Goal: Information Seeking & Learning: Find specific fact

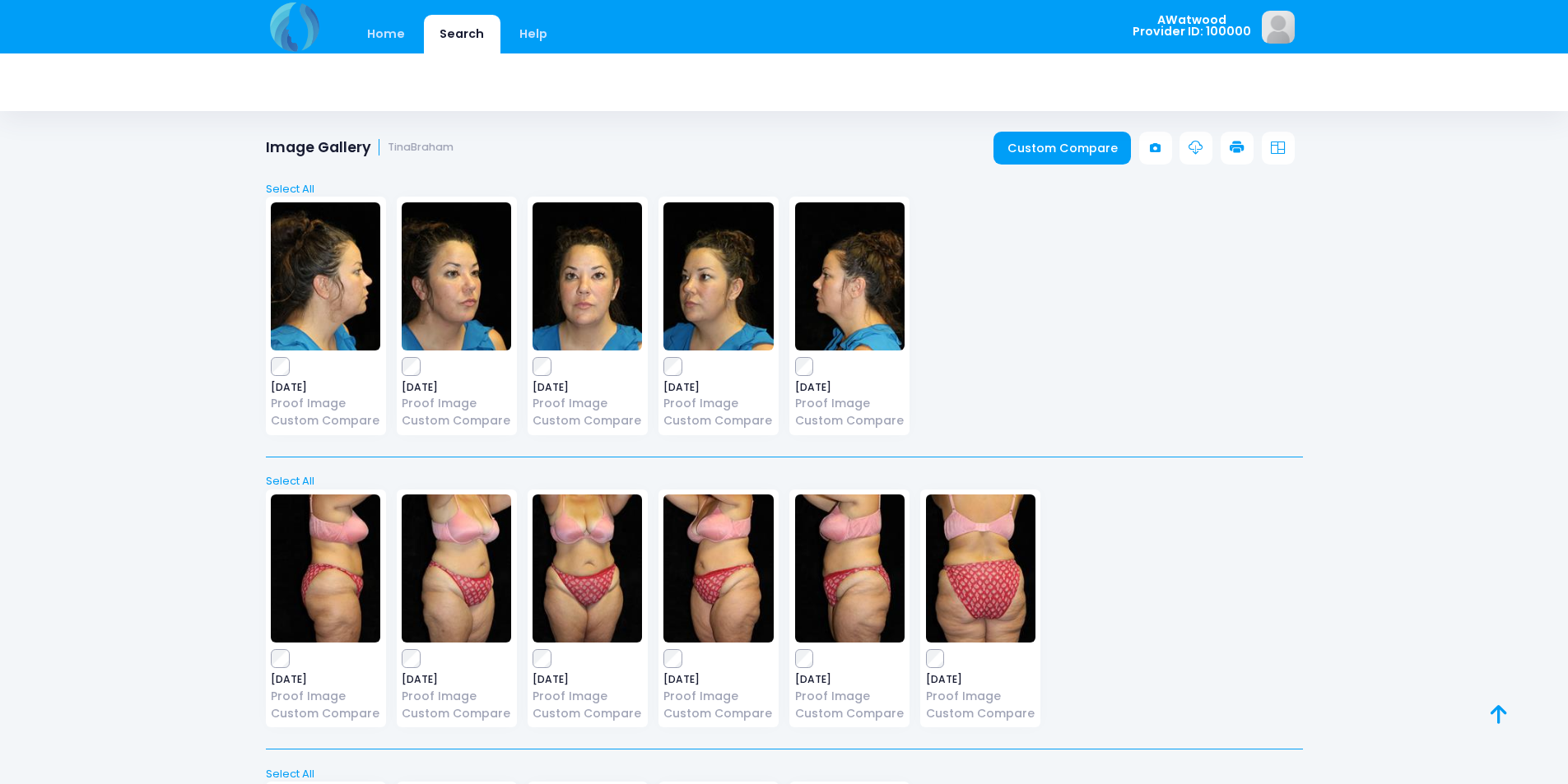
scroll to position [3014, 0]
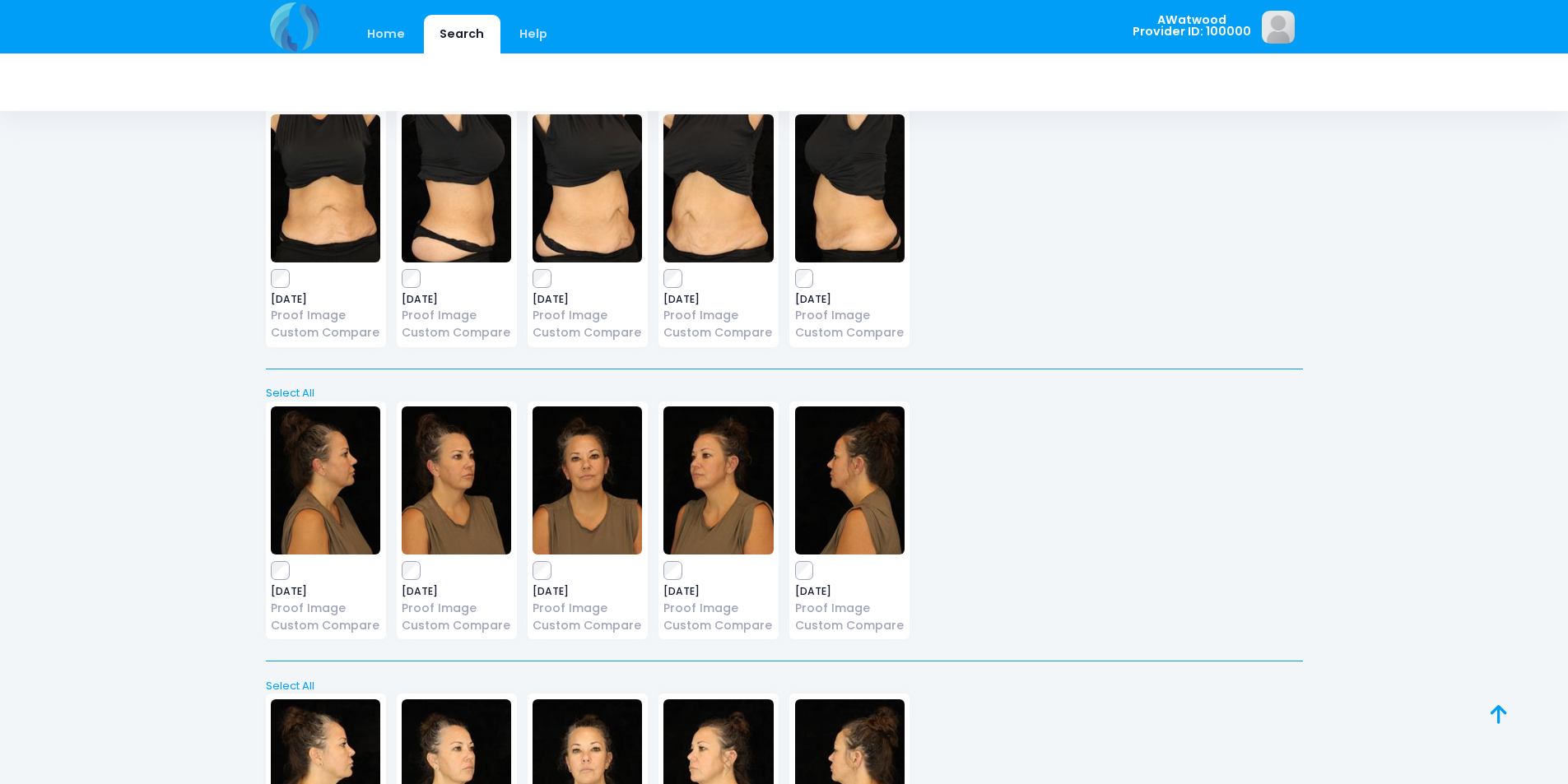
click at [747, 210] on img at bounding box center [719, 188] width 110 height 148
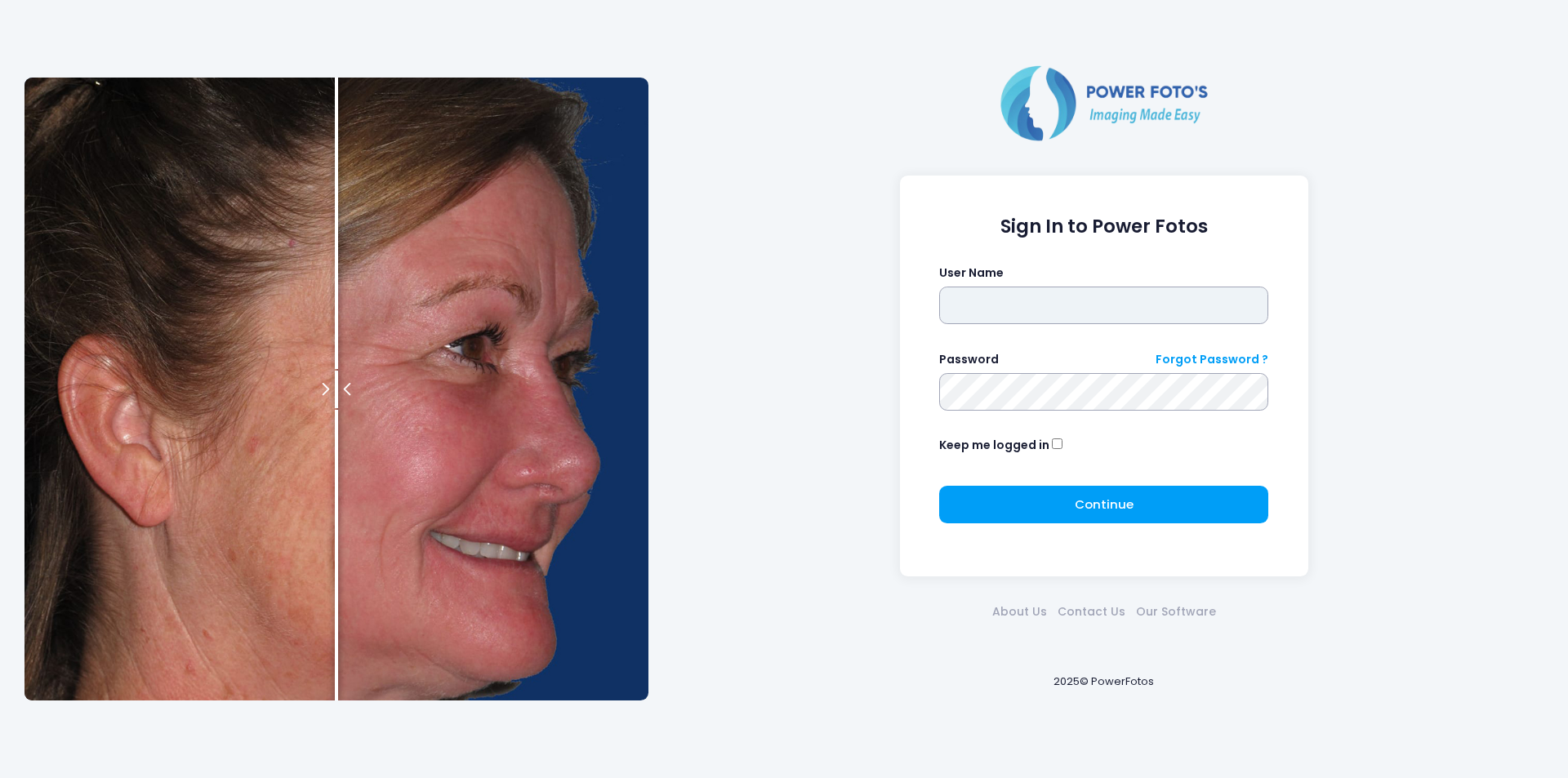
click at [1108, 318] on input "text" at bounding box center [1104, 306] width 329 height 38
type input "********"
click button "submit" at bounding box center [0, 0] width 0 height 0
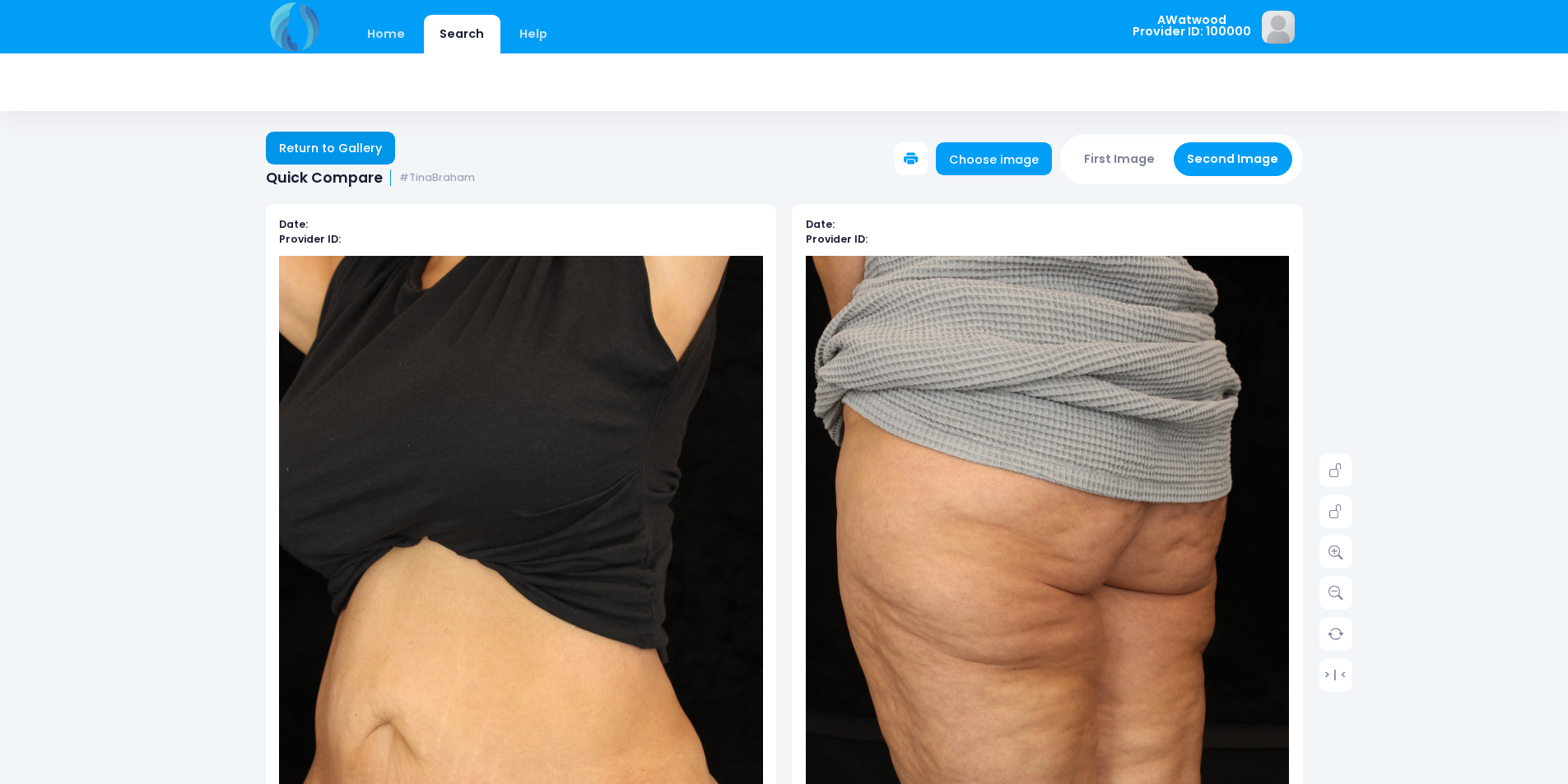
click at [343, 156] on link "Return to Gallery" at bounding box center [330, 148] width 130 height 33
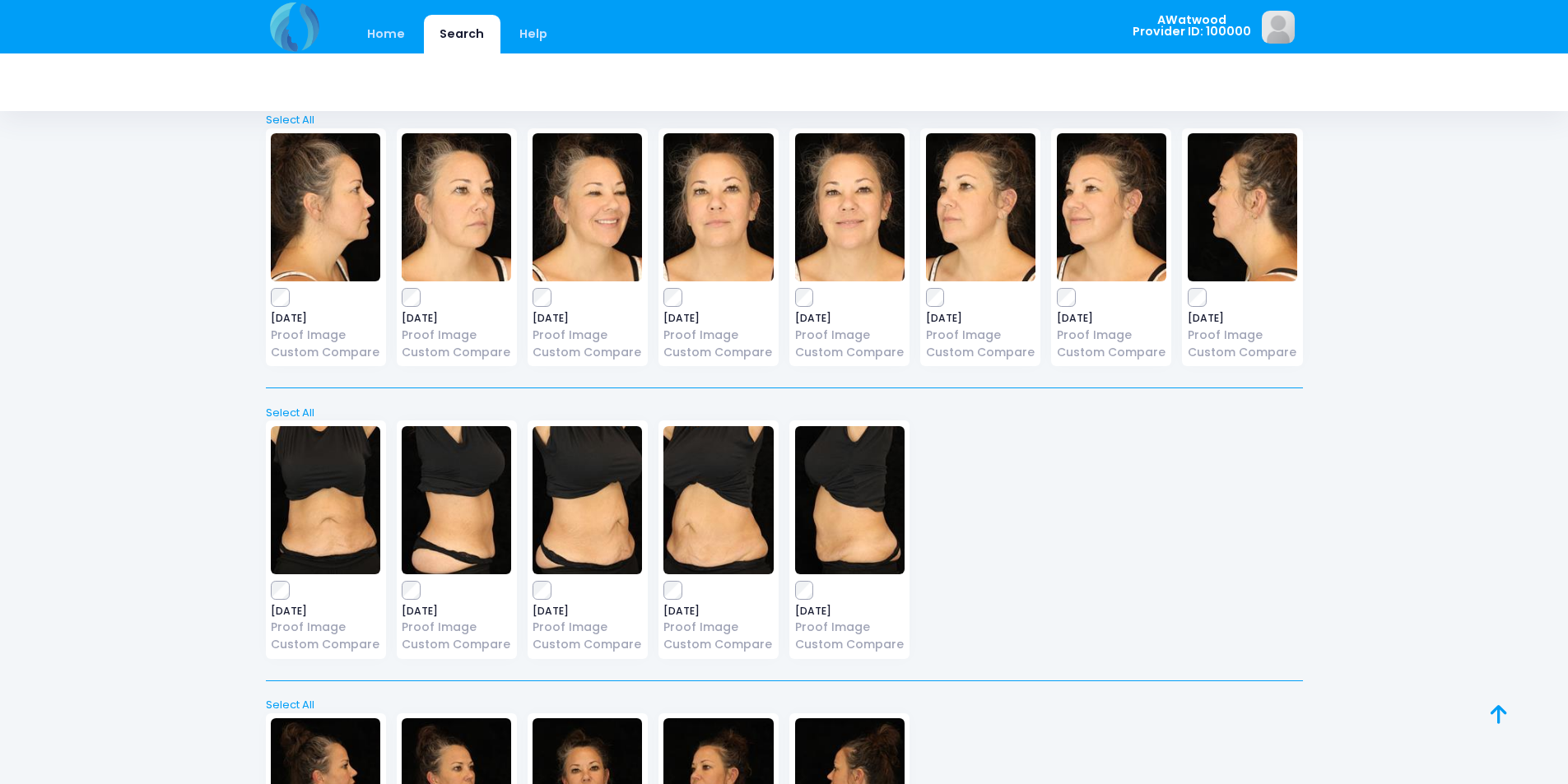
scroll to position [2717, 0]
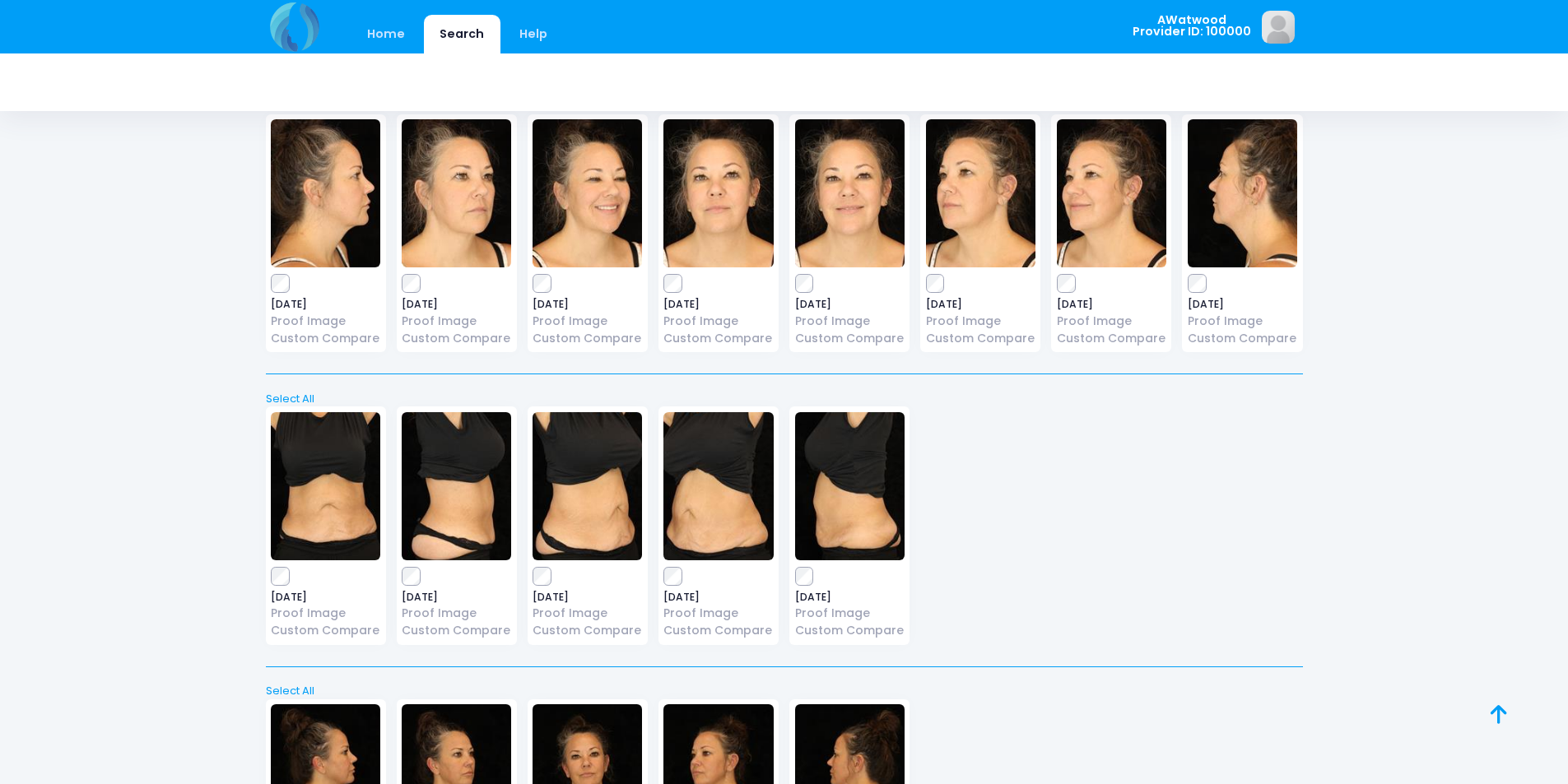
click at [310, 545] on img at bounding box center [326, 486] width 110 height 148
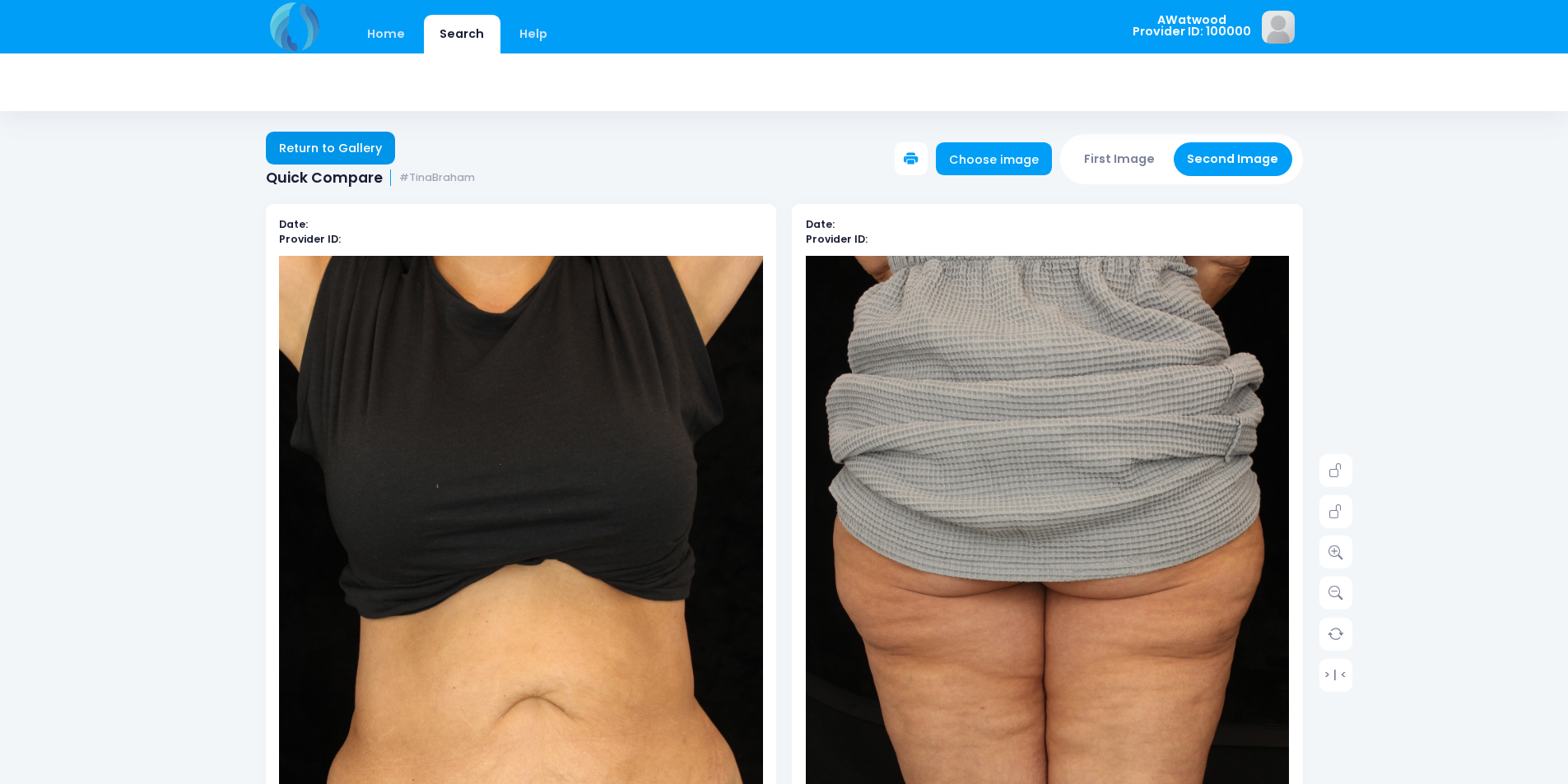
click at [328, 133] on link "Return to Gallery" at bounding box center [330, 148] width 130 height 33
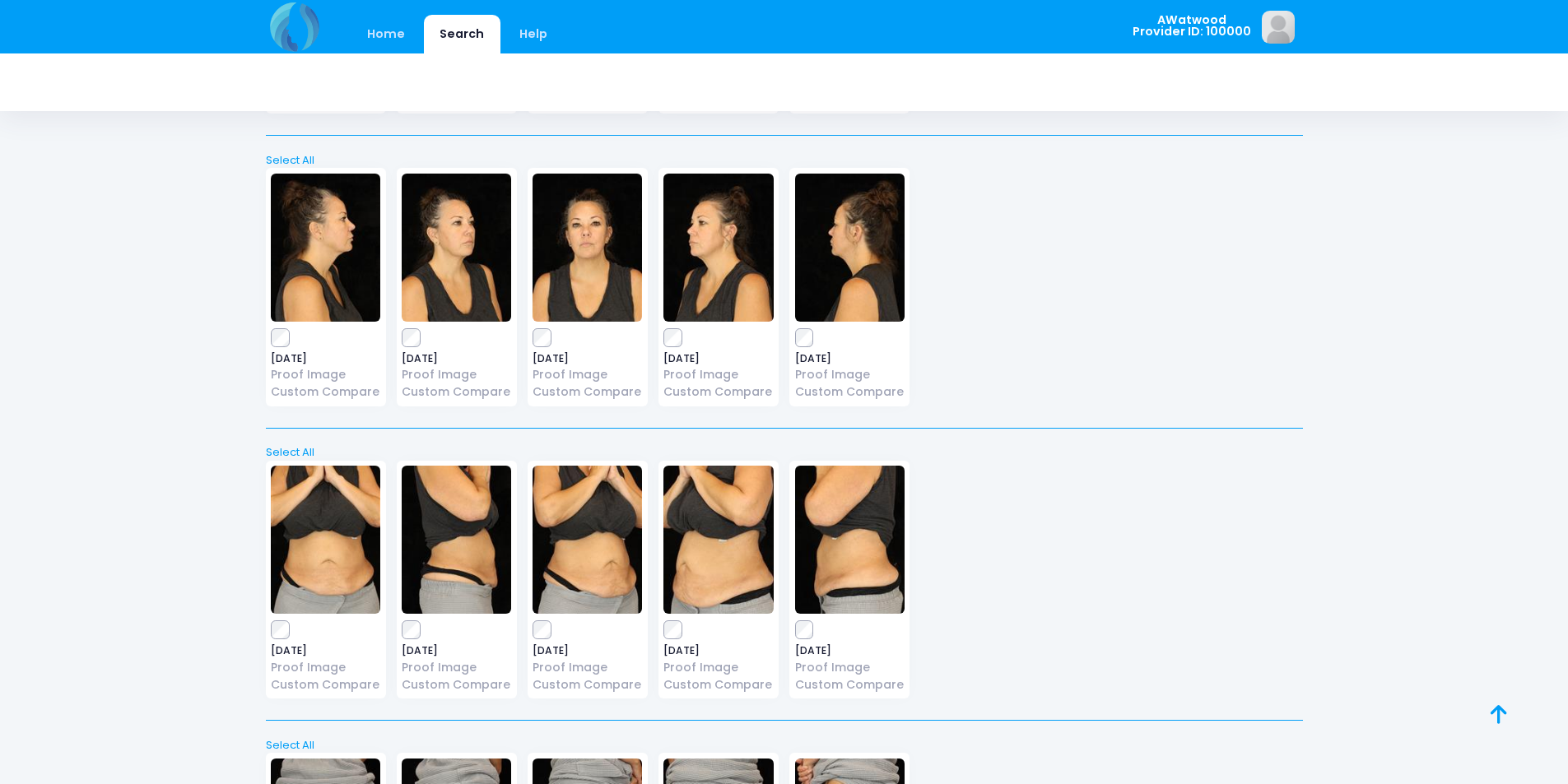
scroll to position [3540, 0]
click at [1499, 714] on icon at bounding box center [1499, 714] width 17 height 1
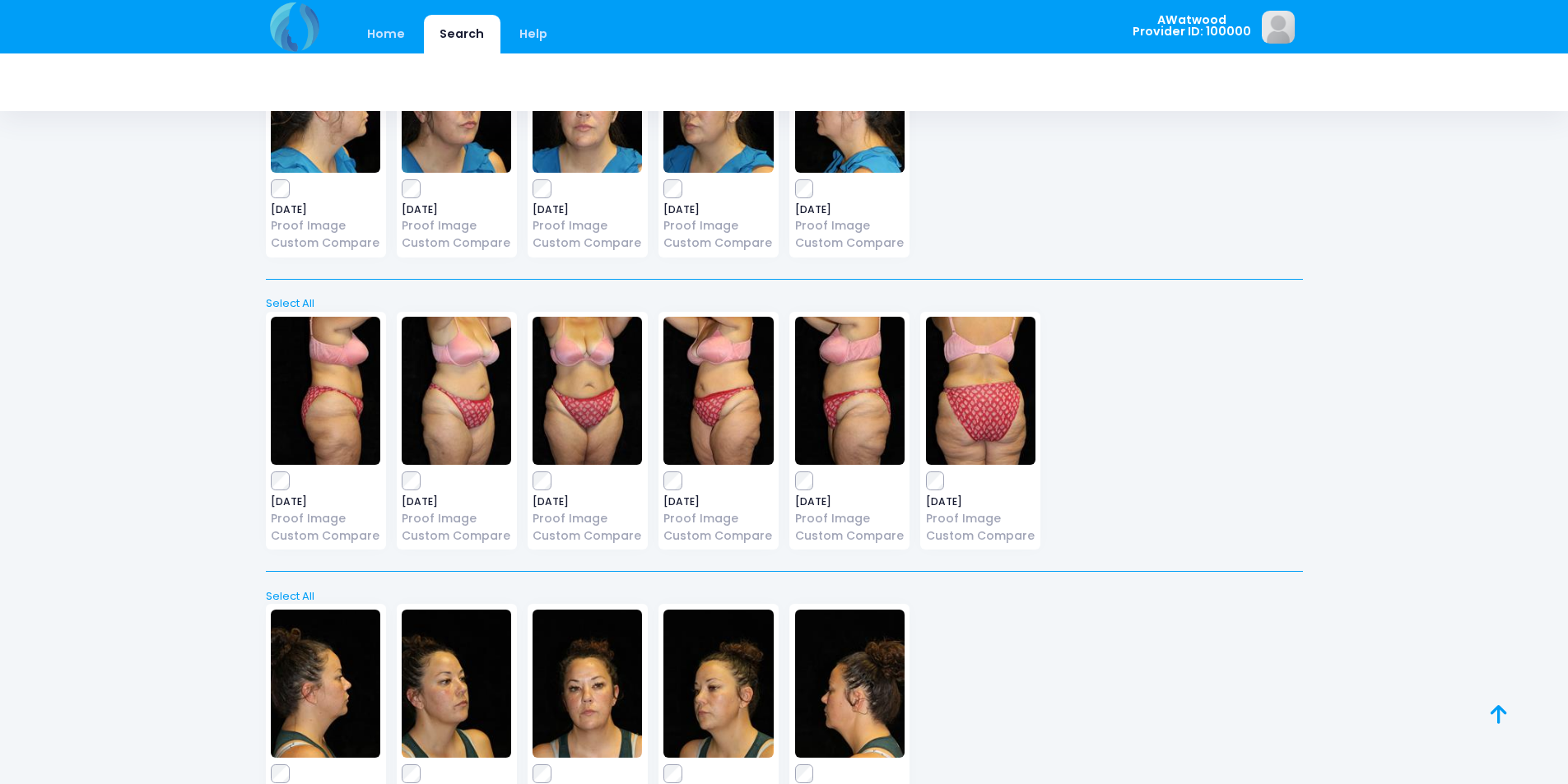
scroll to position [0, 0]
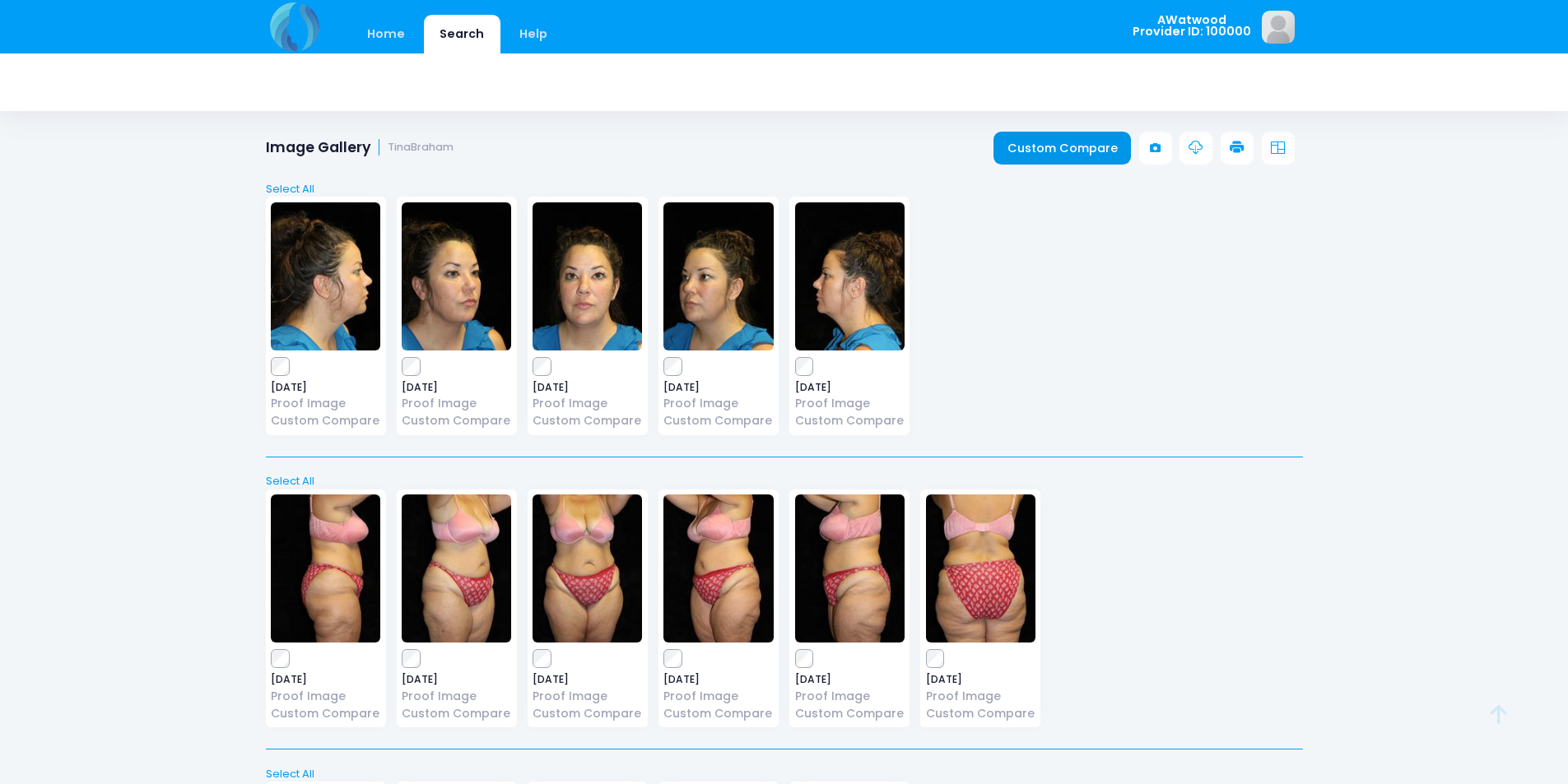
click at [1011, 144] on link "Custom Compare" at bounding box center [1062, 148] width 137 height 33
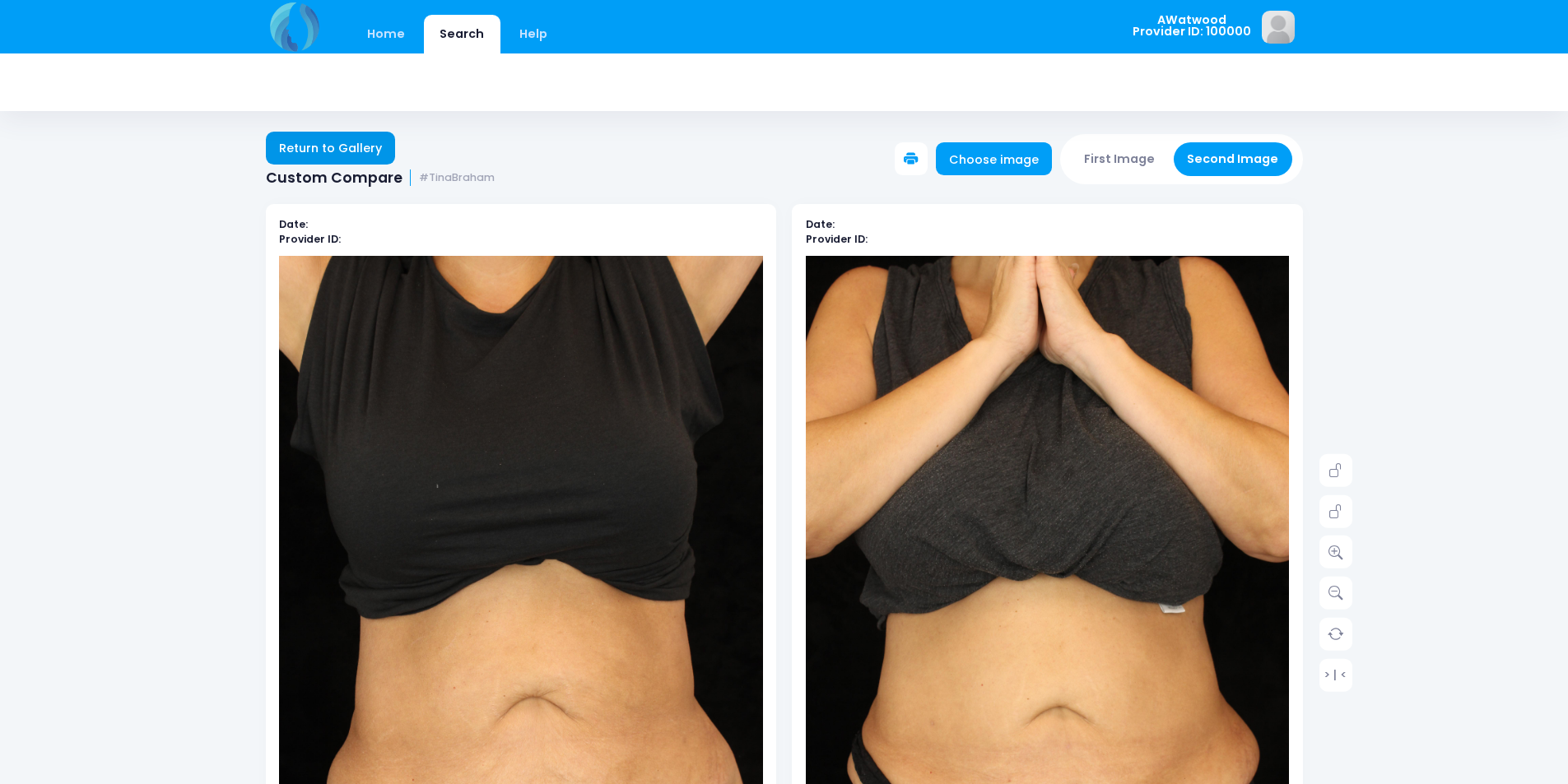
click at [352, 156] on link "Return to Gallery" at bounding box center [330, 148] width 130 height 33
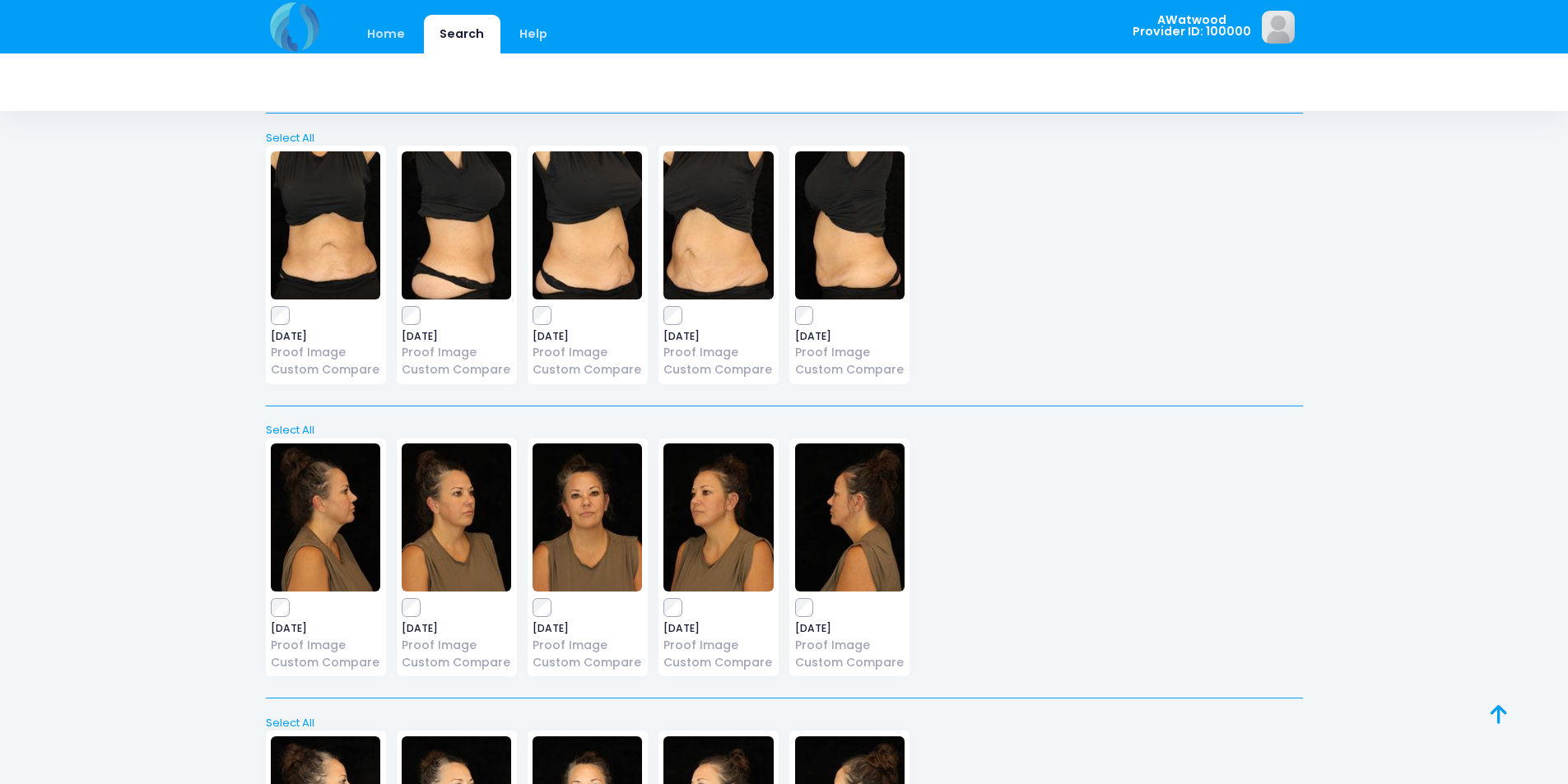
scroll to position [2963, 0]
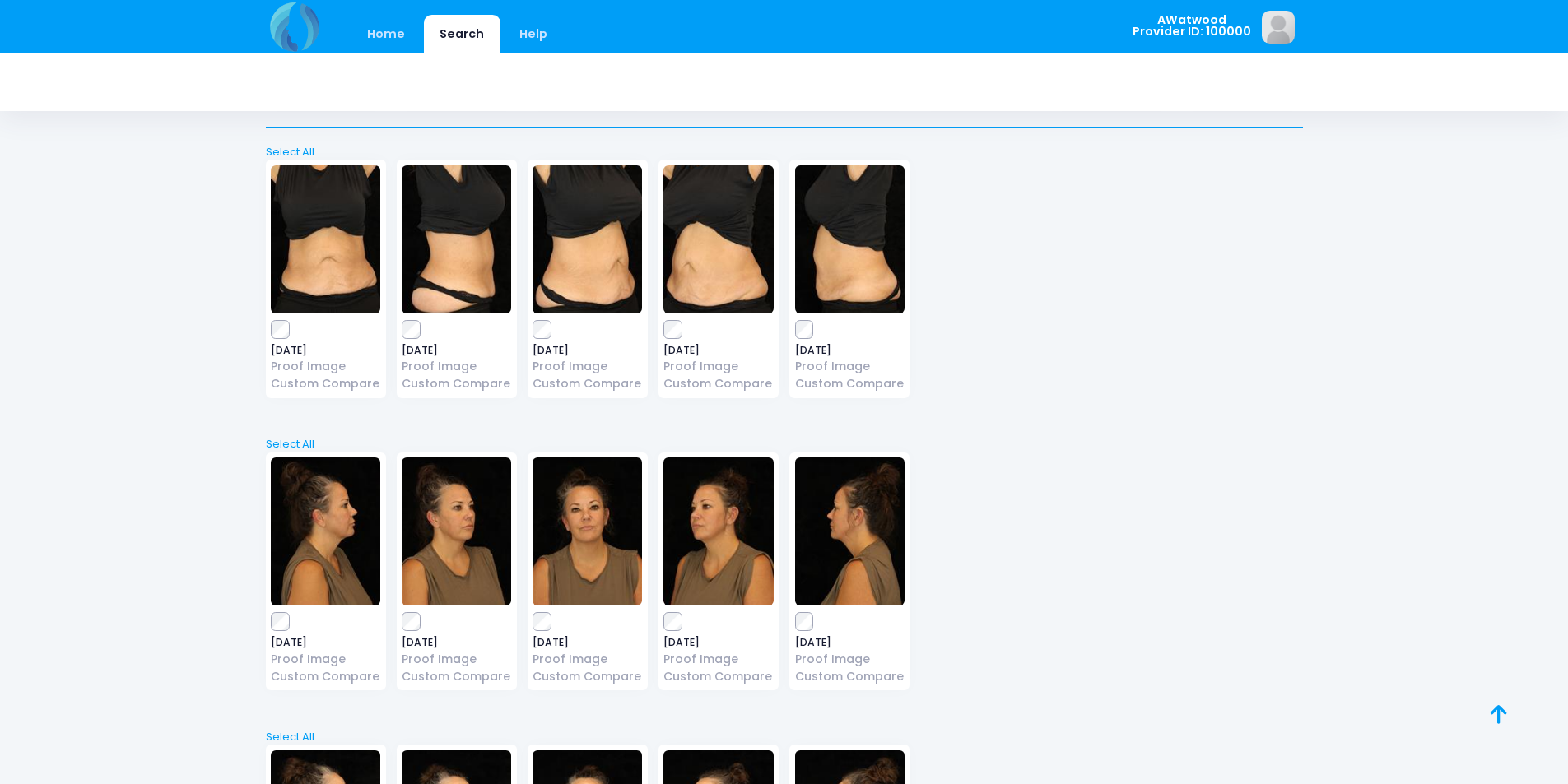
click at [496, 234] on img at bounding box center [457, 239] width 110 height 148
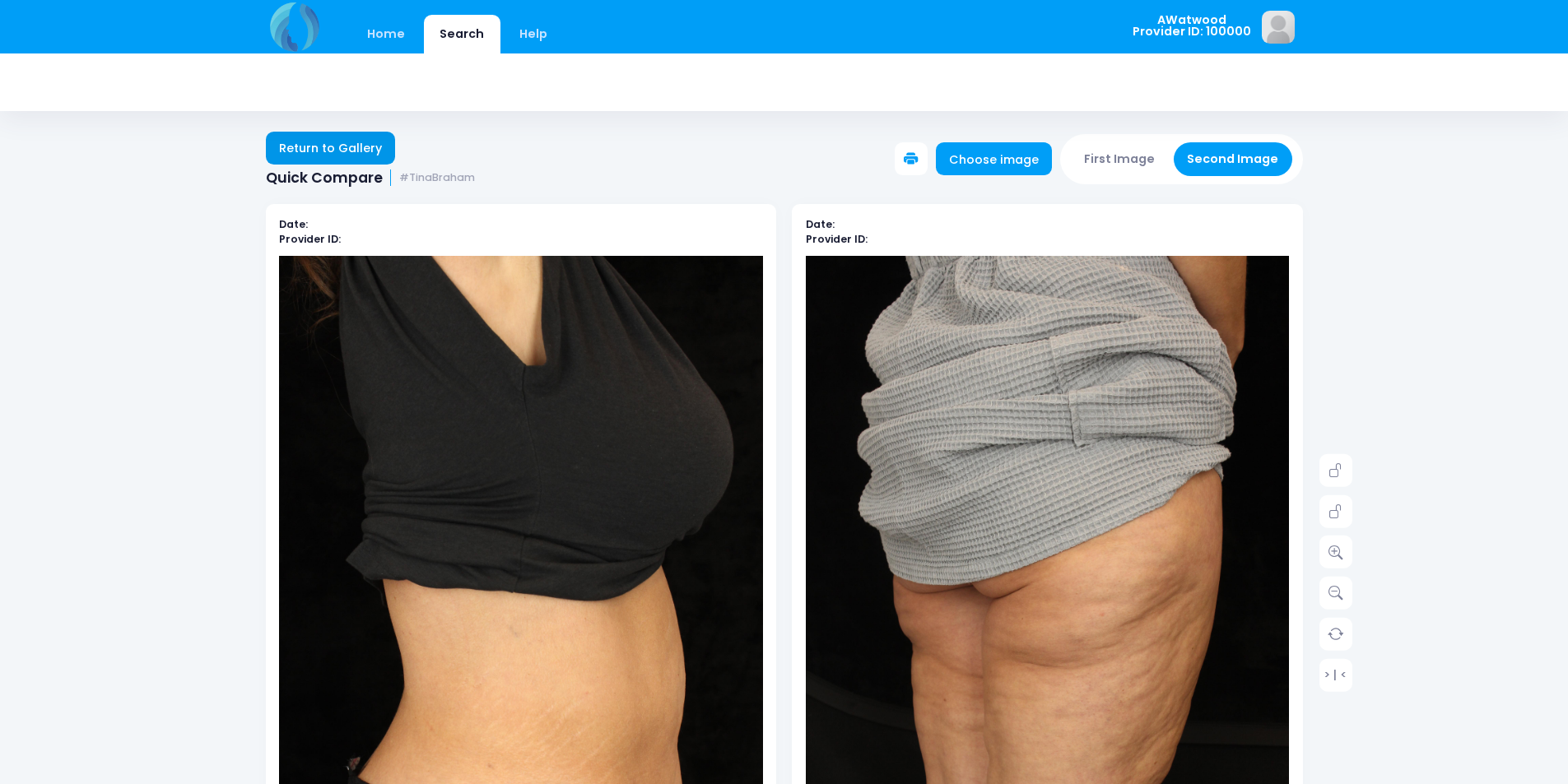
click at [323, 150] on link "Return to Gallery" at bounding box center [330, 148] width 130 height 33
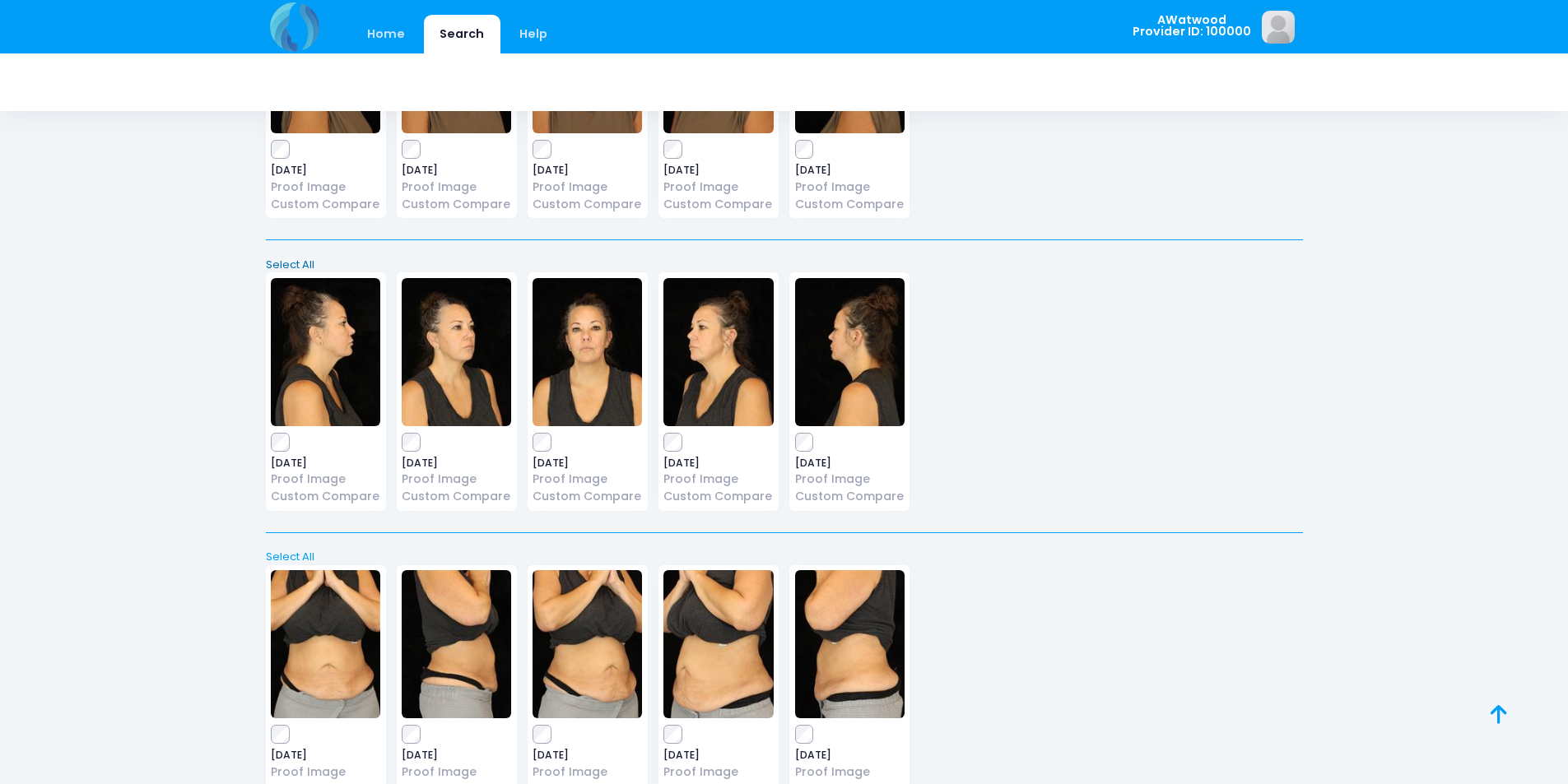
scroll to position [3838, 0]
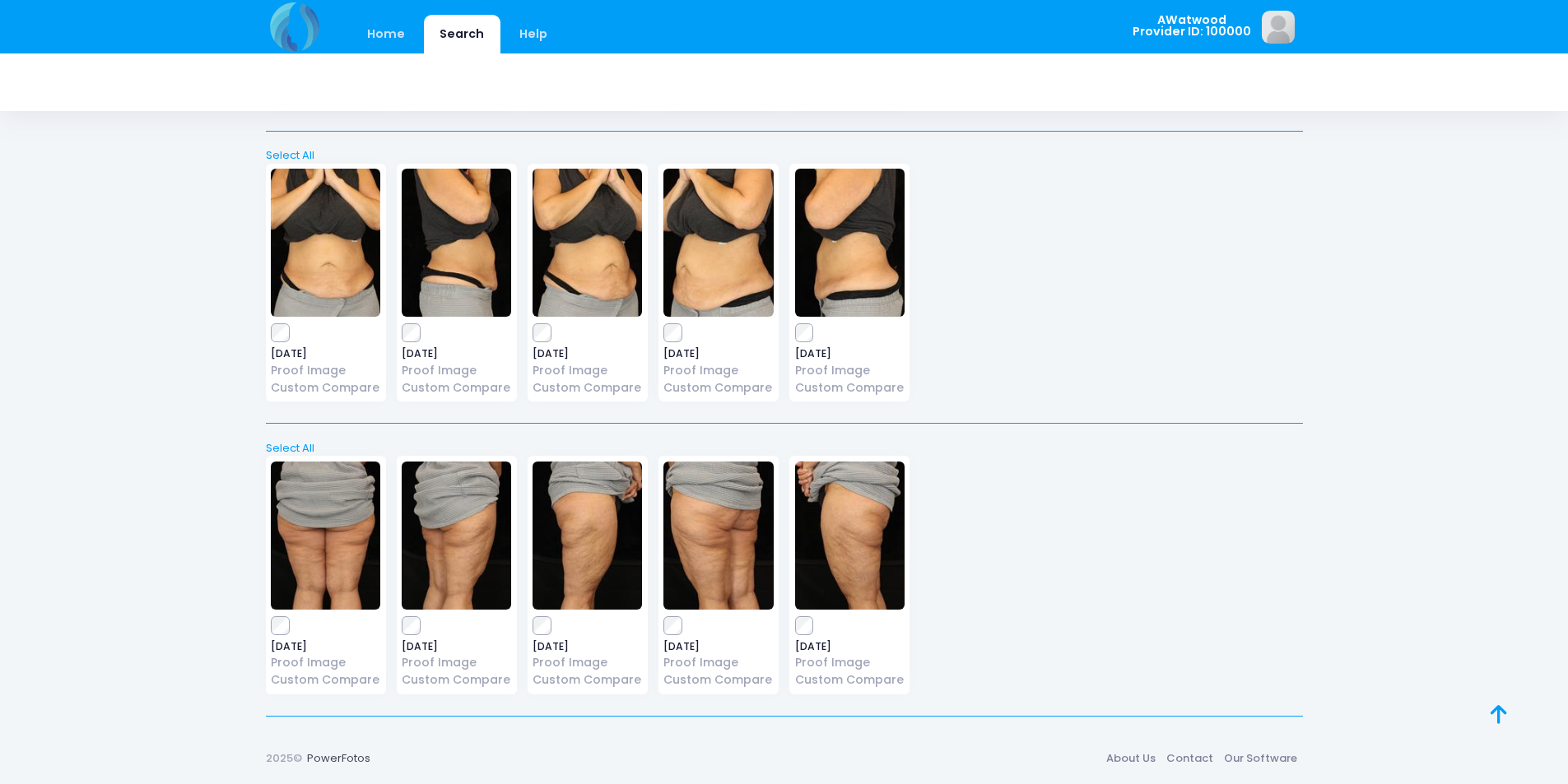
drag, startPoint x: 1481, startPoint y: 690, endPoint x: 1501, endPoint y: 723, distance: 38.6
click at [1500, 715] on icon at bounding box center [1499, 714] width 17 height 1
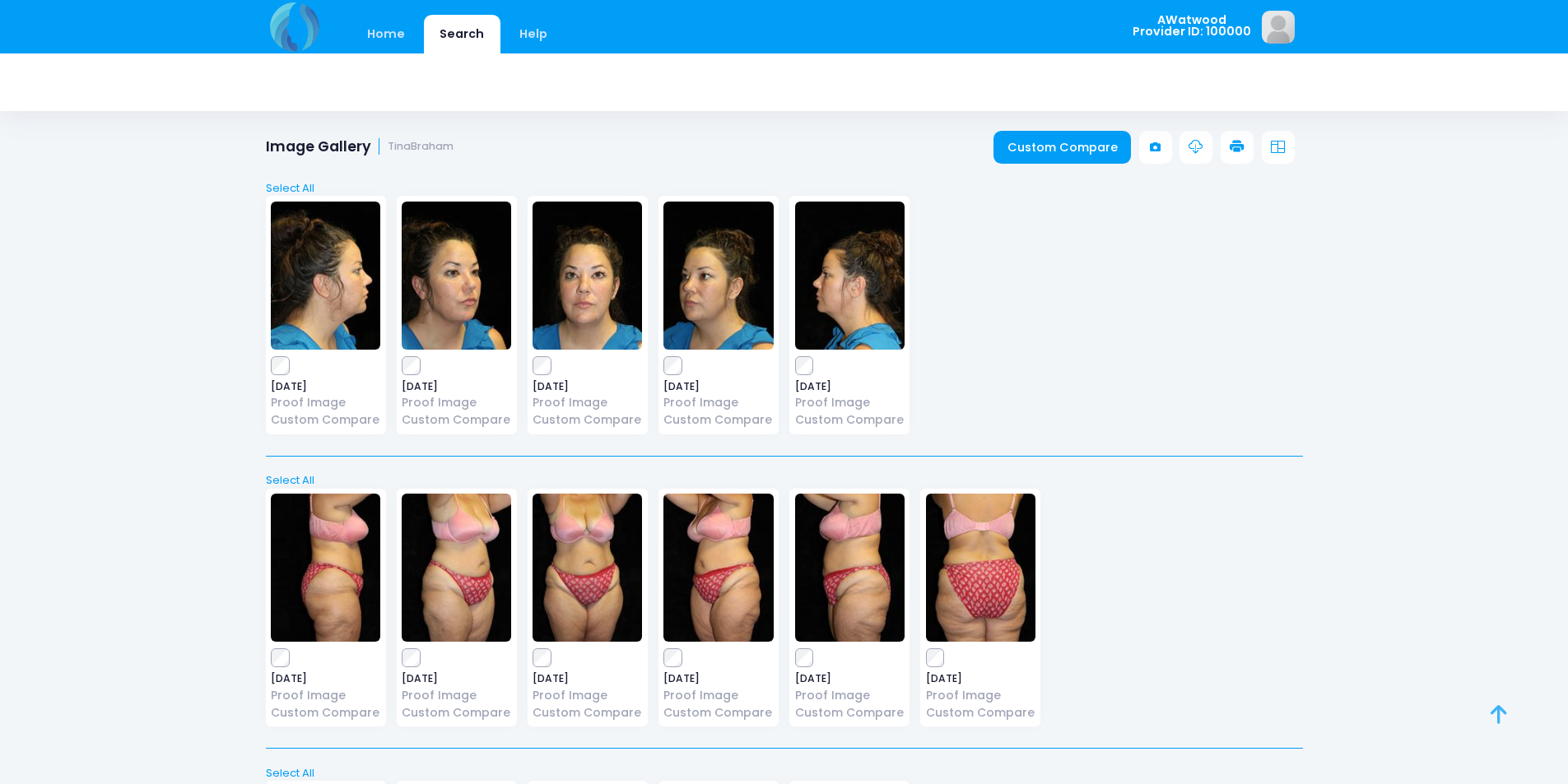
scroll to position [0, 0]
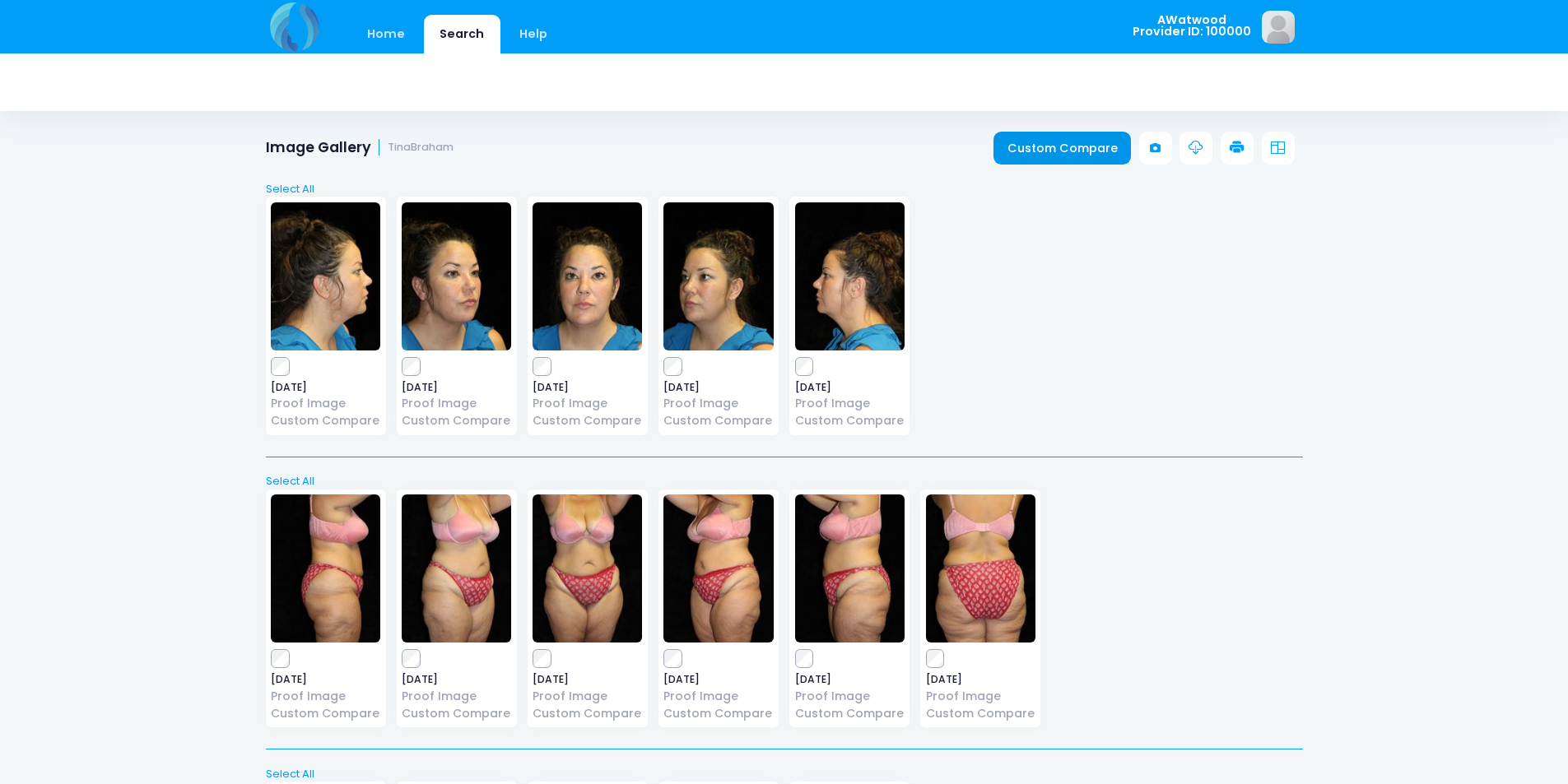
click at [1073, 148] on link "Custom Compare" at bounding box center [1062, 148] width 137 height 33
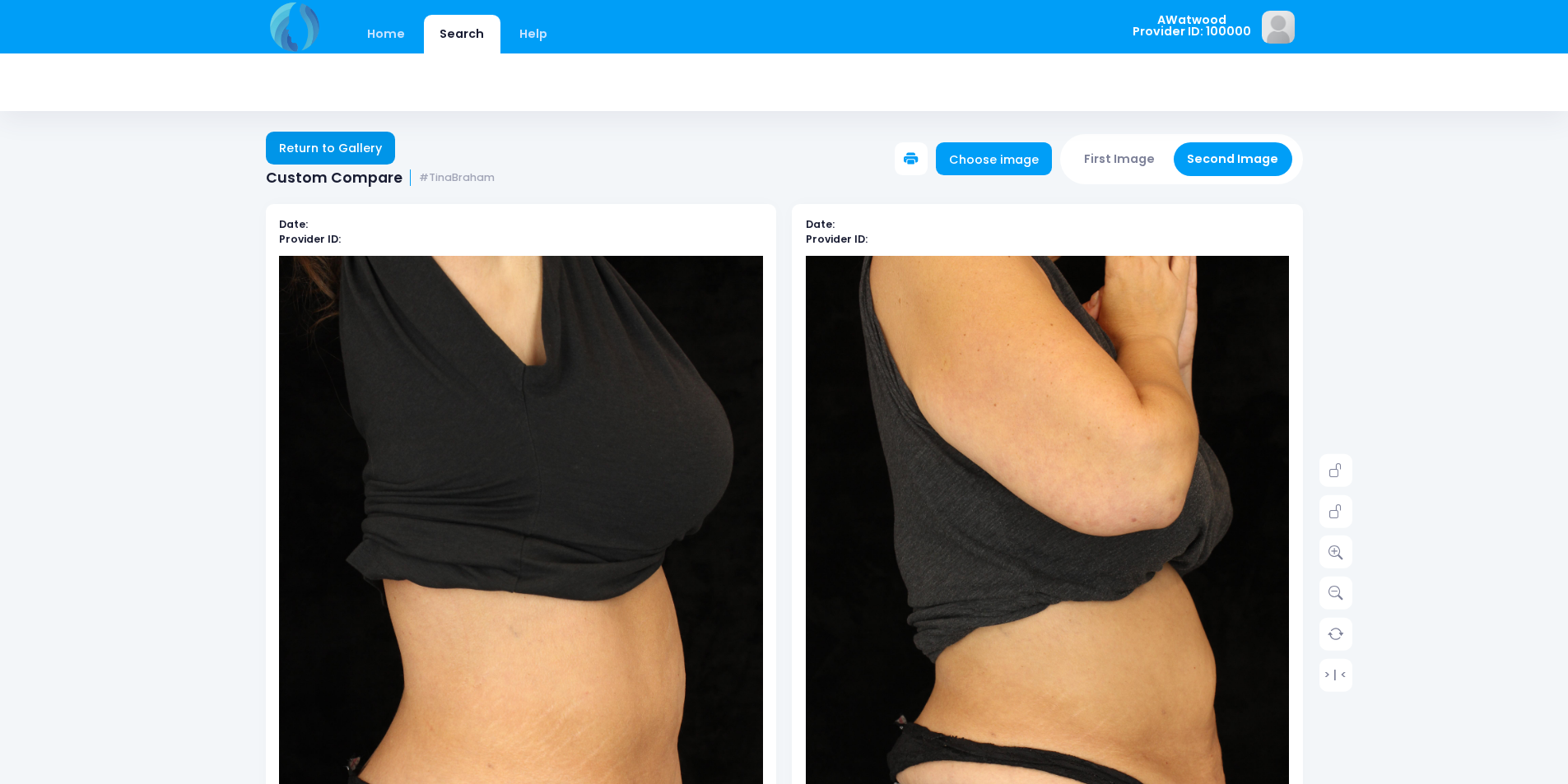
click at [334, 145] on link "Return to Gallery" at bounding box center [330, 148] width 130 height 33
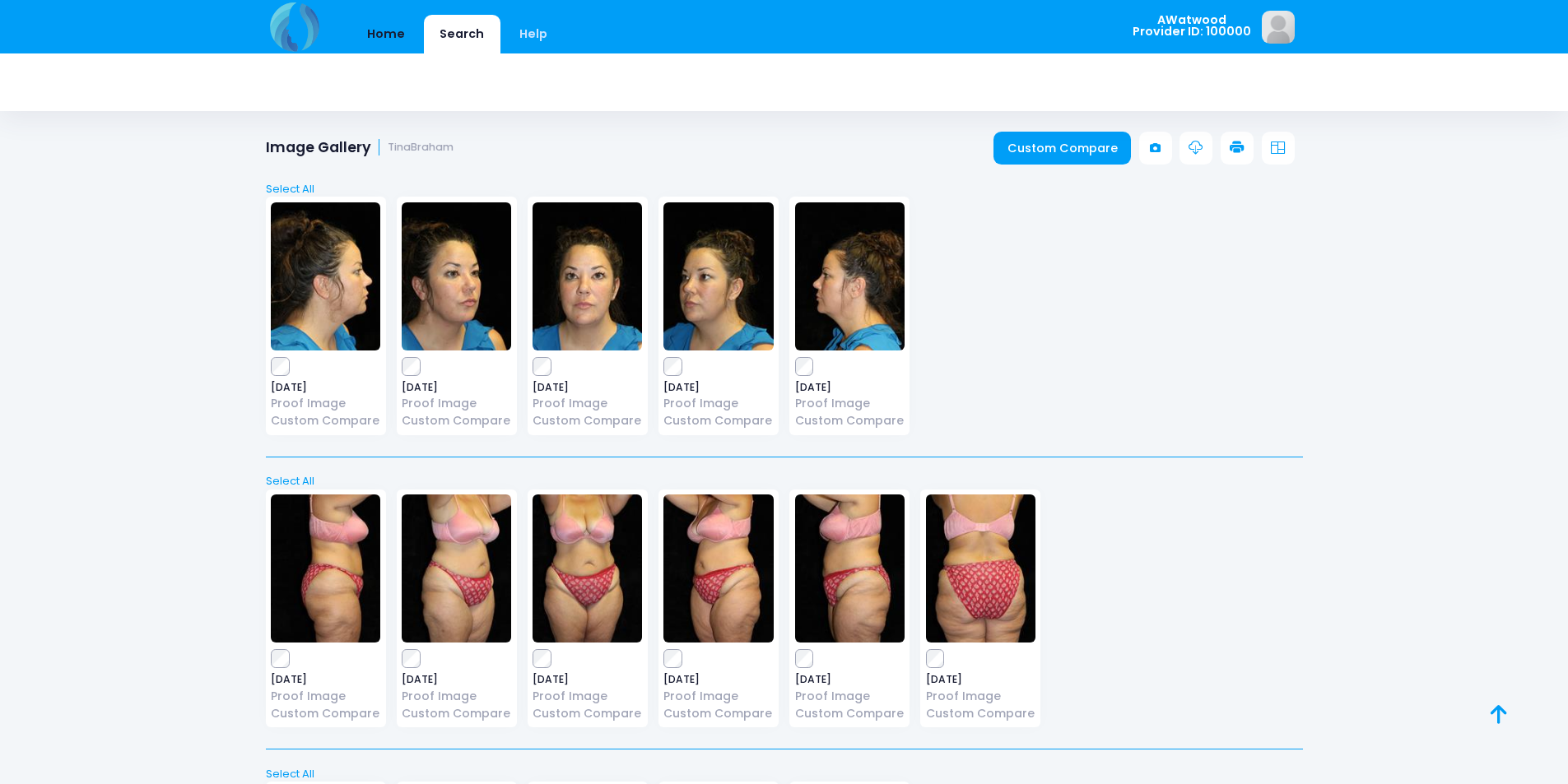
click at [365, 19] on link "Home" at bounding box center [386, 35] width 70 height 39
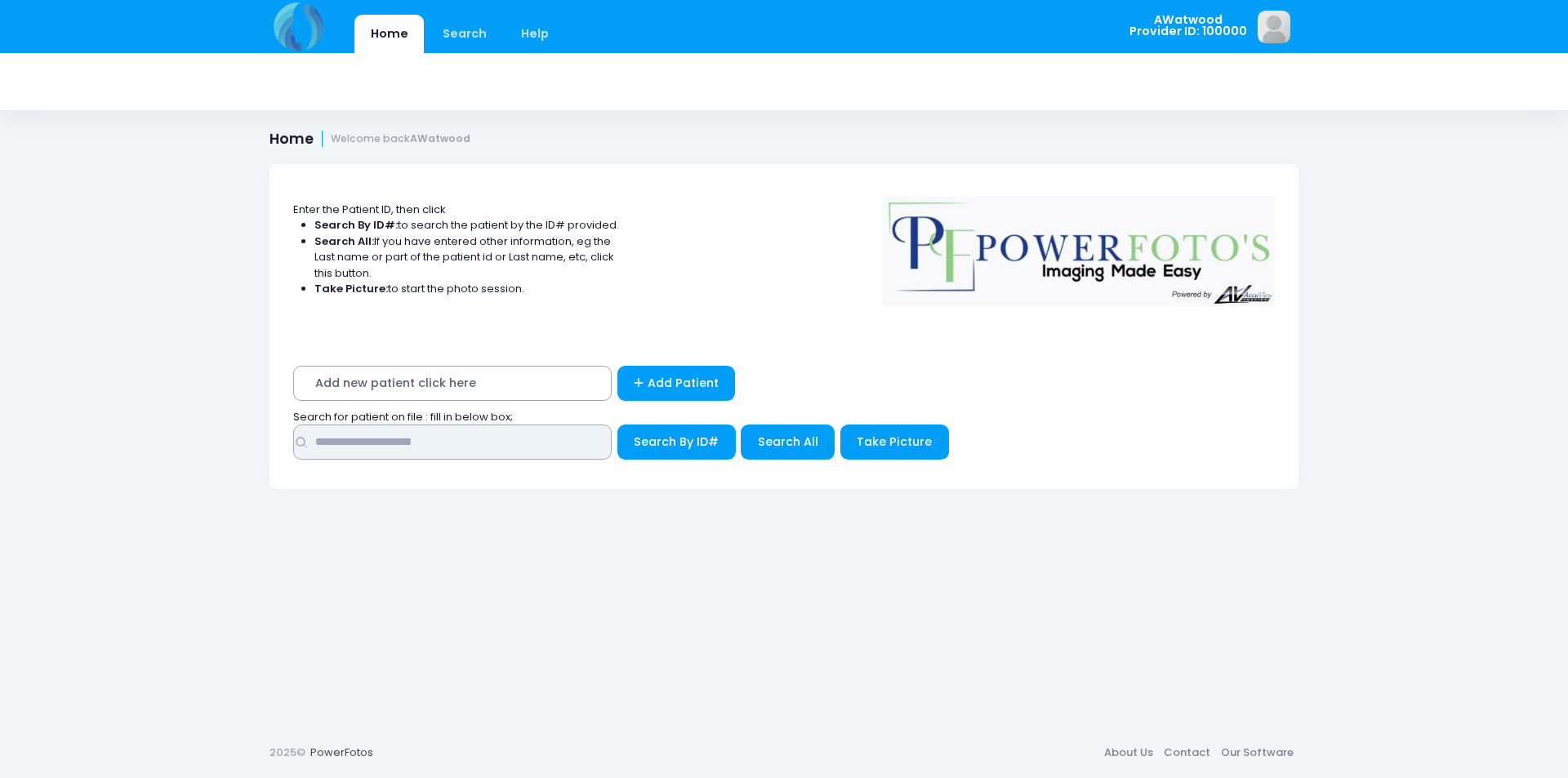
click at [454, 432] on input "text" at bounding box center [452, 443] width 319 height 35
type input "********"
click at [785, 442] on span "Search All" at bounding box center [788, 442] width 61 height 17
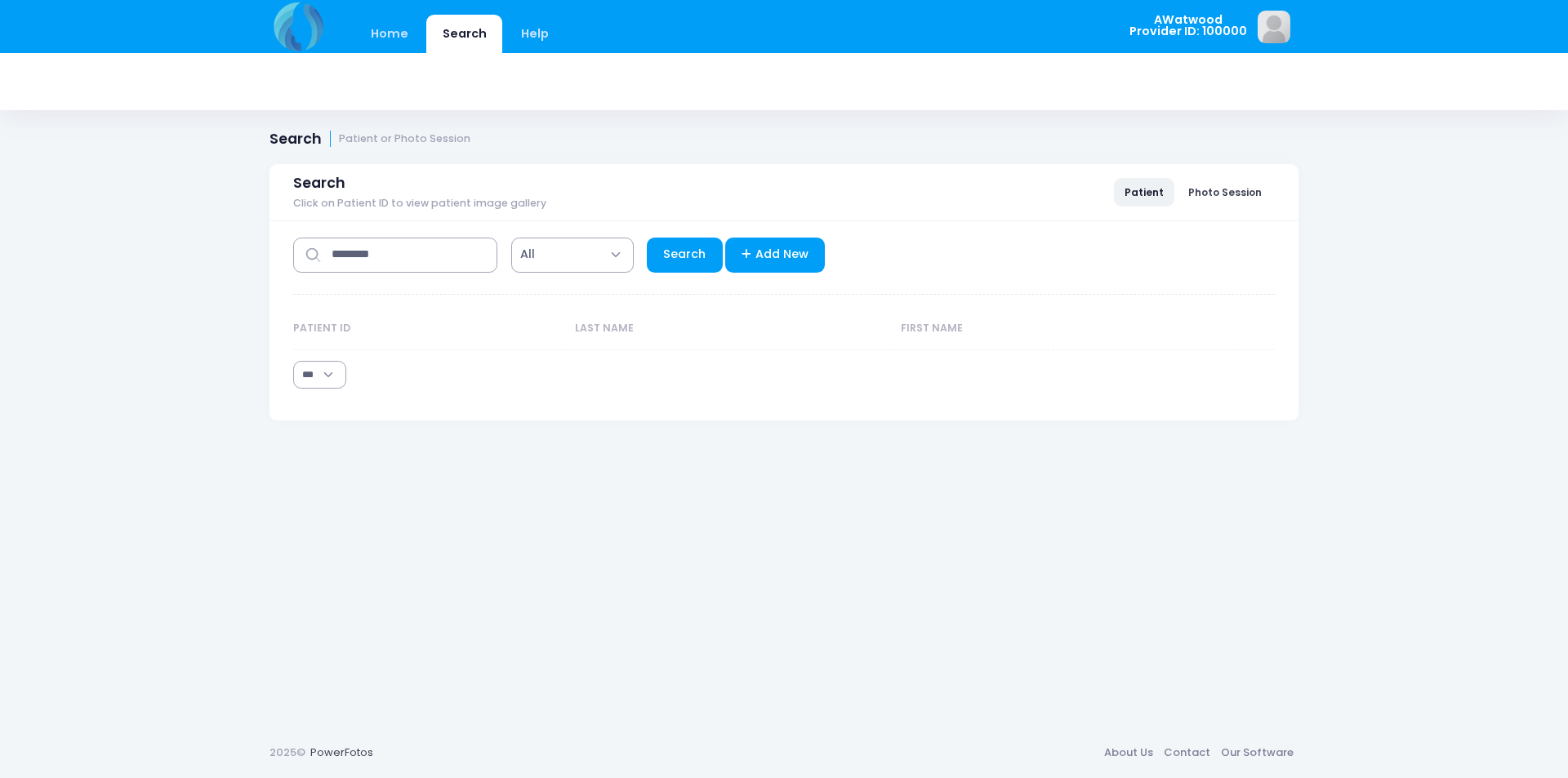
select select "***"
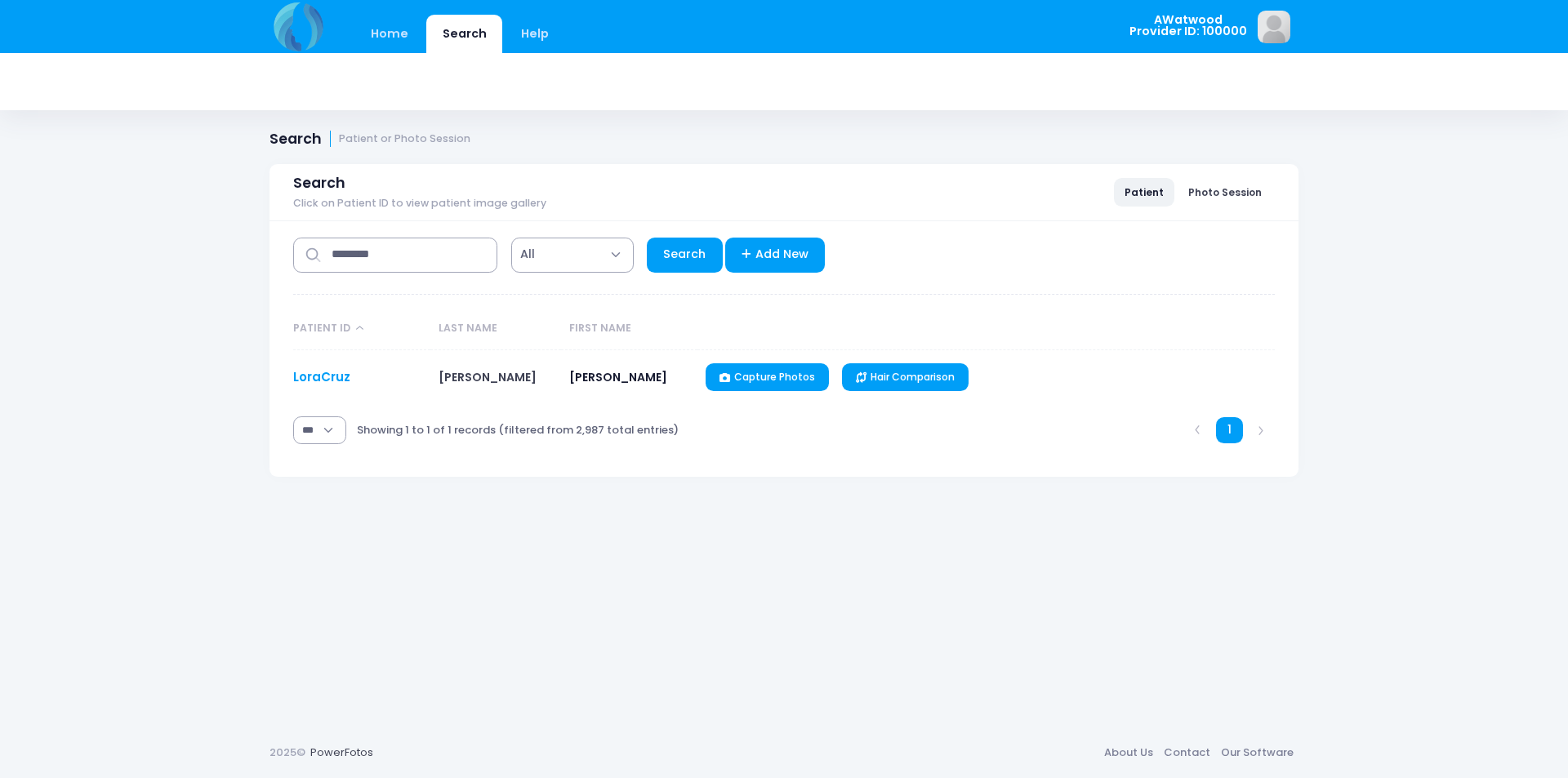
click at [307, 378] on link "LoraCruz" at bounding box center [321, 378] width 57 height 18
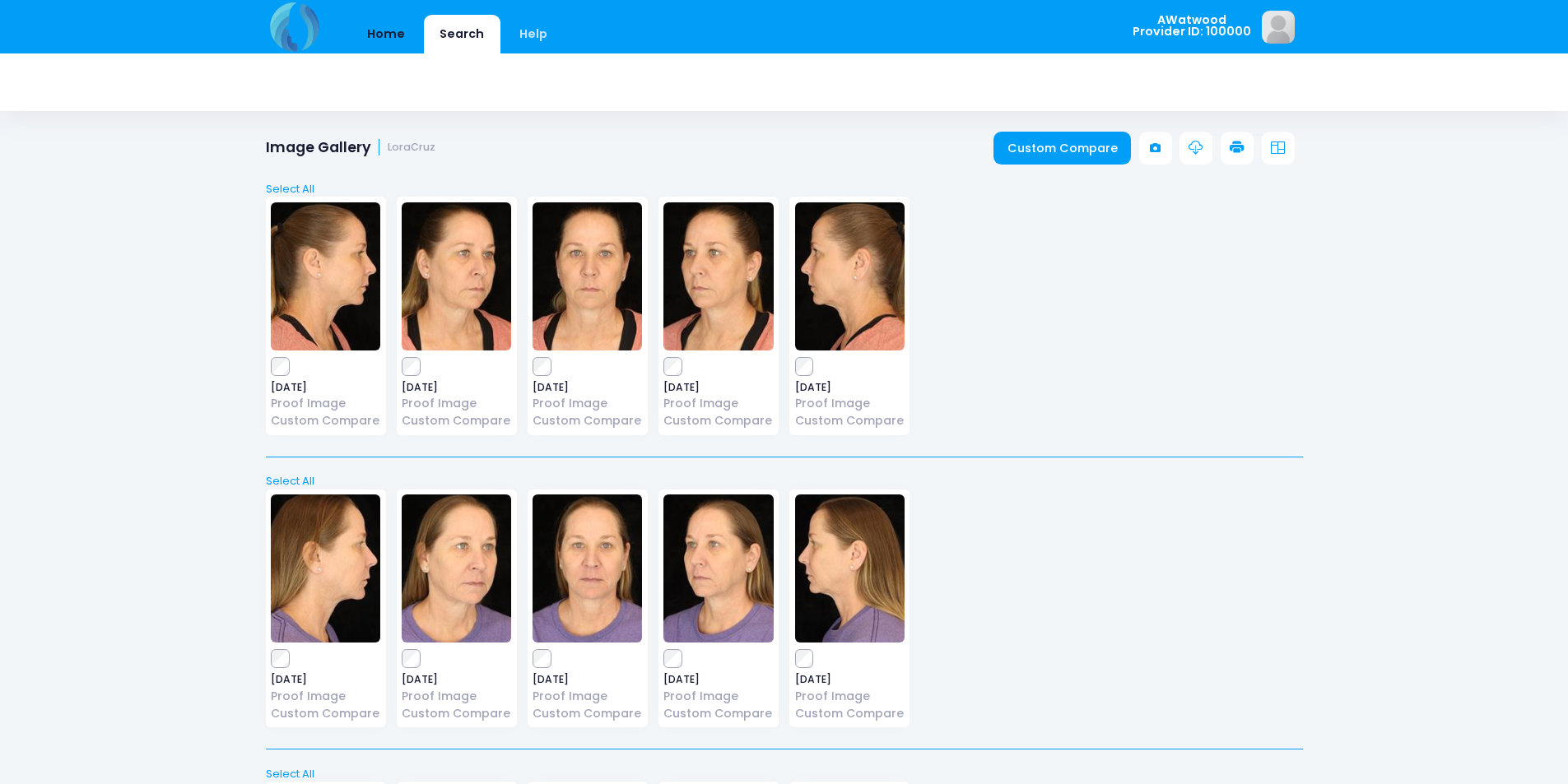
click at [388, 38] on link "Home" at bounding box center [386, 35] width 70 height 39
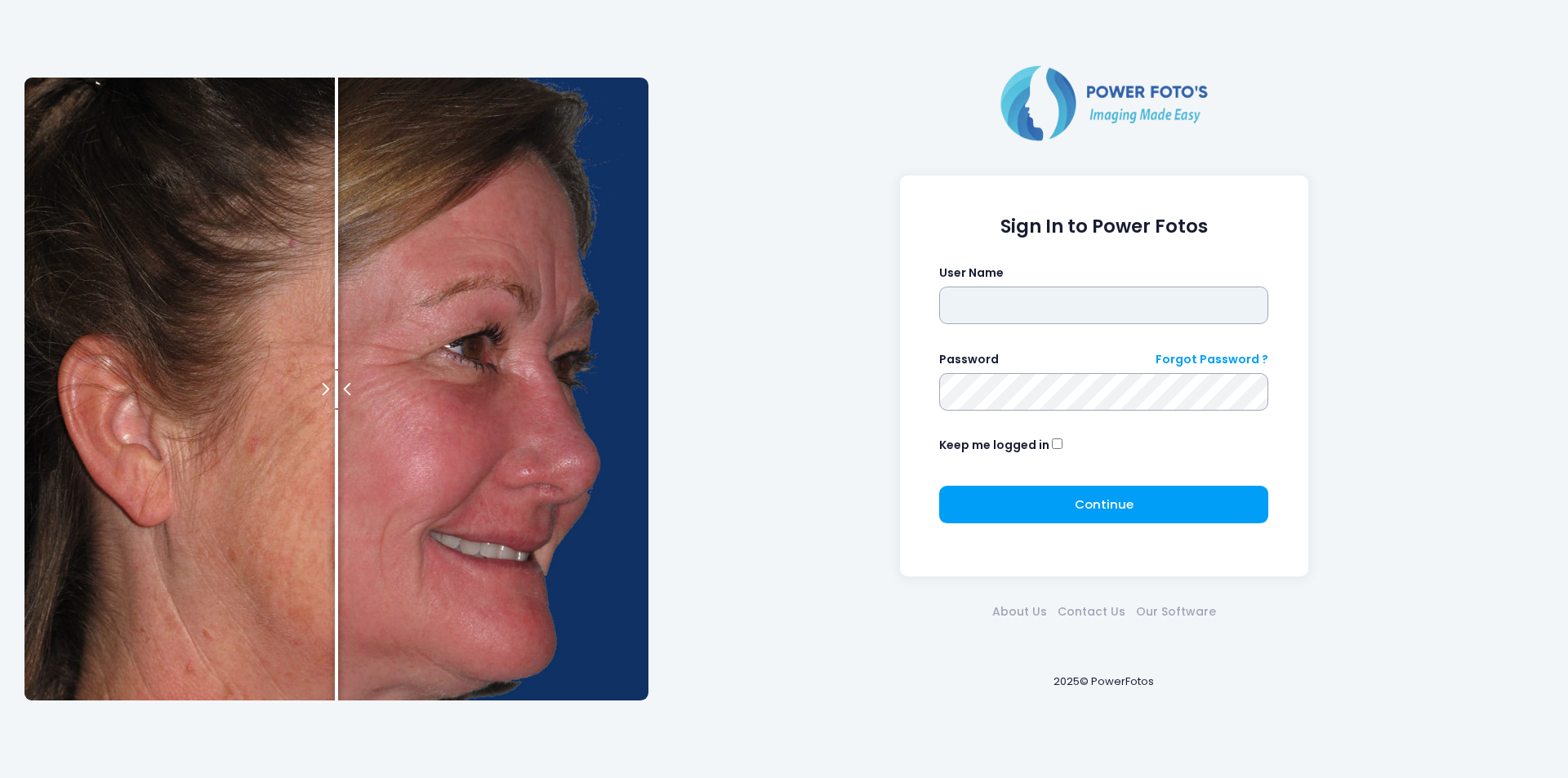
click at [1096, 318] on input "text" at bounding box center [1104, 306] width 329 height 38
type input "********"
click button "submit" at bounding box center [0, 0] width 0 height 0
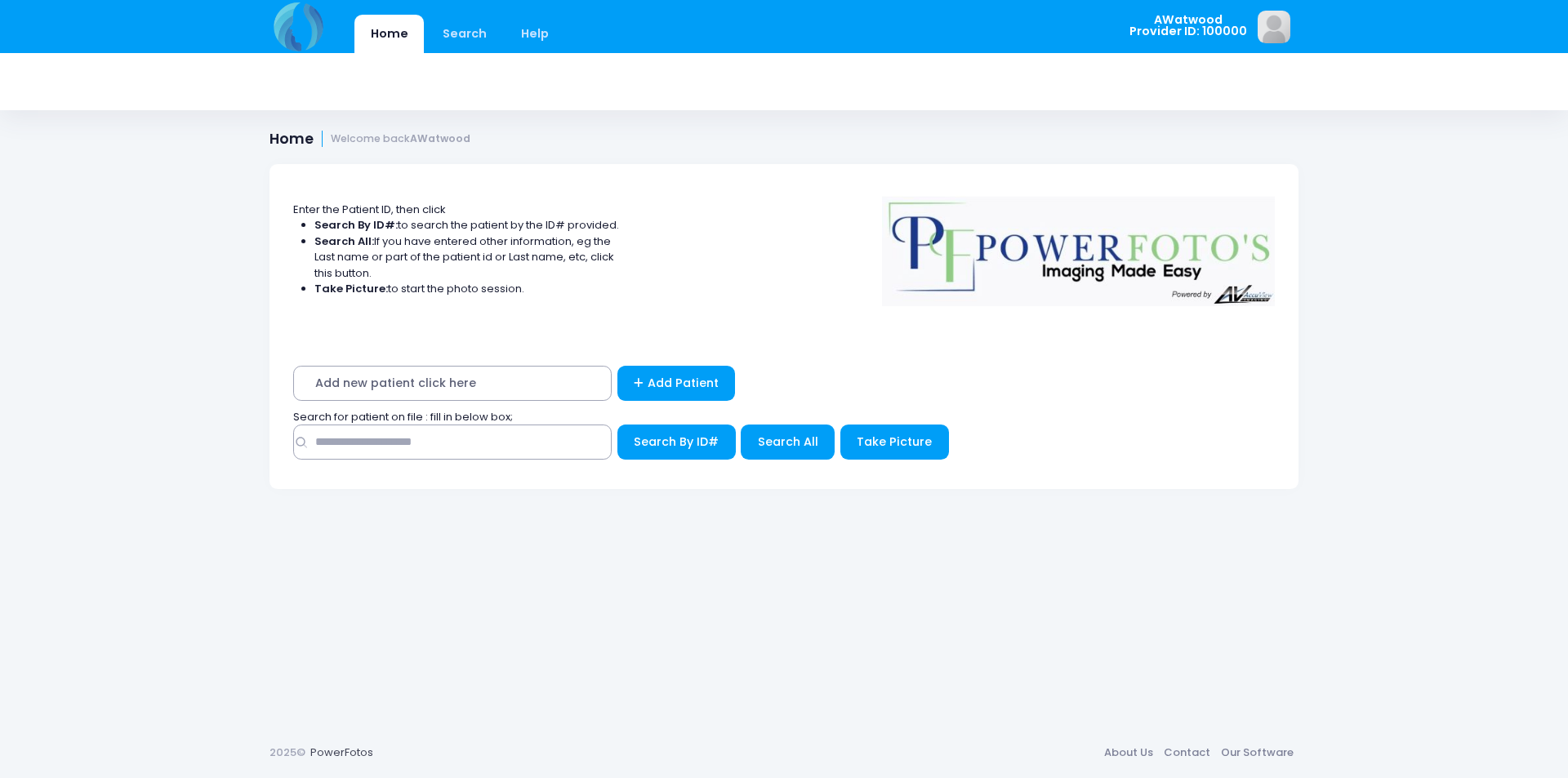
click at [409, 465] on div "Search By ID#" at bounding box center [784, 446] width 982 height 43
click at [425, 452] on input "text" at bounding box center [452, 443] width 319 height 35
type input "****"
click at [617, 425] on button "Search By ID#" at bounding box center [676, 443] width 119 height 35
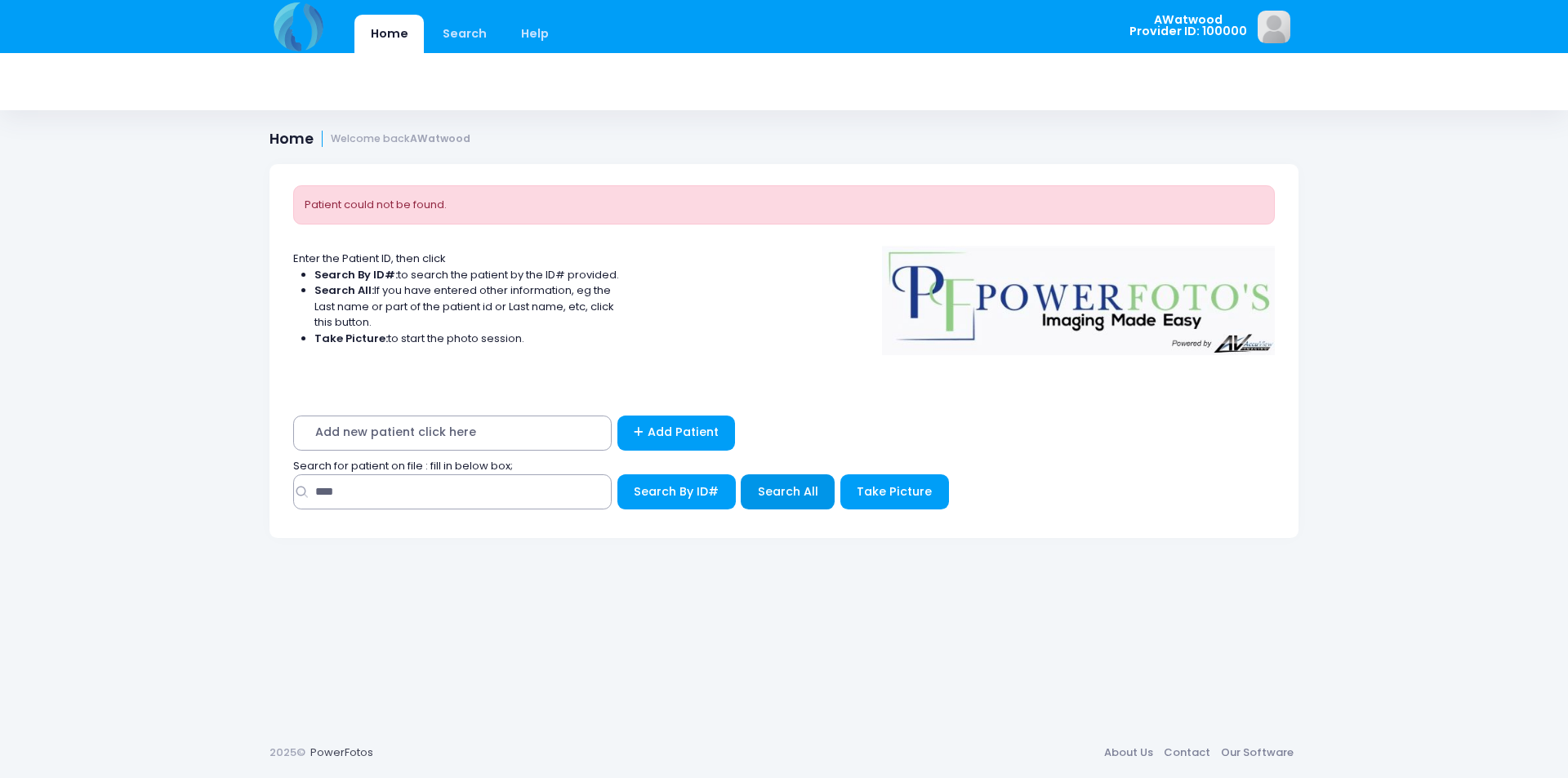
click at [783, 494] on span "Search All" at bounding box center [788, 492] width 61 height 17
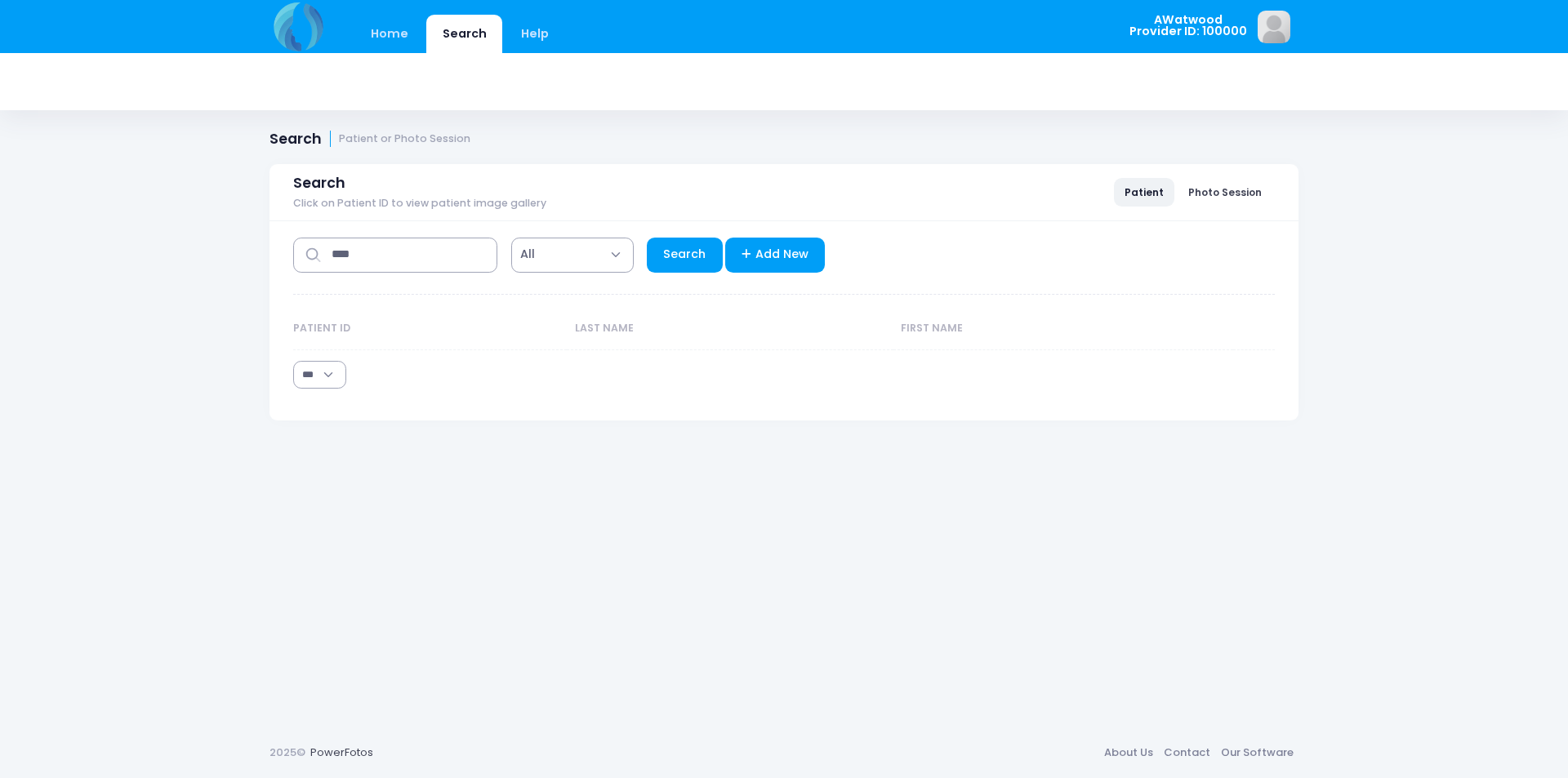
select select "***"
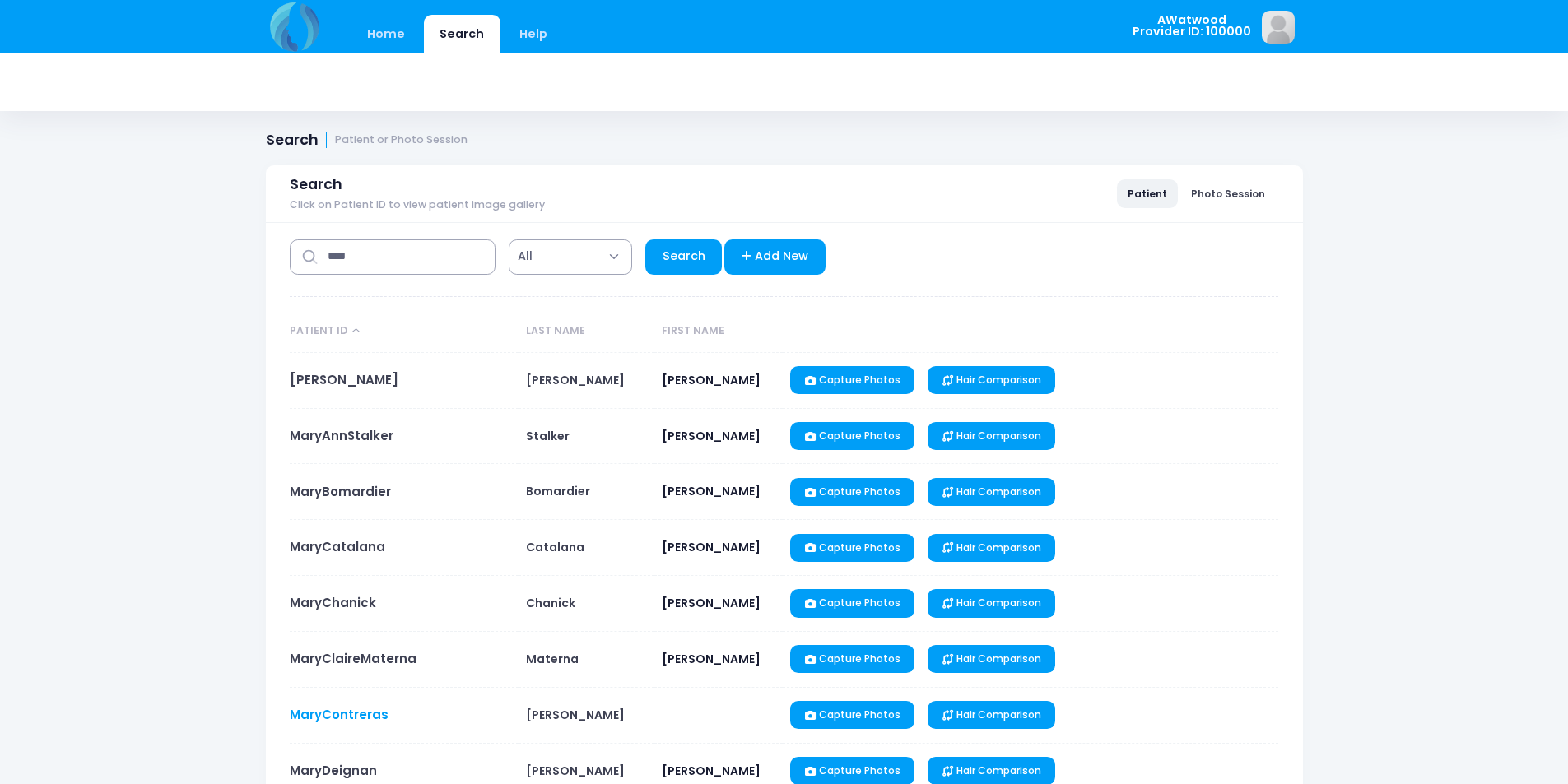
click at [375, 713] on link "MaryContreras" at bounding box center [339, 715] width 99 height 18
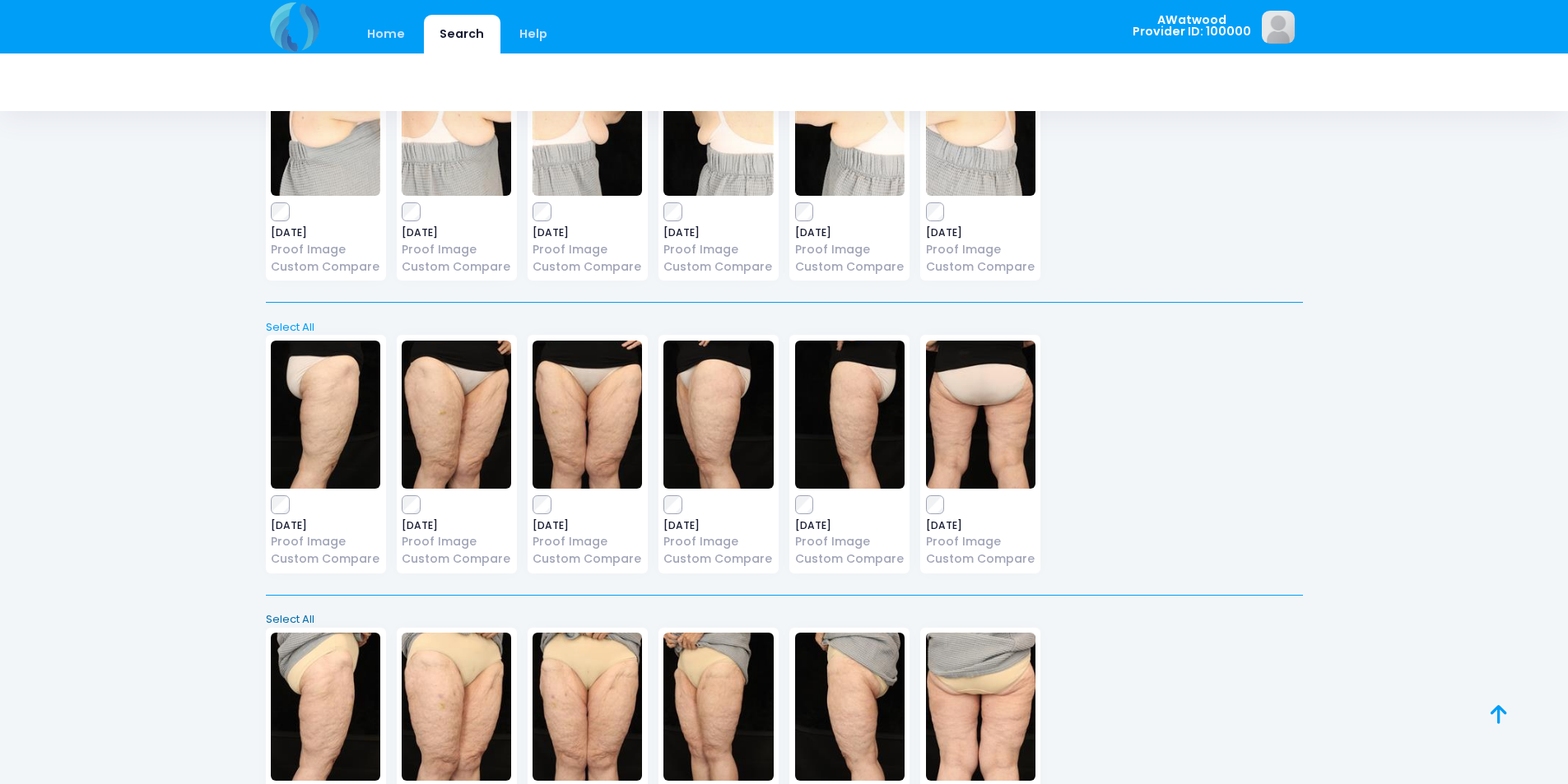
scroll to position [1646, 0]
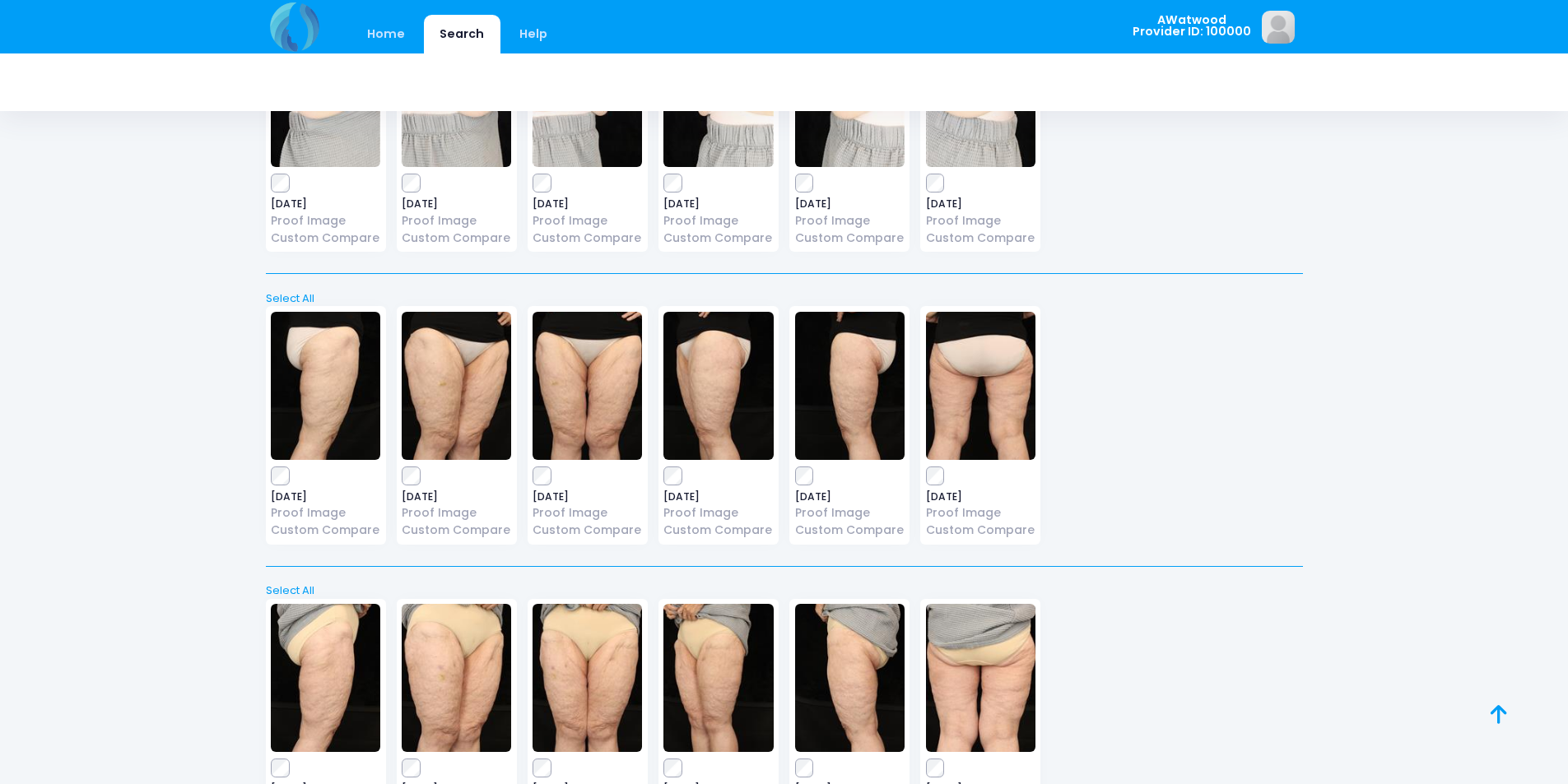
click at [430, 404] on img at bounding box center [457, 386] width 110 height 148
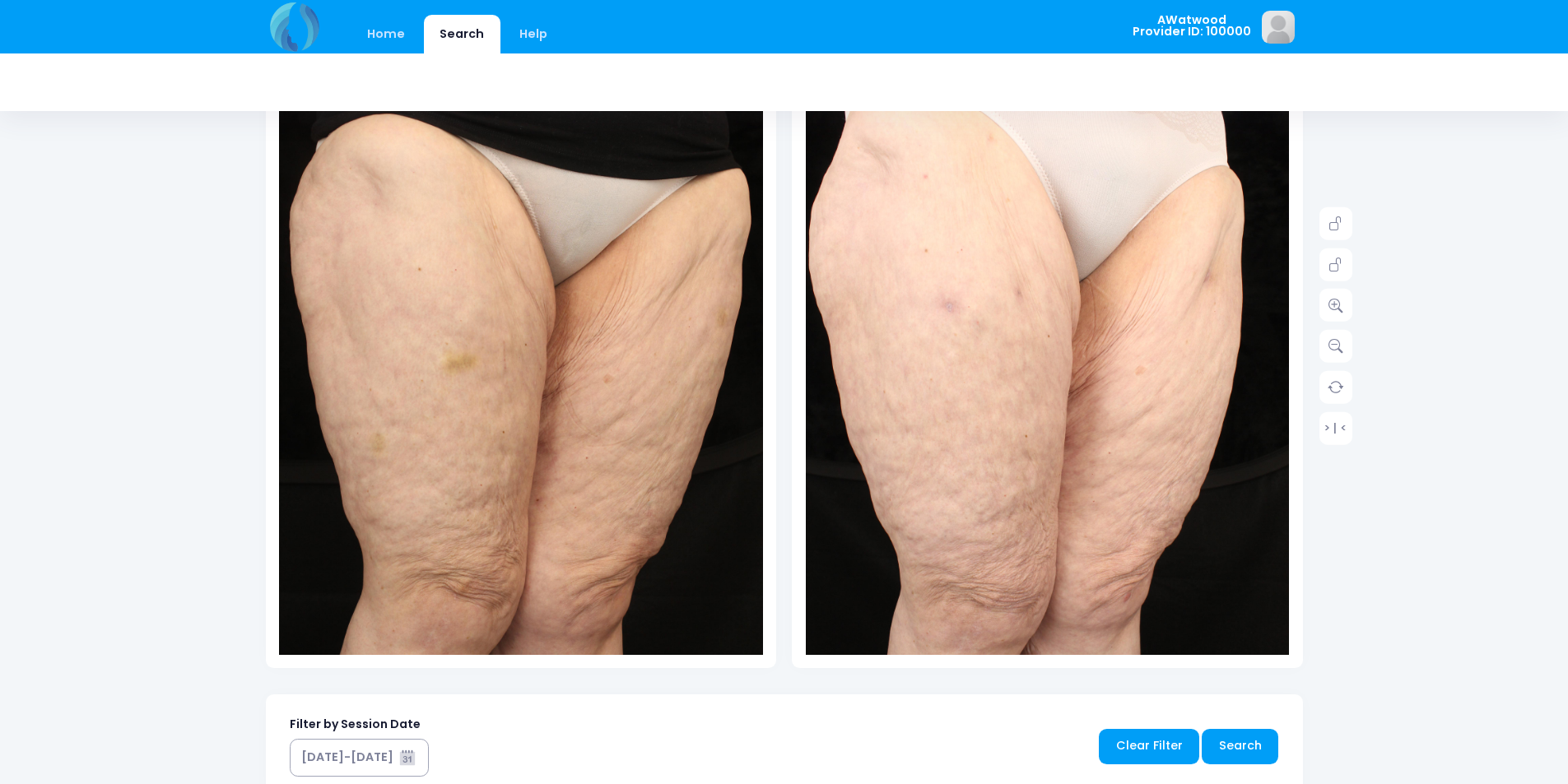
scroll to position [165, 0]
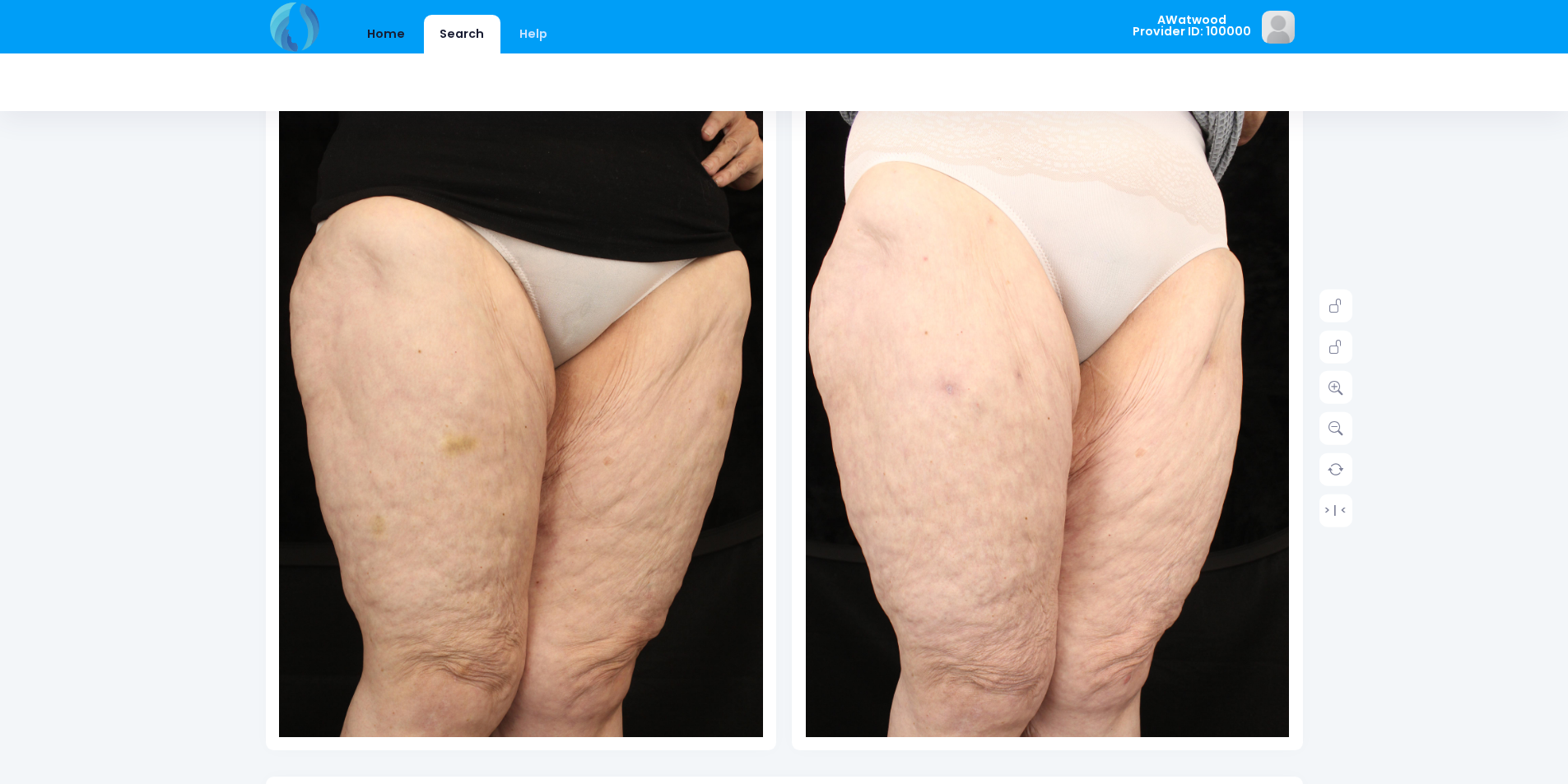
click at [407, 38] on link "Home" at bounding box center [386, 35] width 70 height 39
click at [394, 16] on link "Home" at bounding box center [386, 35] width 70 height 39
click at [392, 23] on link "Home" at bounding box center [386, 35] width 70 height 39
click at [178, 183] on div "Home Search Help AWatwood Logout" at bounding box center [784, 614] width 1568 height 1557
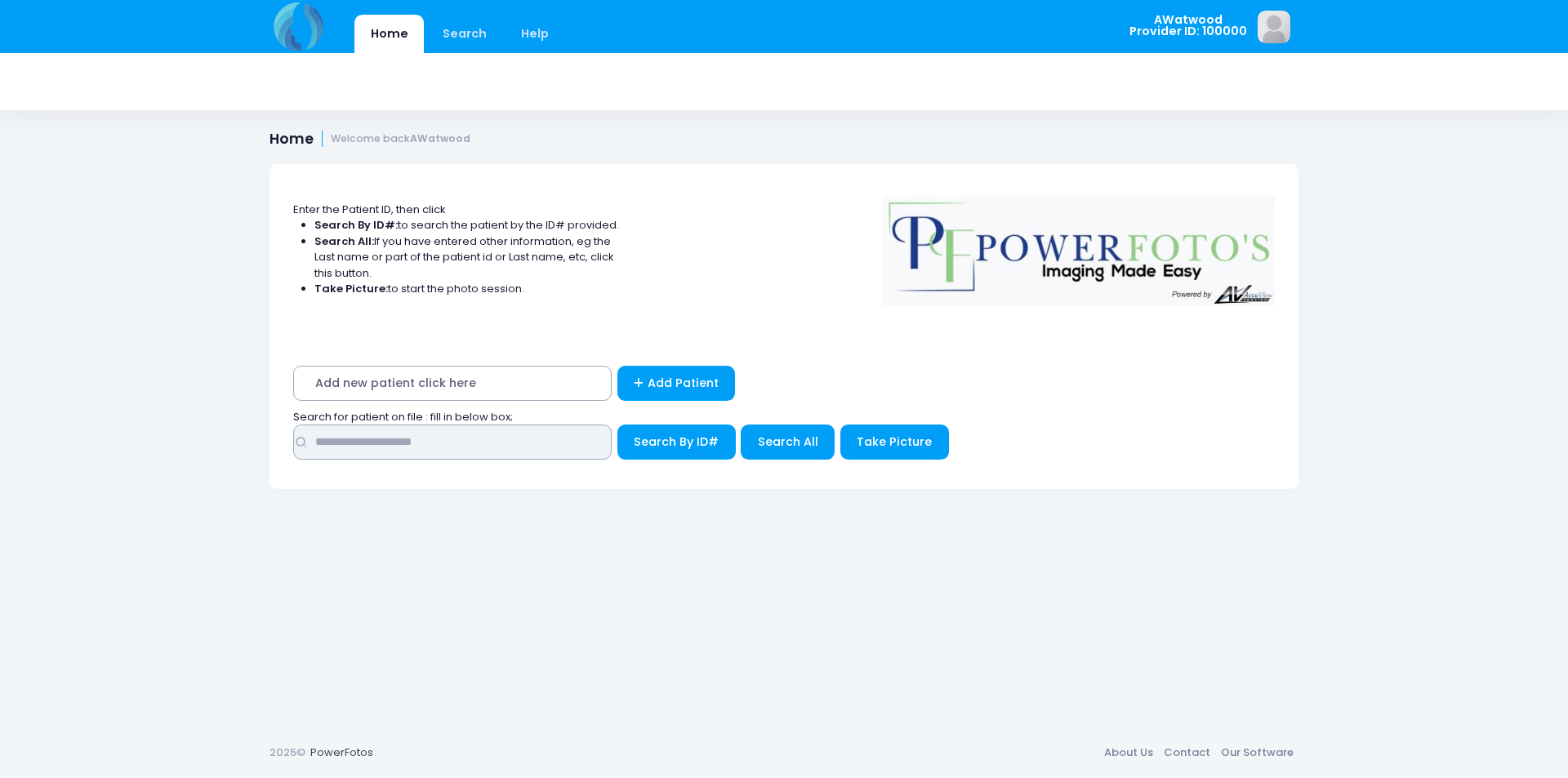
click at [415, 446] on input "text" at bounding box center [452, 443] width 319 height 35
type input "****"
click at [753, 431] on button "Search All" at bounding box center [788, 443] width 94 height 35
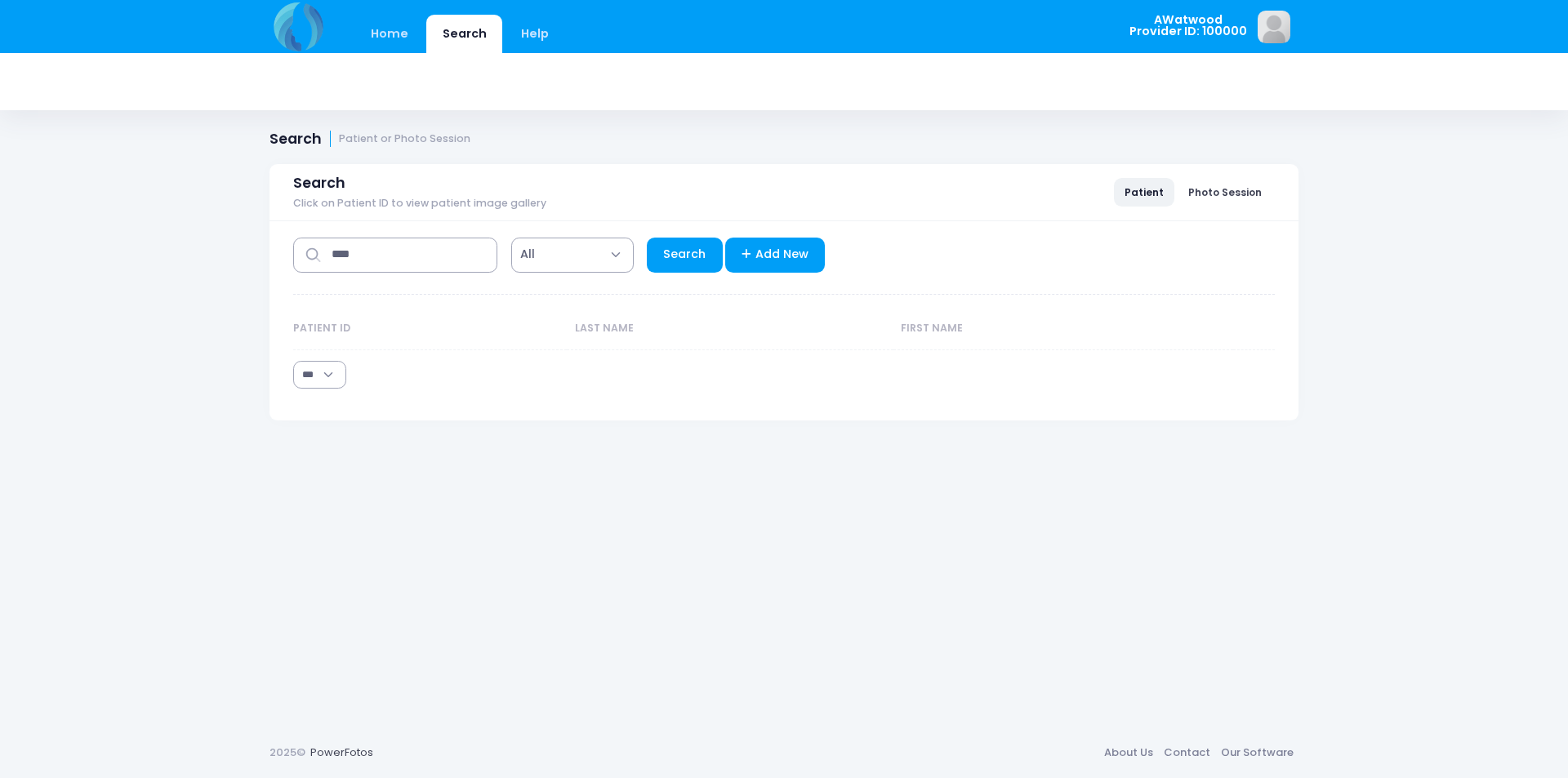
select select "***"
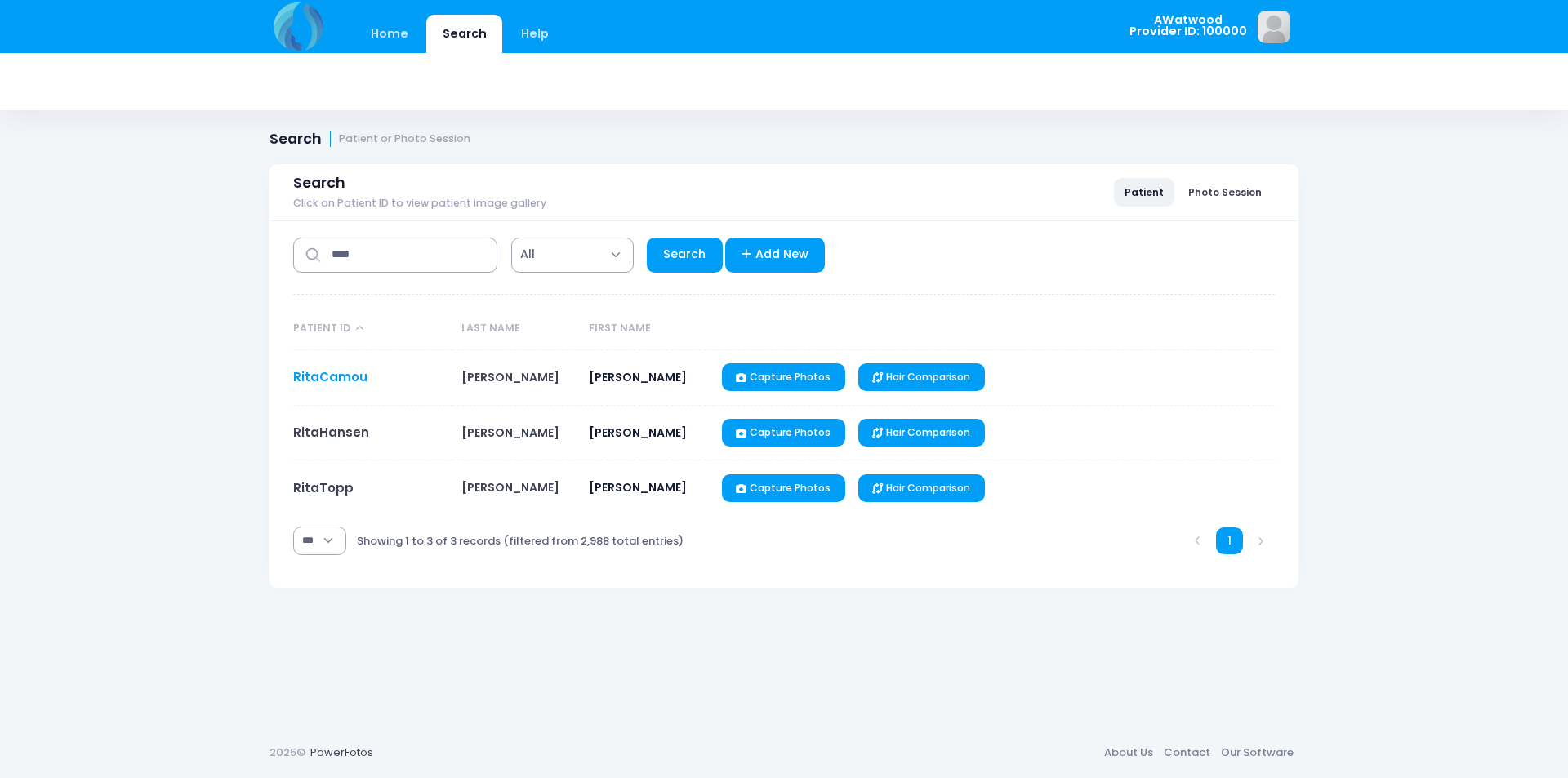
click at [348, 369] on link "RitaCamou" at bounding box center [330, 378] width 75 height 18
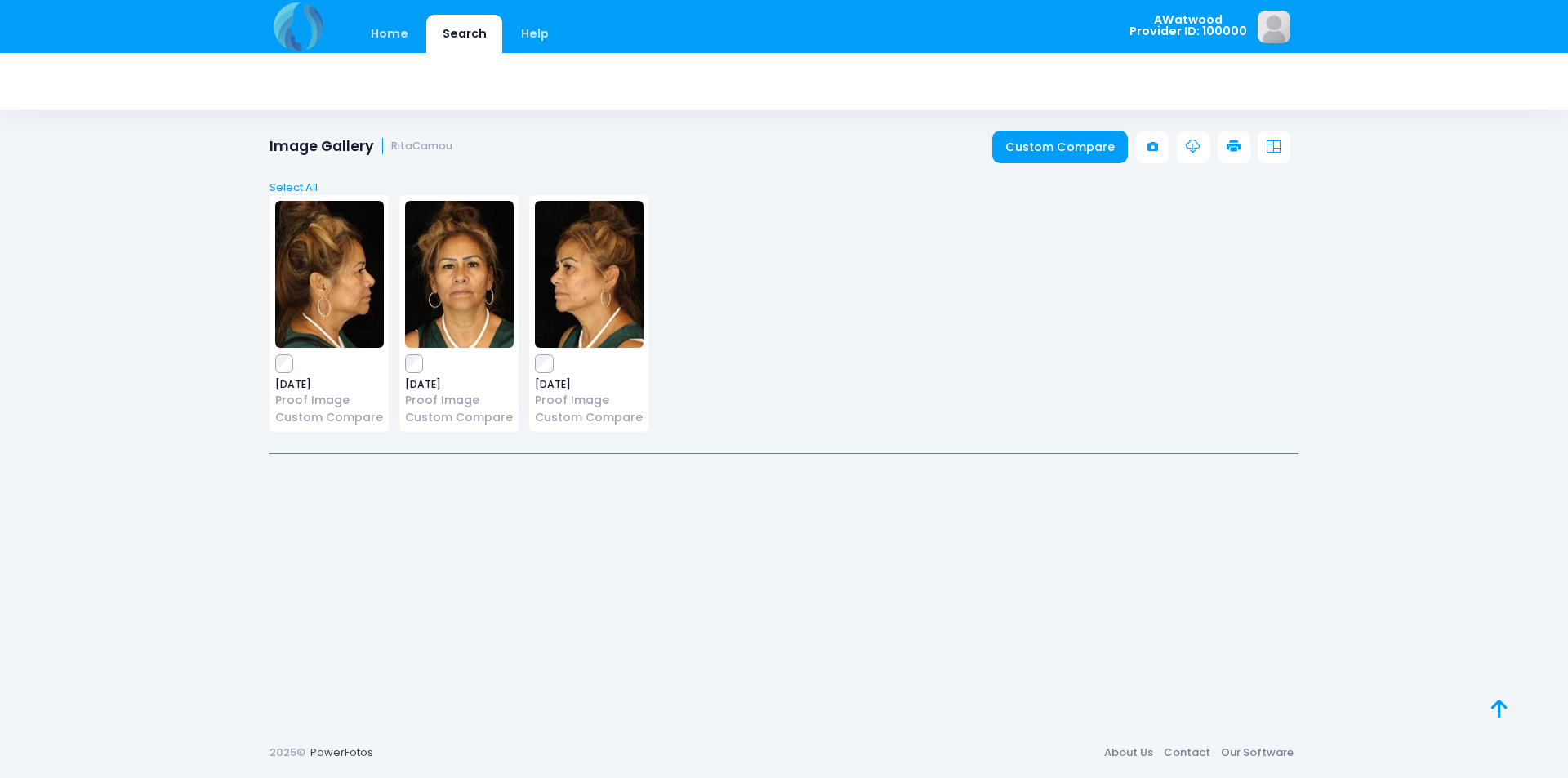
click at [579, 284] on img at bounding box center [589, 274] width 109 height 147
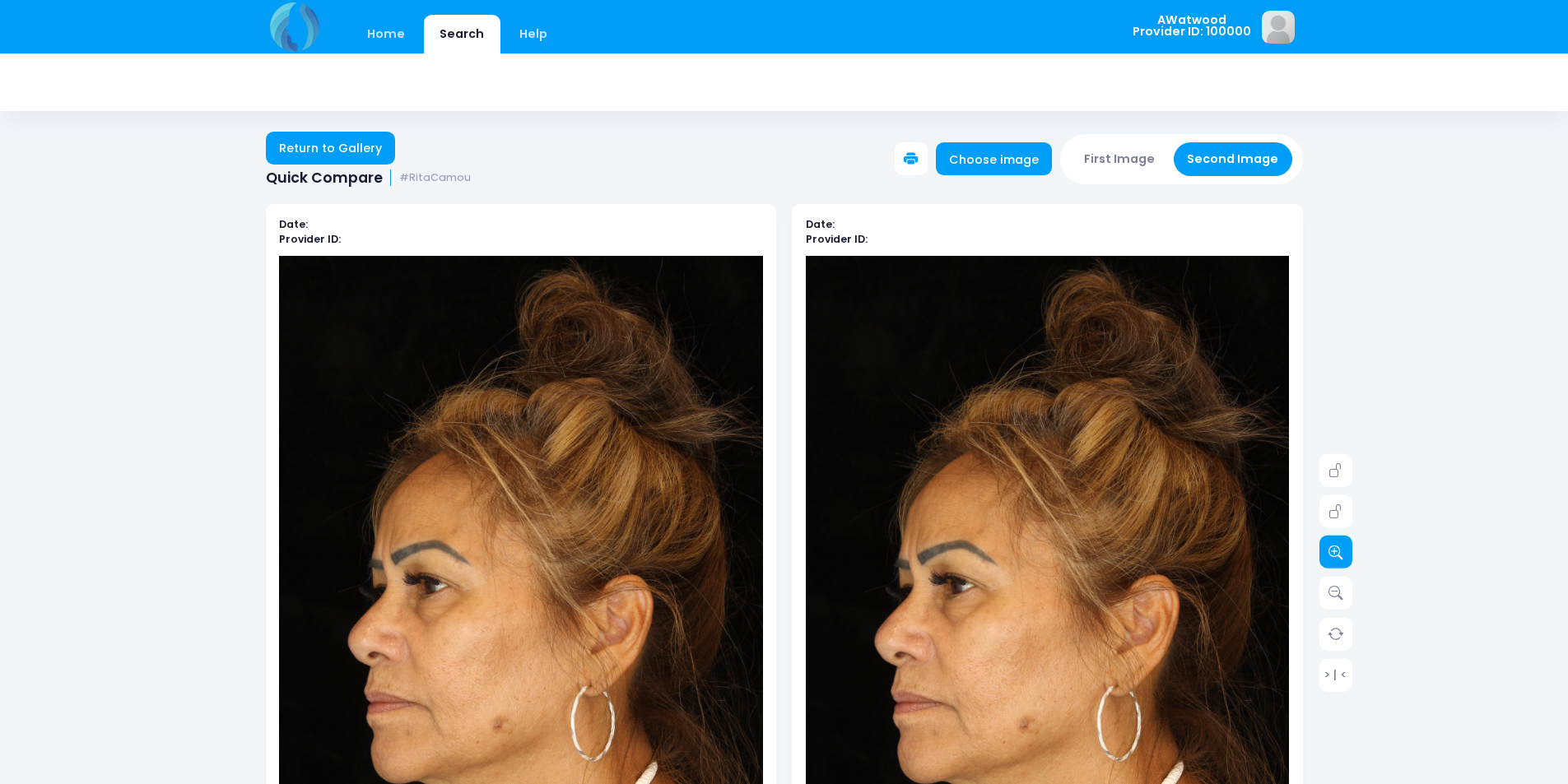
click at [1342, 547] on icon at bounding box center [1335, 552] width 15 height 15
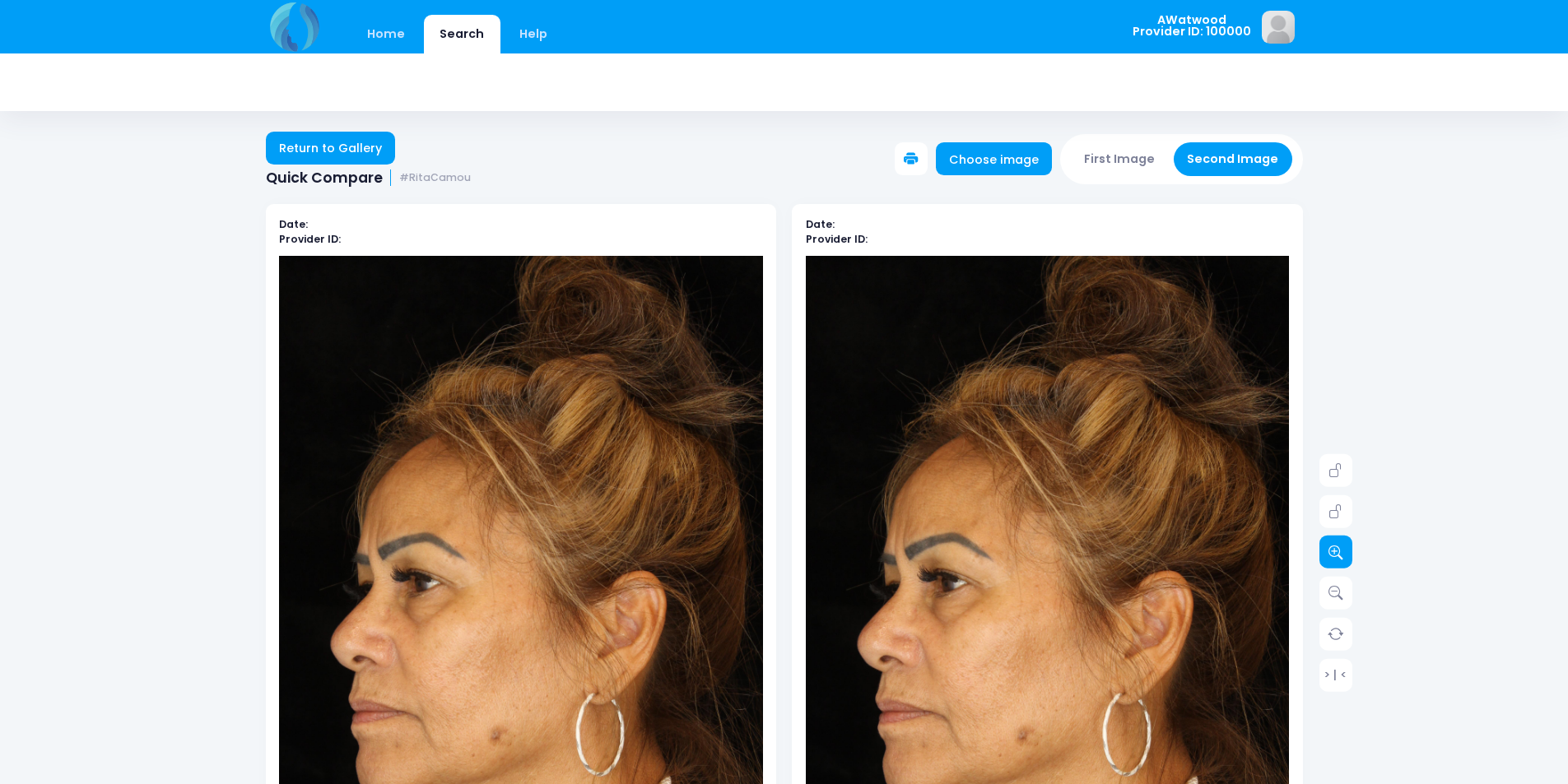
click at [1342, 547] on icon at bounding box center [1335, 552] width 15 height 15
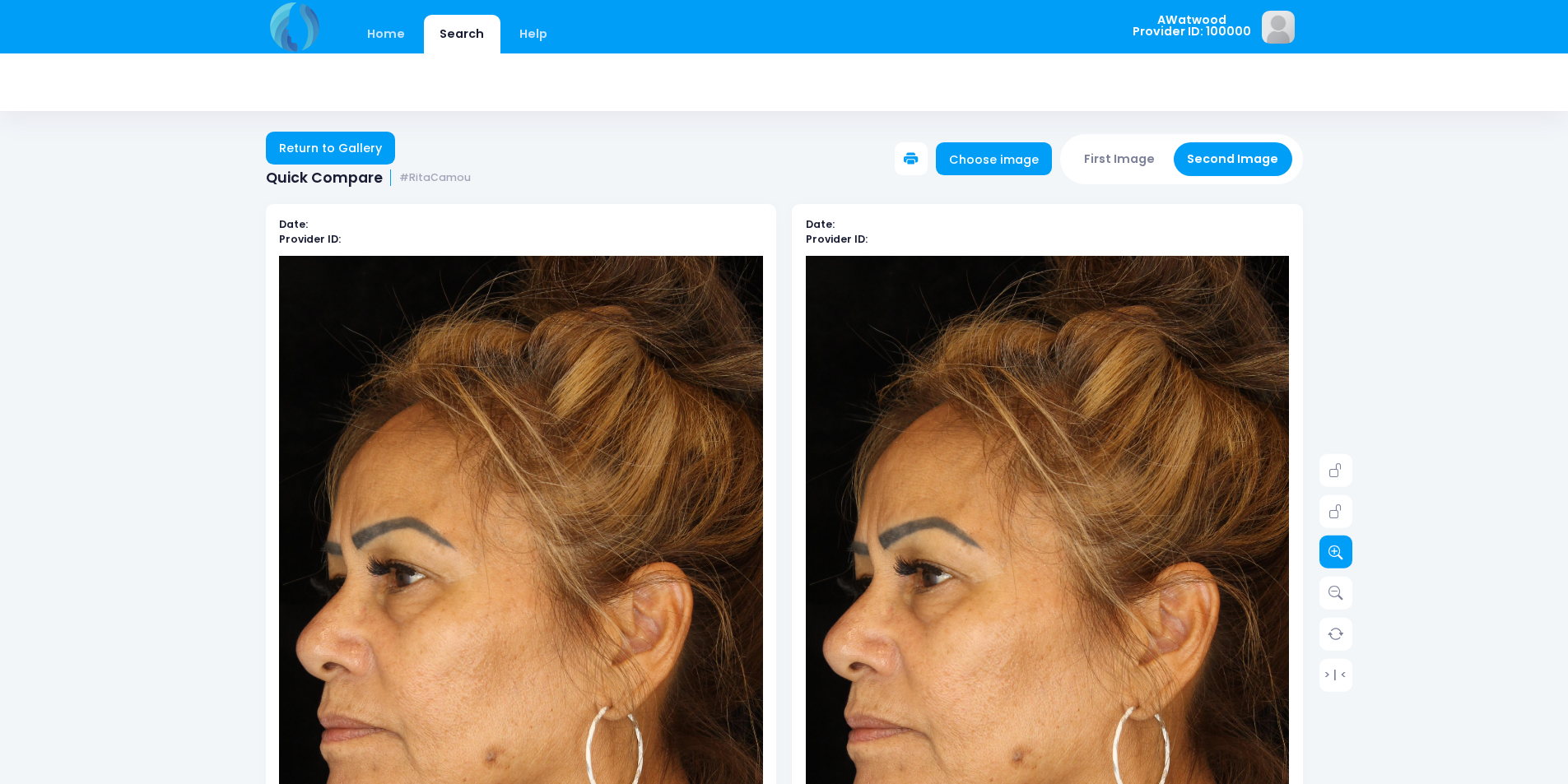
click at [1342, 547] on icon at bounding box center [1335, 552] width 15 height 15
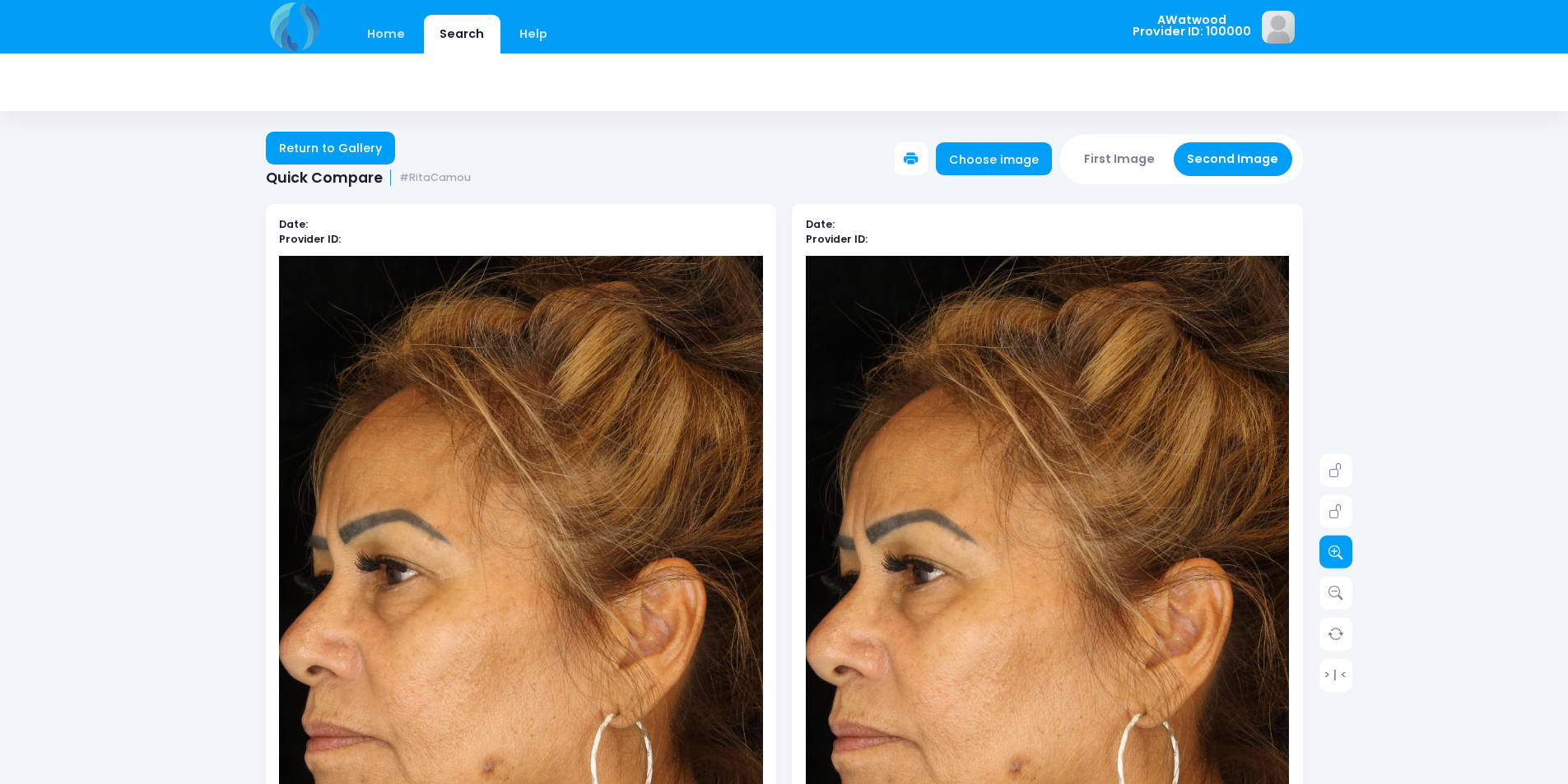
click at [1342, 547] on icon at bounding box center [1335, 552] width 15 height 15
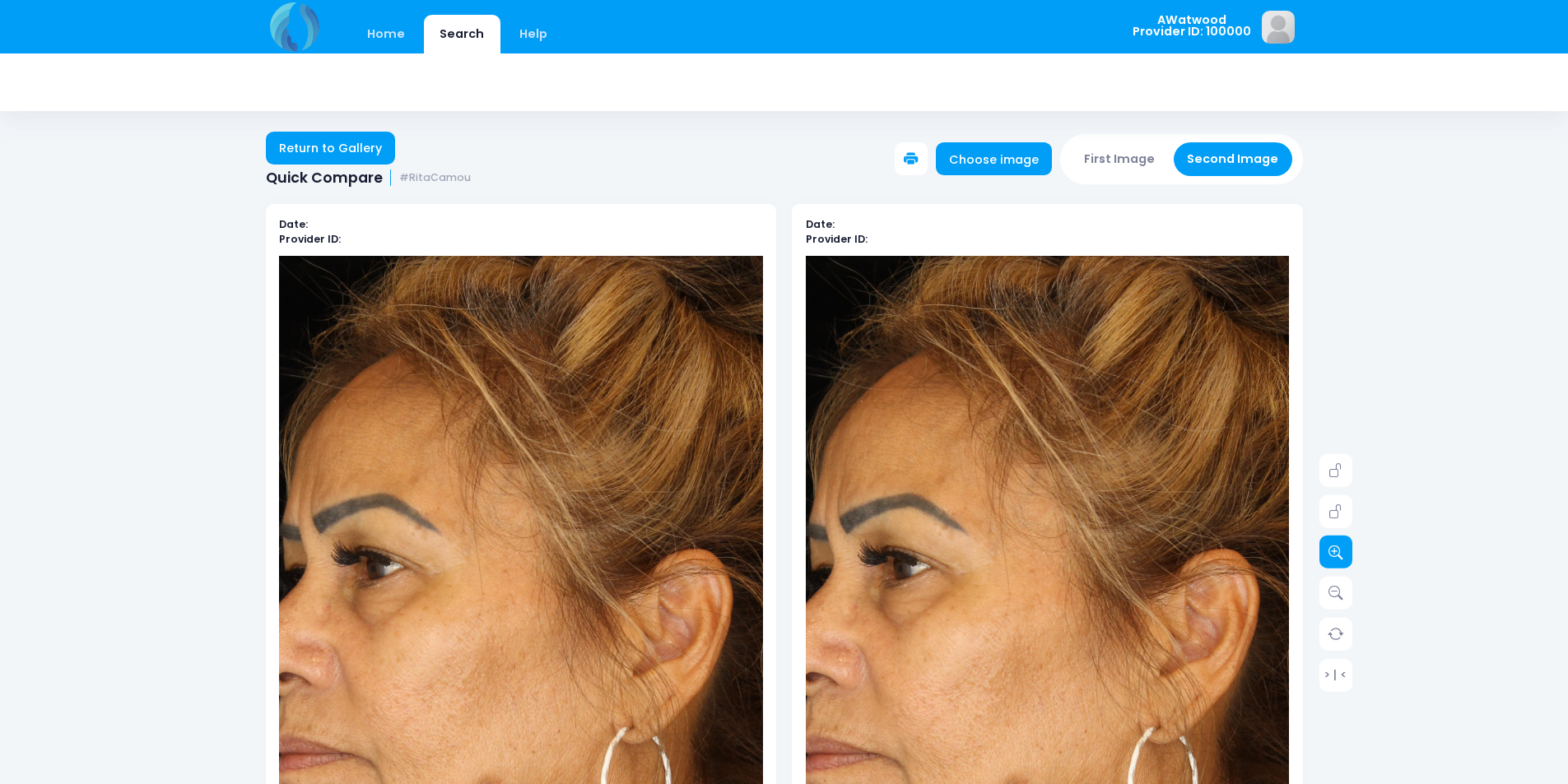
click at [1342, 547] on icon at bounding box center [1335, 552] width 15 height 15
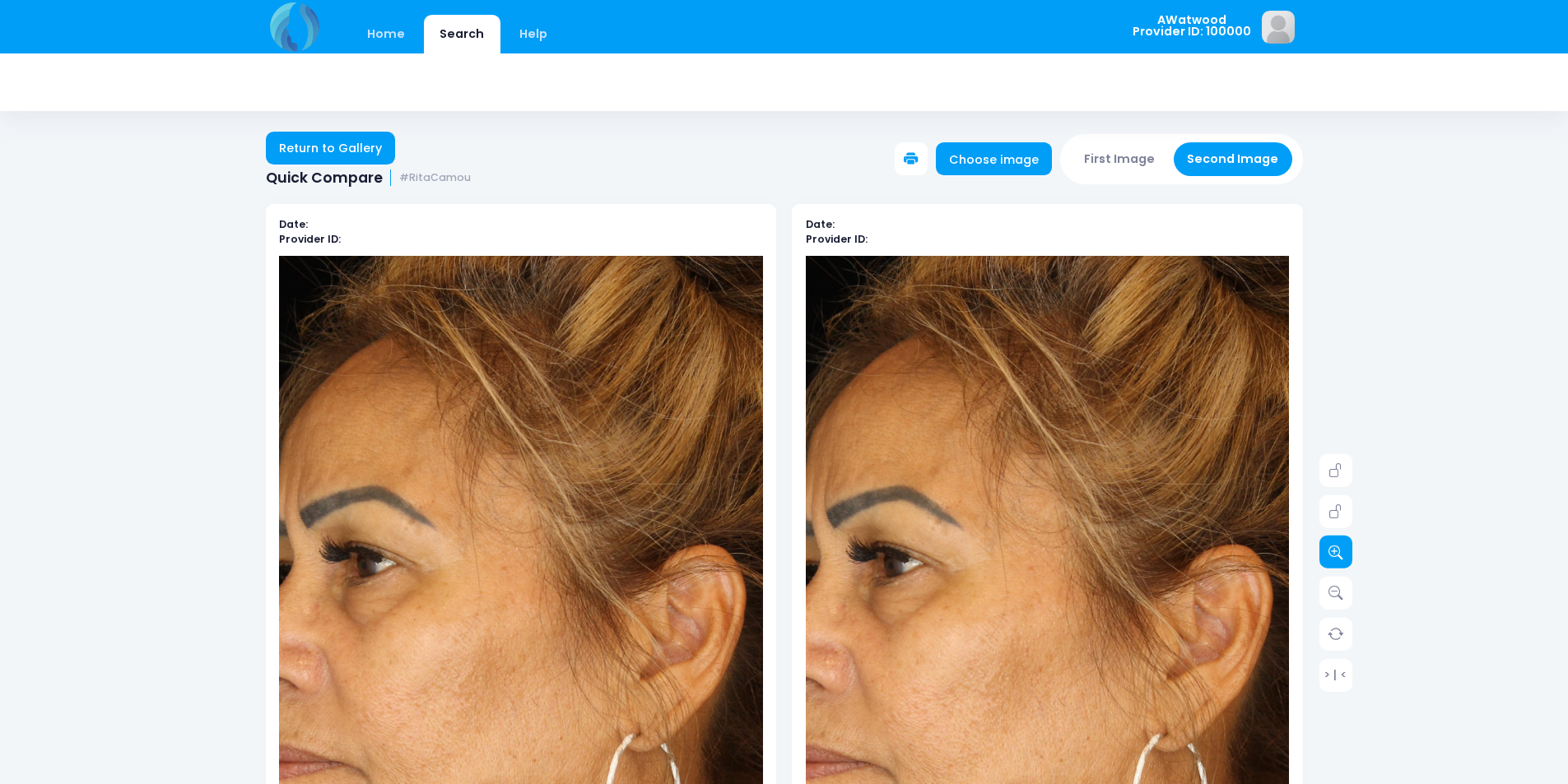
click at [1342, 547] on icon at bounding box center [1335, 552] width 15 height 15
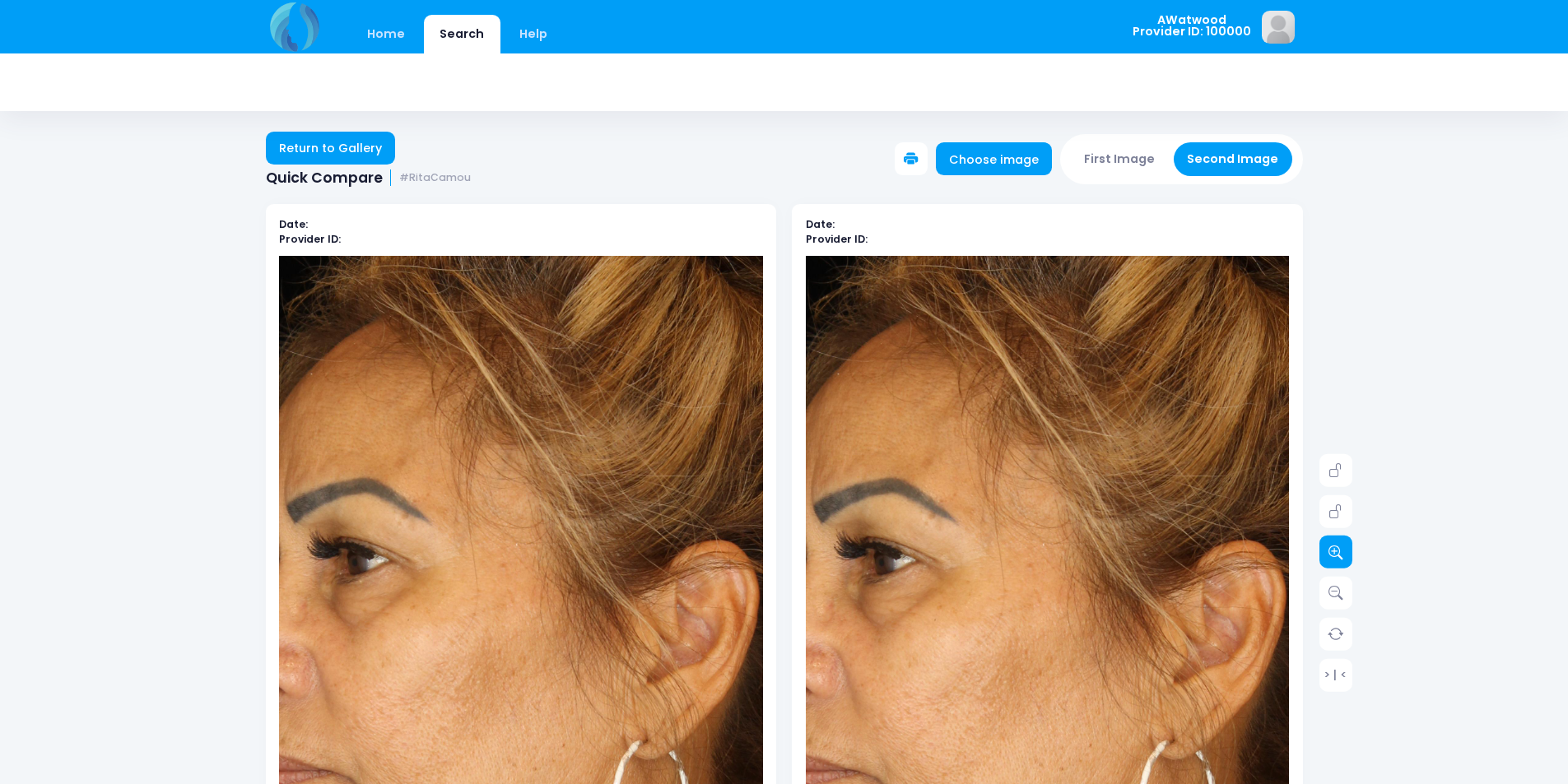
click at [1342, 547] on icon at bounding box center [1335, 552] width 15 height 15
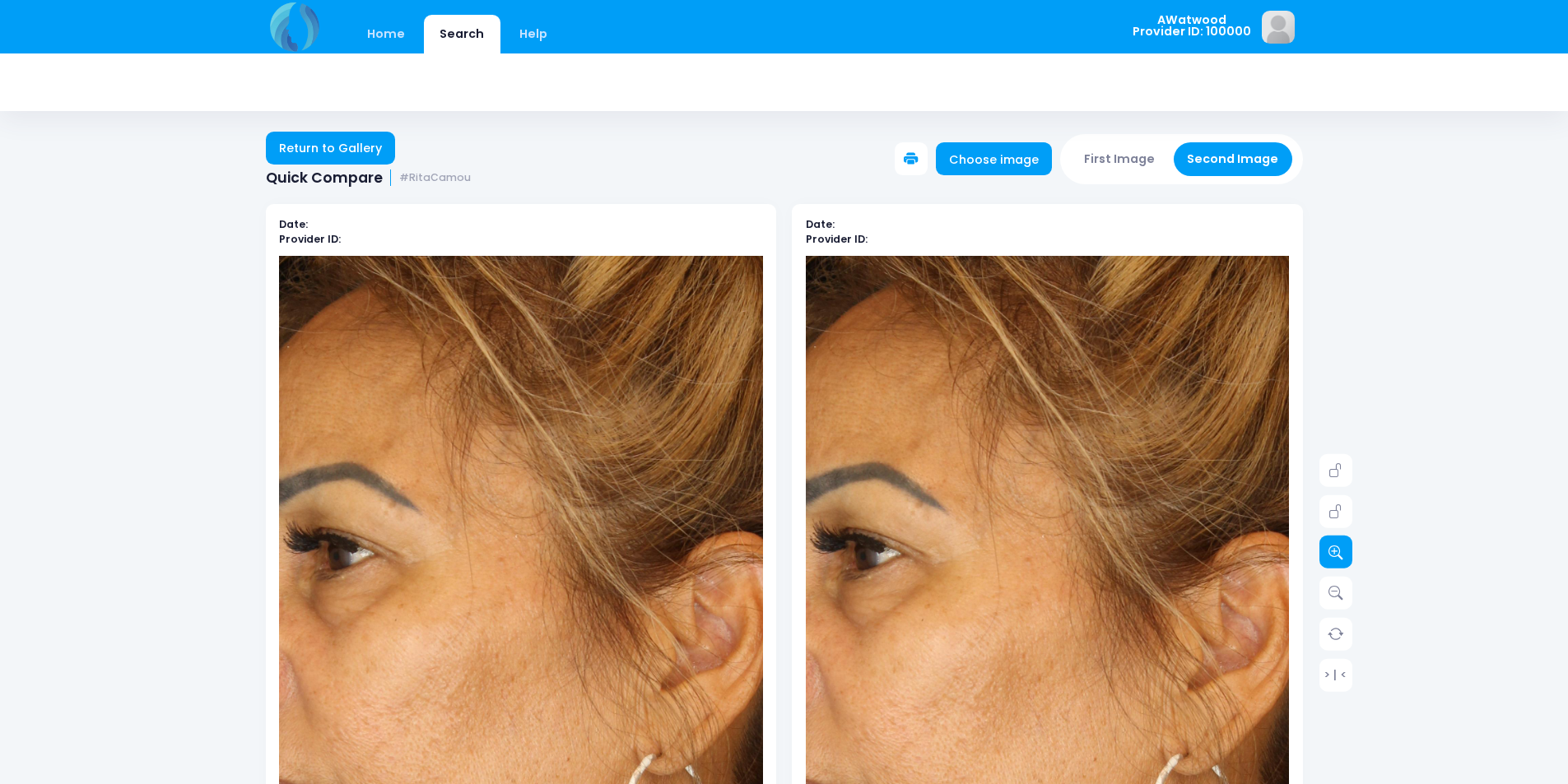
click at [1342, 547] on icon at bounding box center [1335, 552] width 15 height 15
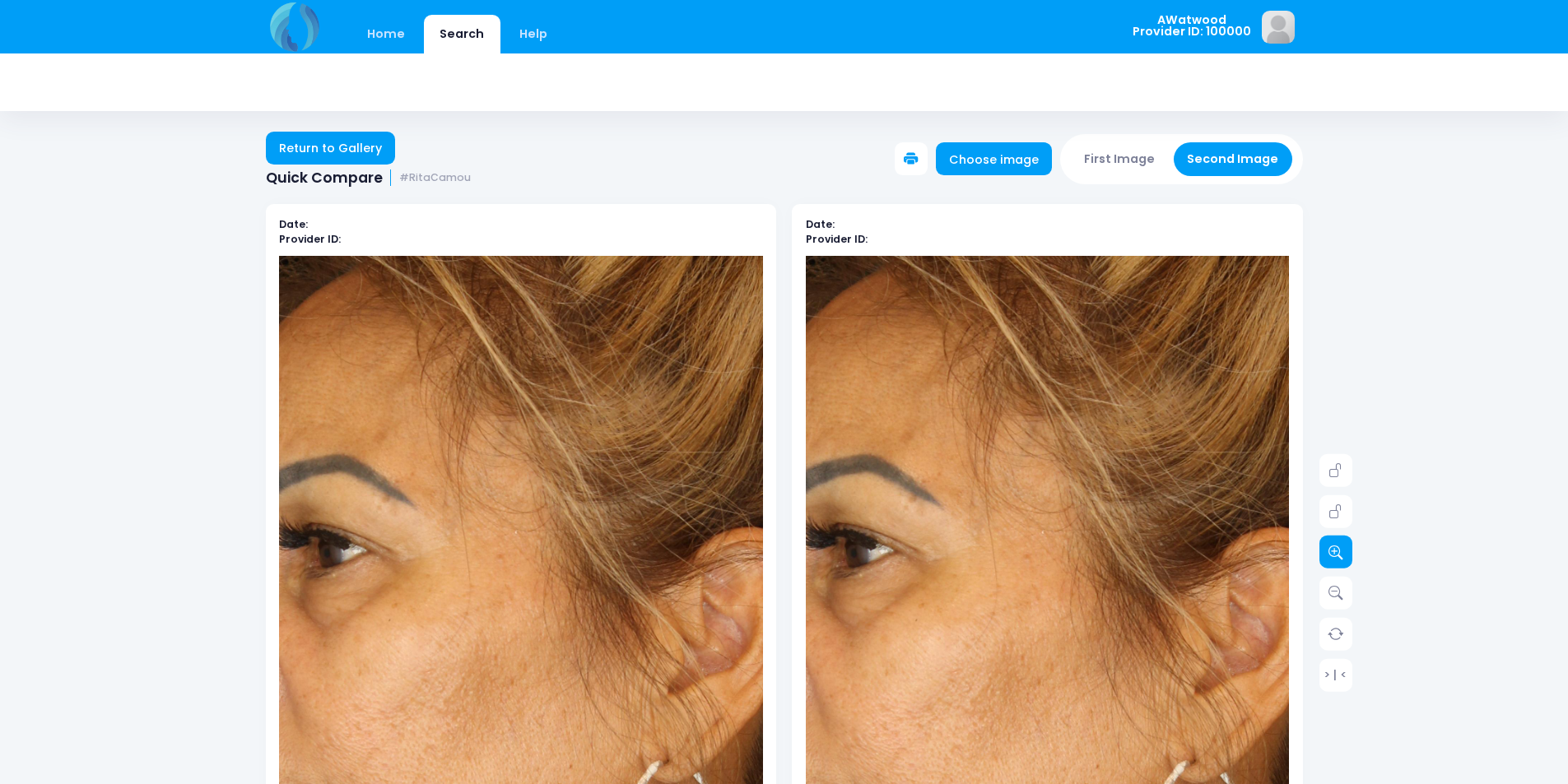
click at [1342, 547] on icon at bounding box center [1335, 552] width 15 height 15
click at [1341, 547] on icon at bounding box center [1335, 552] width 15 height 15
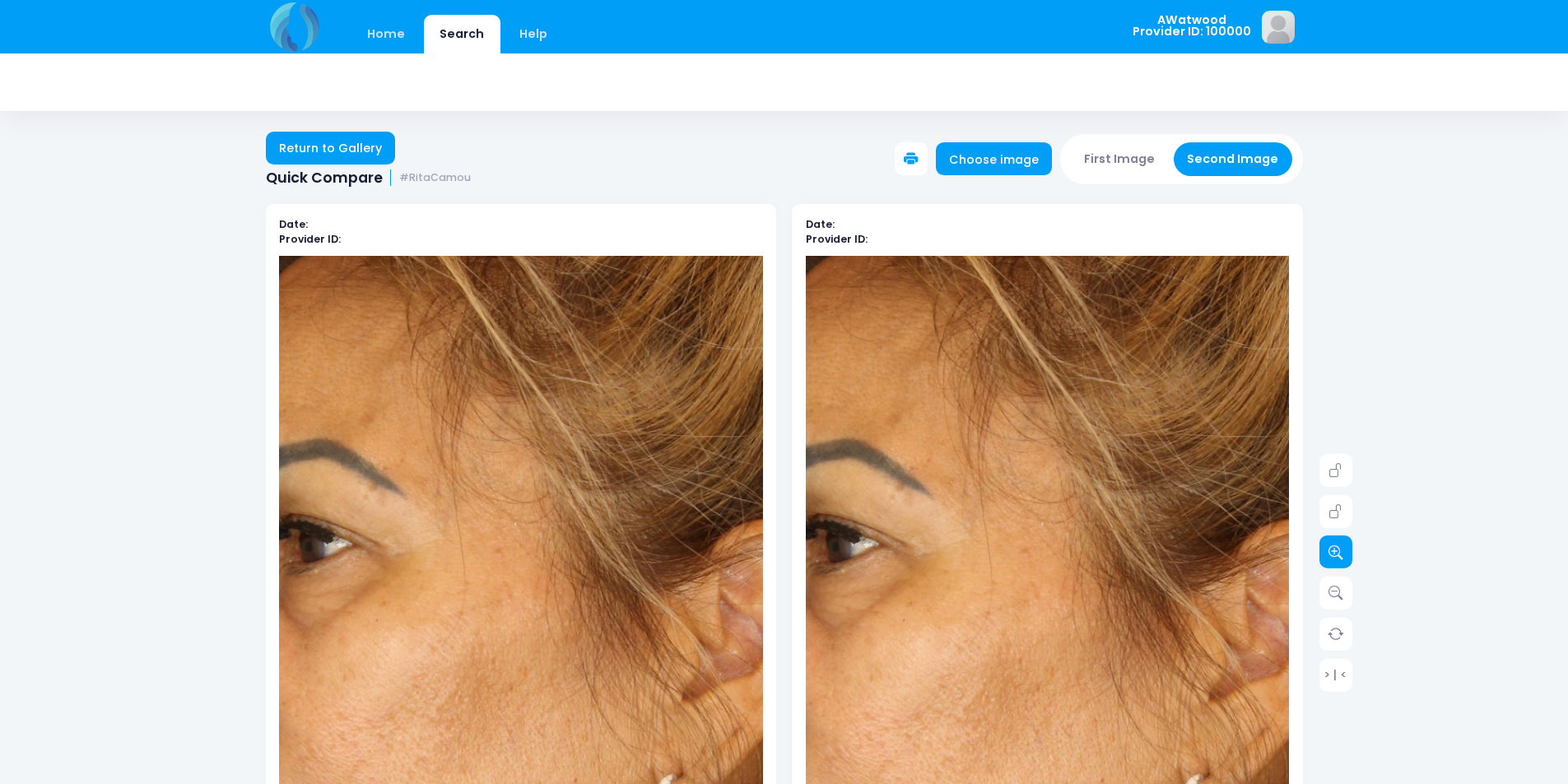
click at [1341, 547] on icon at bounding box center [1335, 552] width 15 height 15
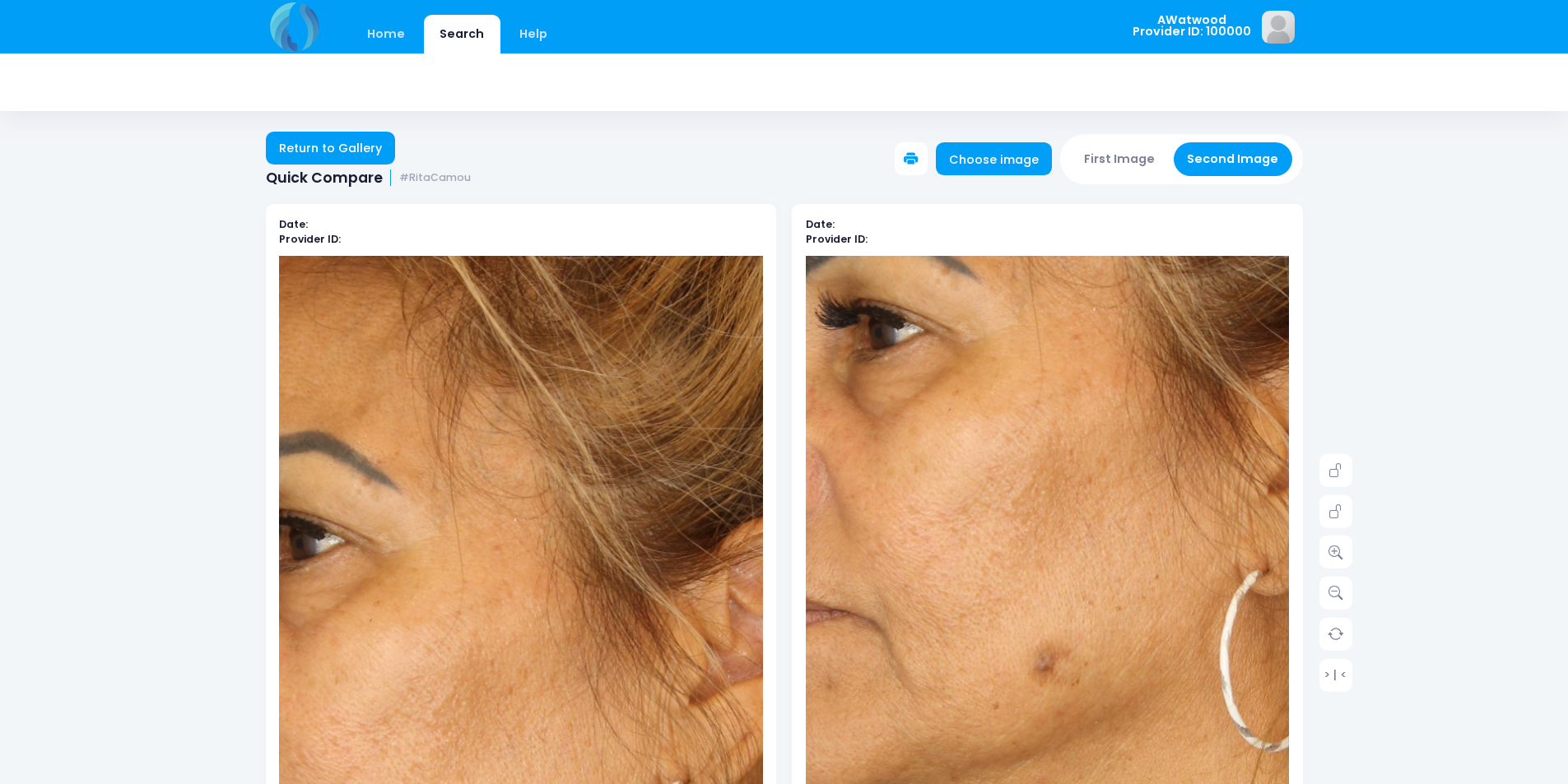
click at [1009, 713] on img at bounding box center [1100, 407] width 1162 height 1741
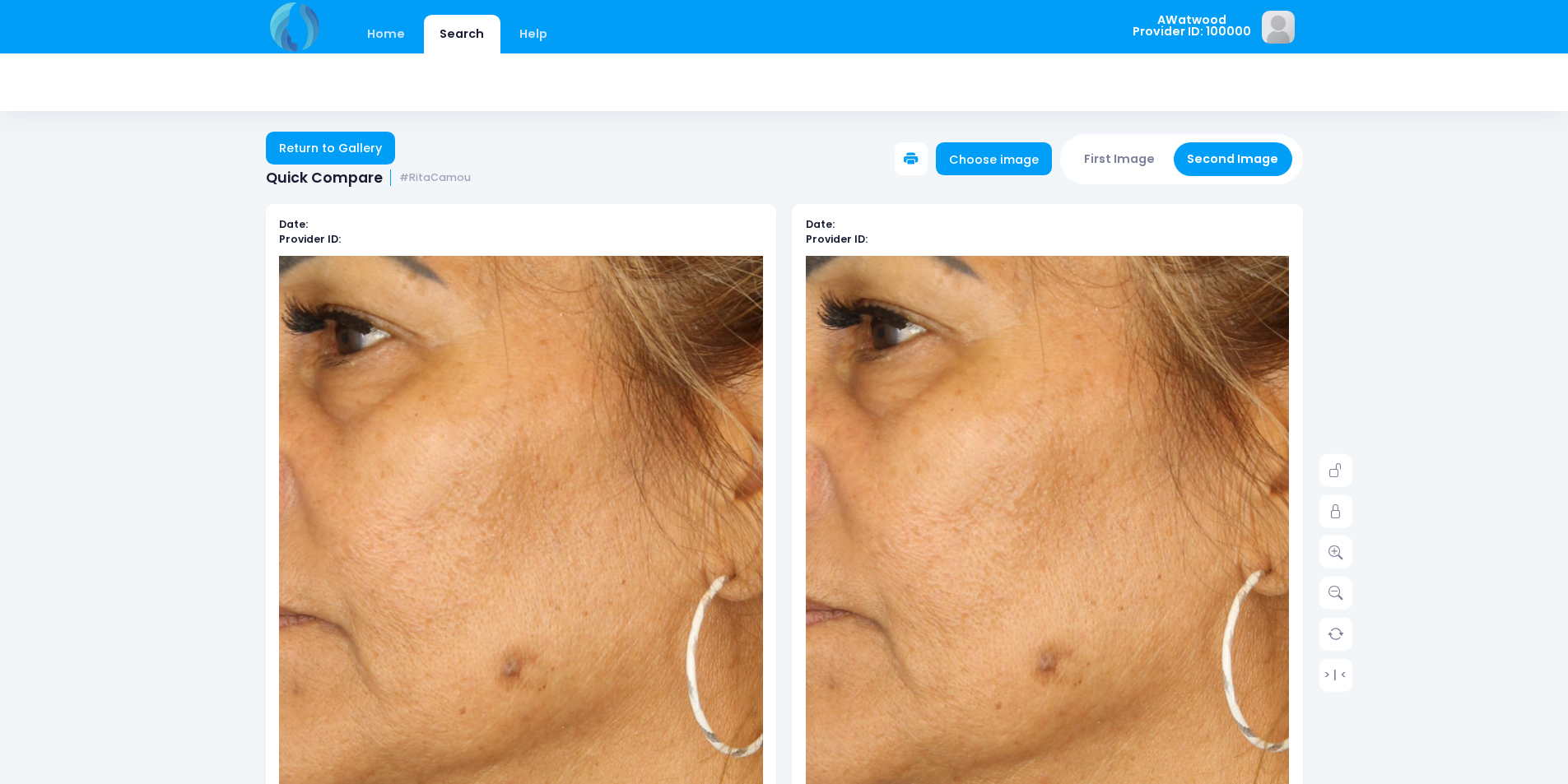
click at [488, 710] on img at bounding box center [566, 413] width 1162 height 1741
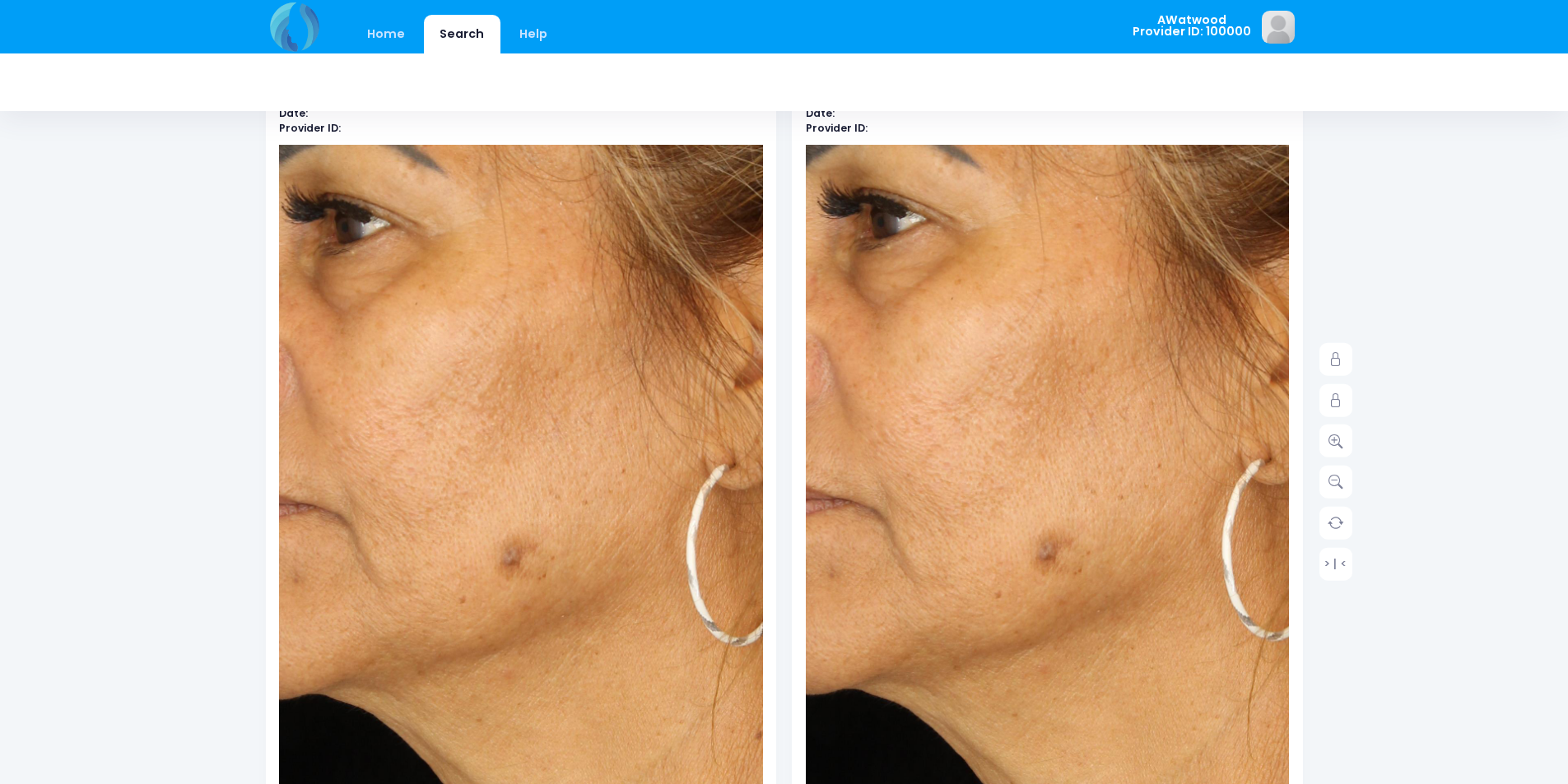
scroll to position [82, 0]
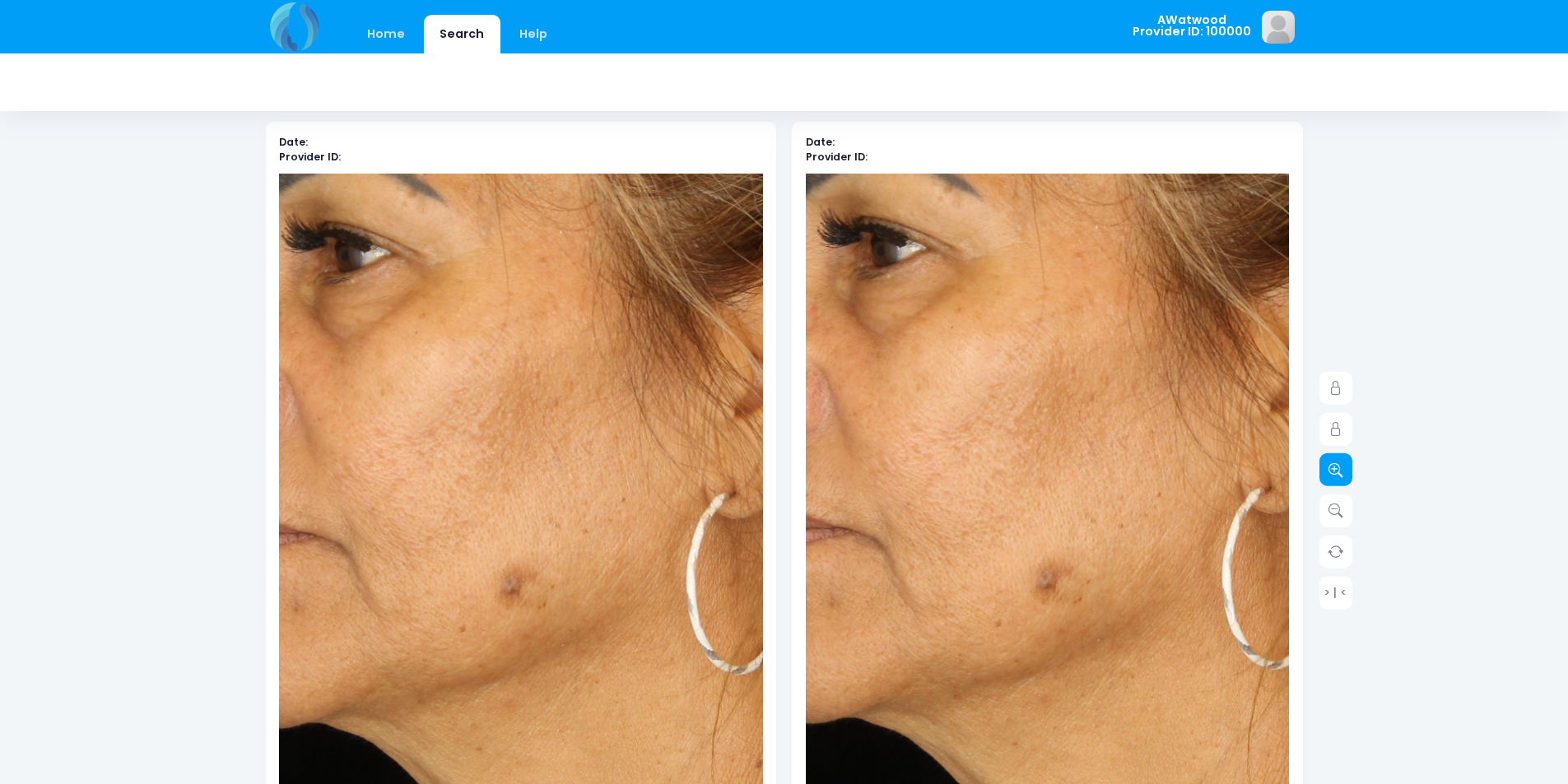
click at [1326, 454] on link at bounding box center [1335, 470] width 33 height 33
click at [1328, 463] on icon at bounding box center [1335, 470] width 15 height 15
click at [926, 481] on img at bounding box center [1102, 325] width 1162 height 1741
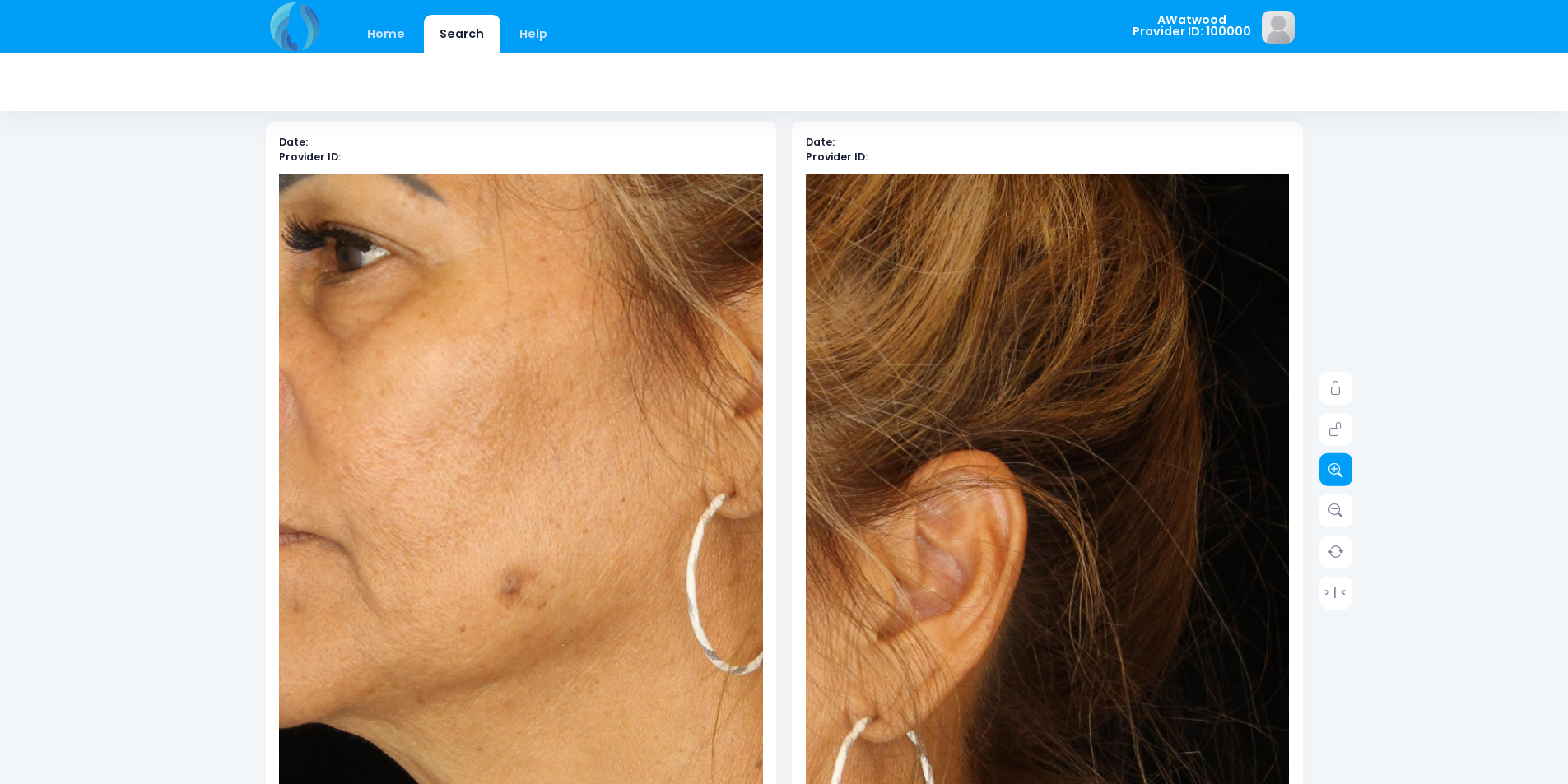
click at [1327, 470] on link at bounding box center [1335, 470] width 33 height 33
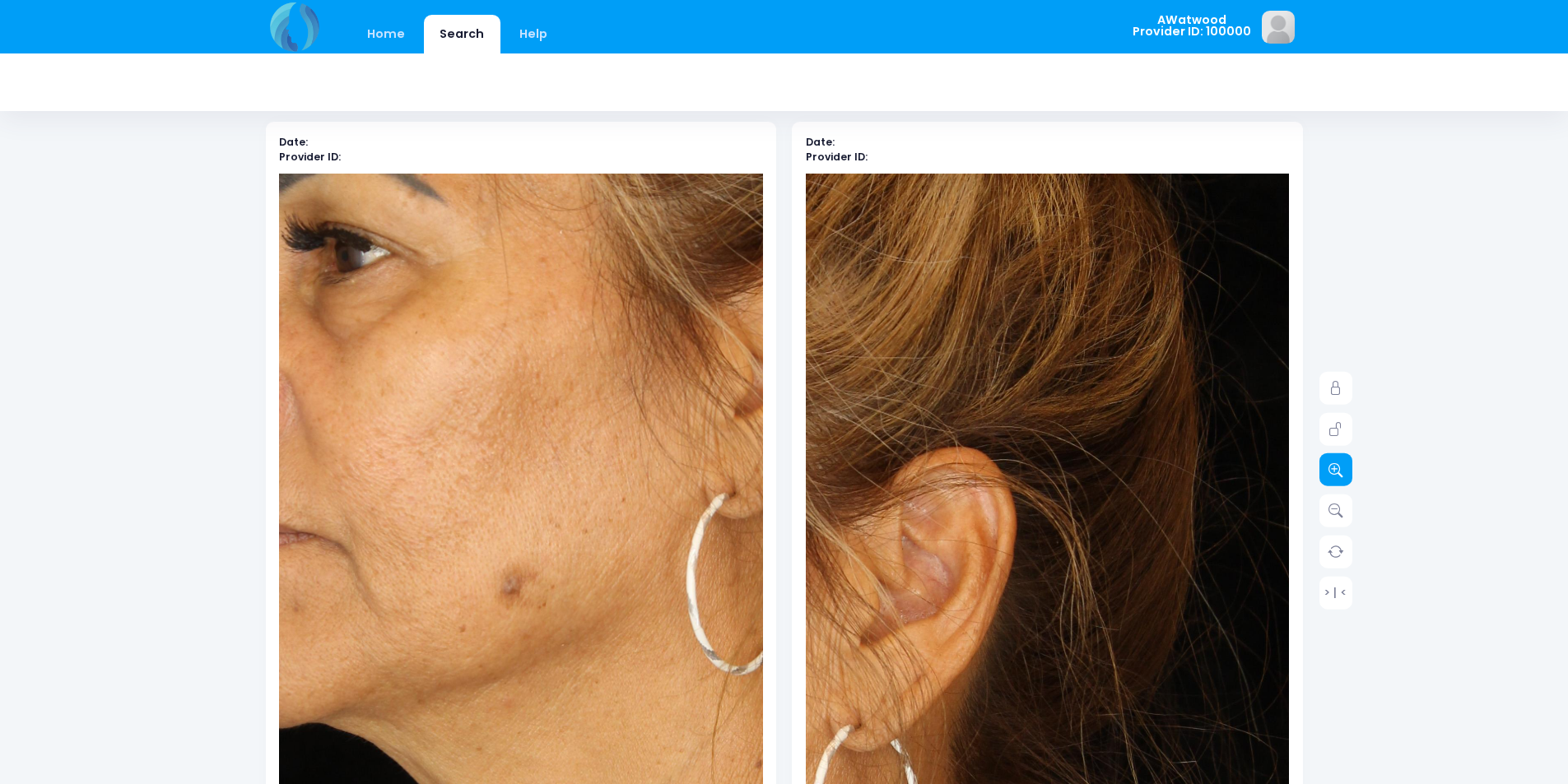
click at [1327, 470] on link at bounding box center [1335, 470] width 33 height 33
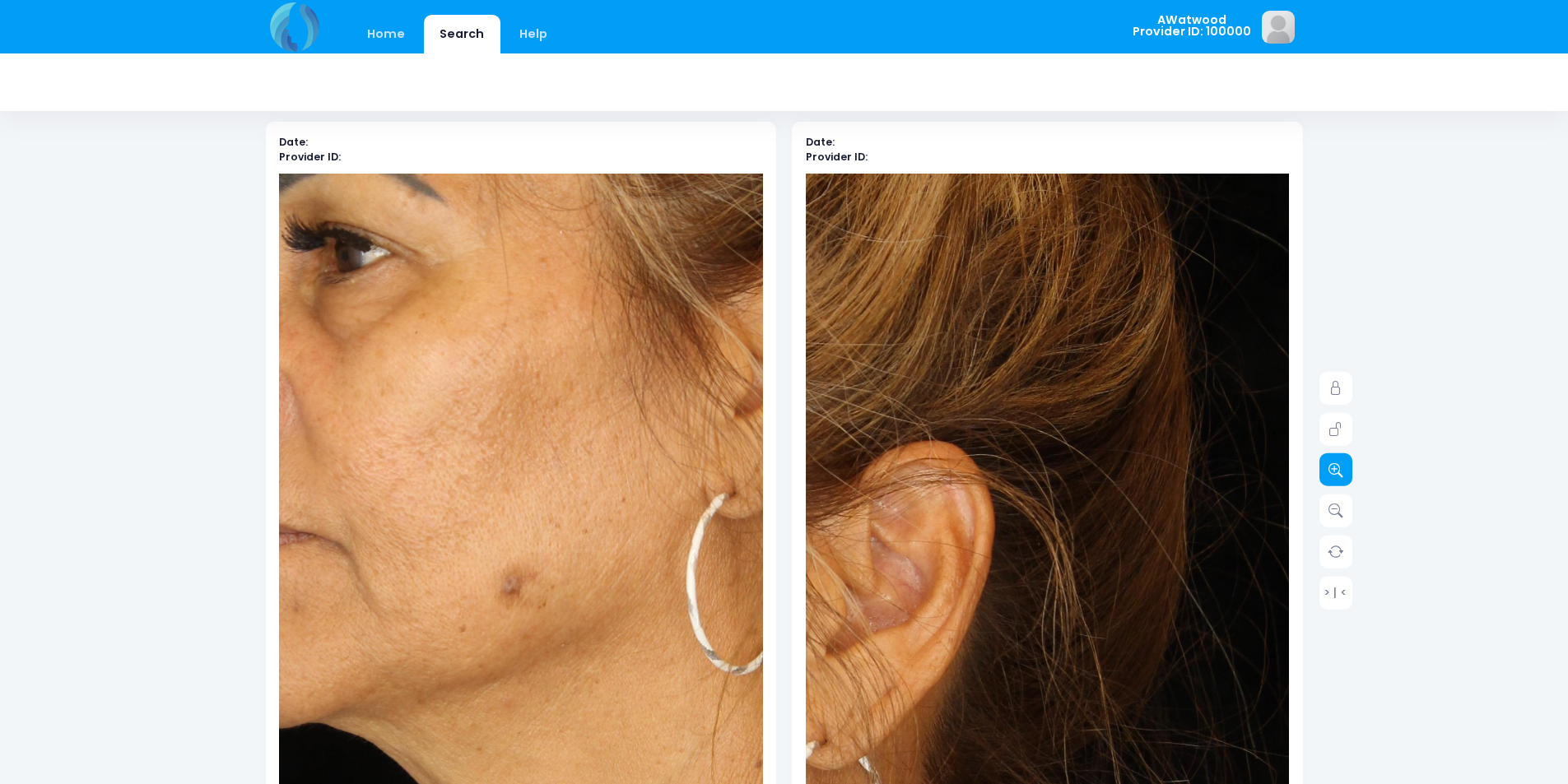
click at [1327, 470] on link at bounding box center [1335, 470] width 33 height 33
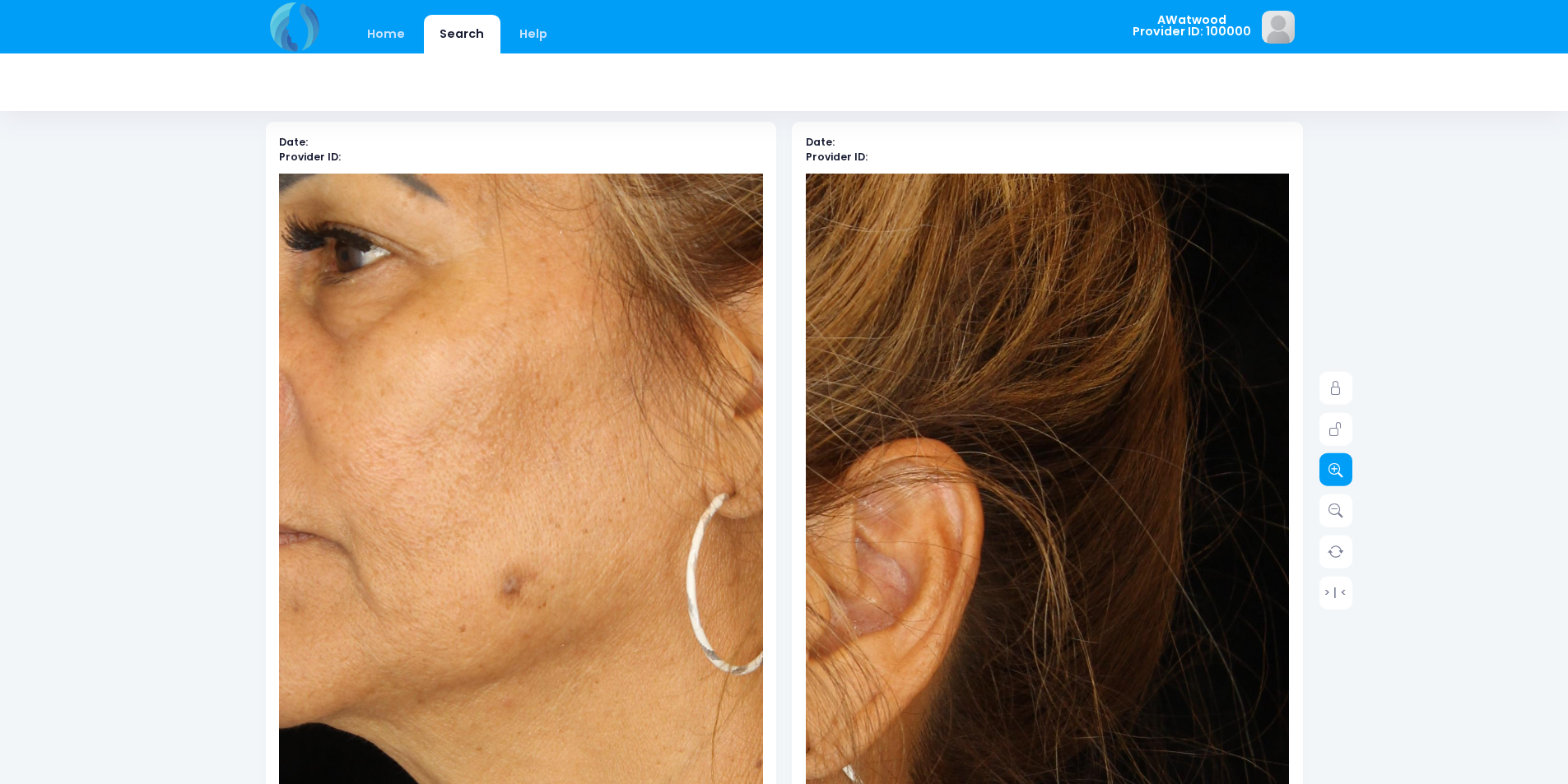
click at [1327, 470] on link at bounding box center [1335, 470] width 33 height 33
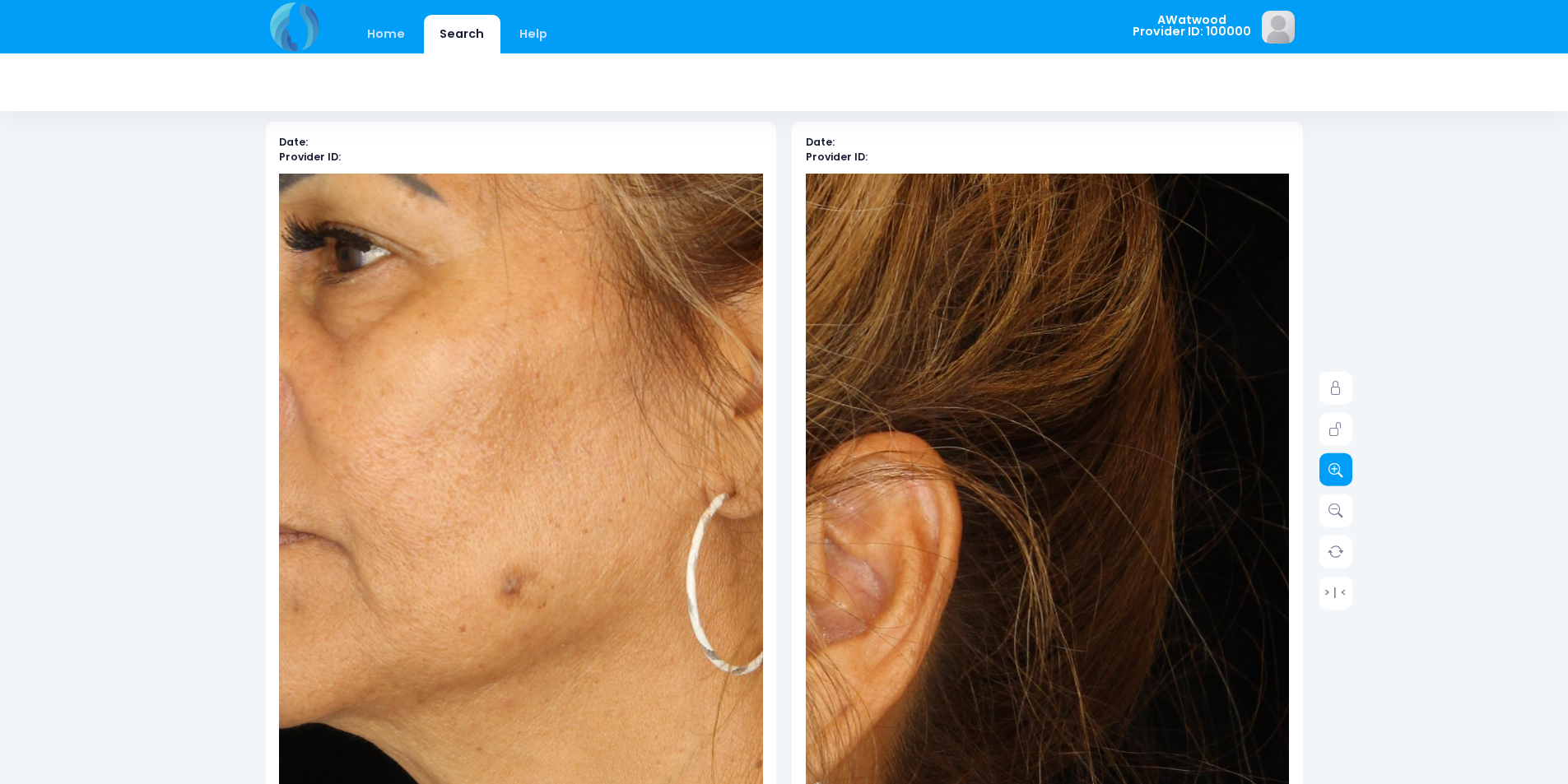
click at [1327, 470] on link at bounding box center [1335, 470] width 33 height 33
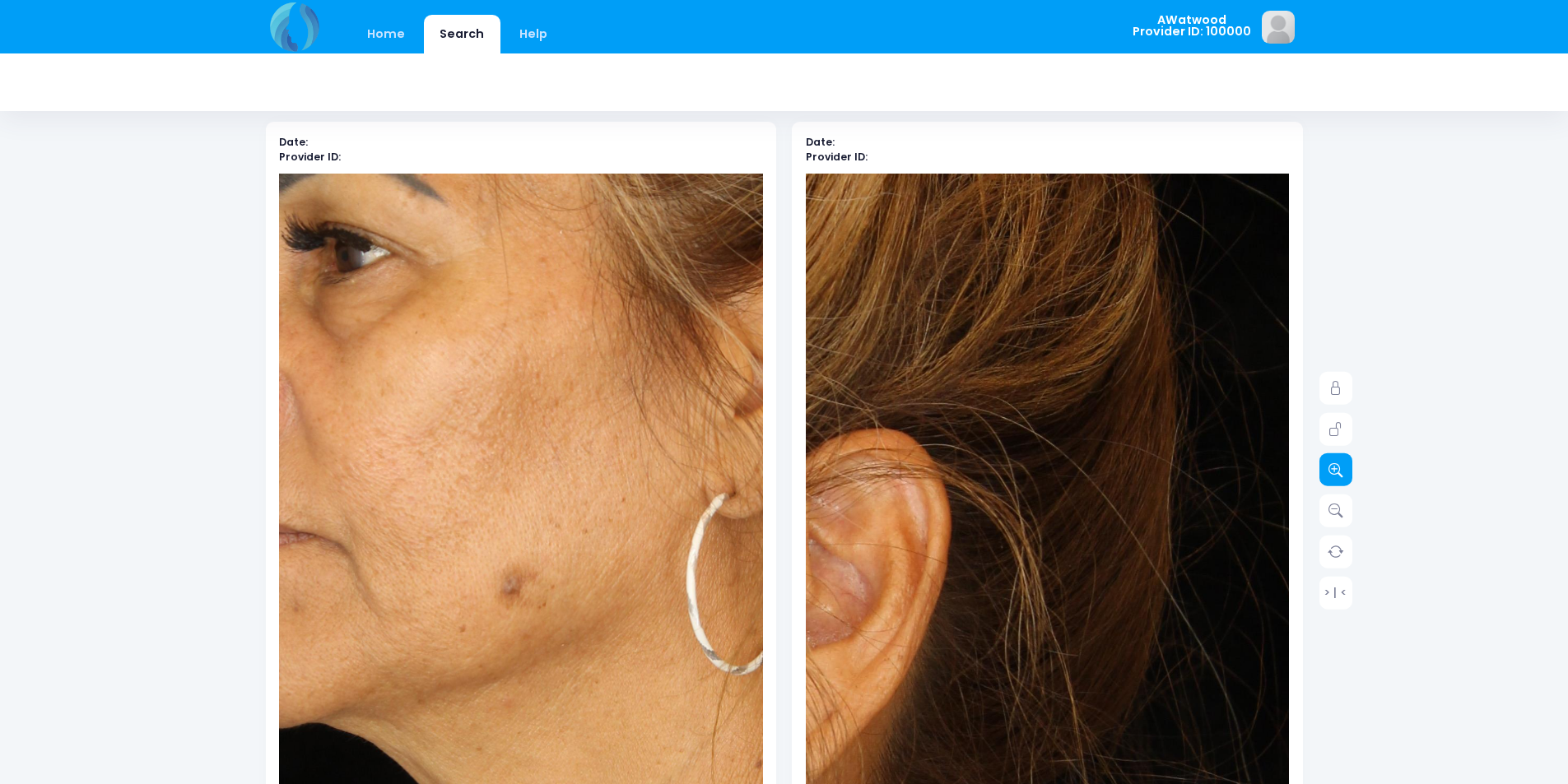
click at [1327, 470] on link at bounding box center [1335, 470] width 33 height 33
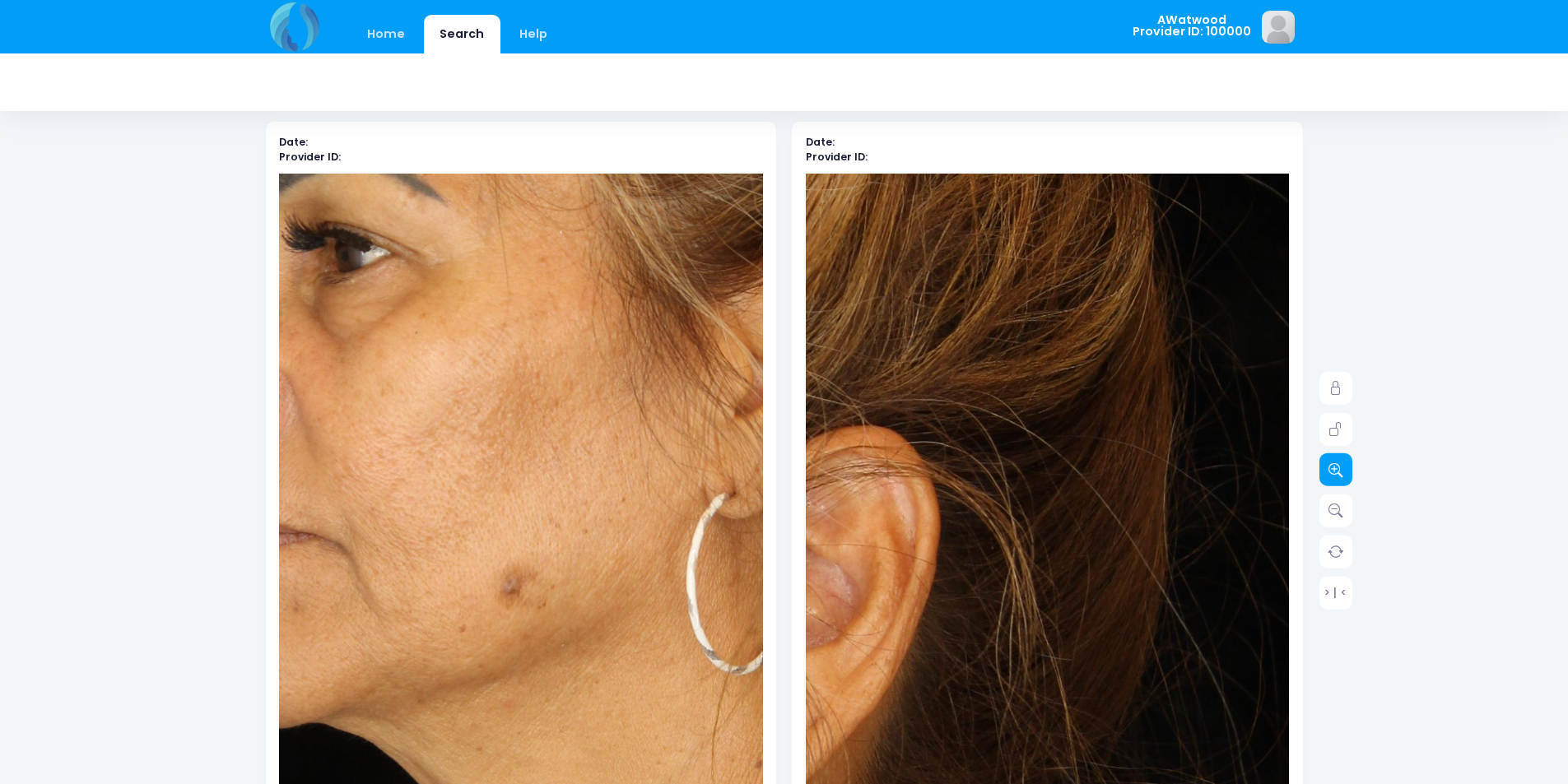
click at [1327, 472] on link at bounding box center [1335, 470] width 33 height 33
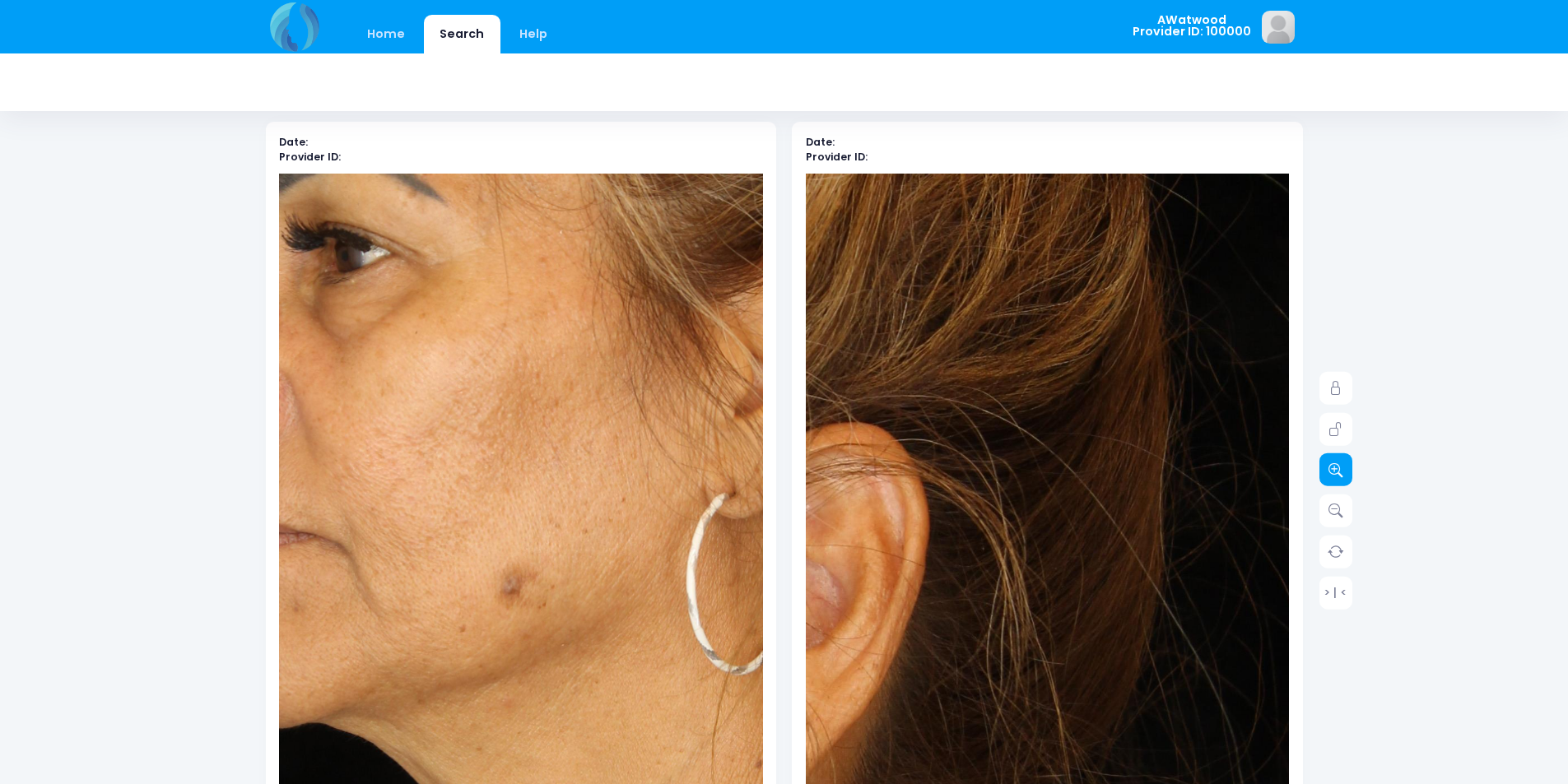
click at [1327, 472] on link at bounding box center [1335, 470] width 33 height 33
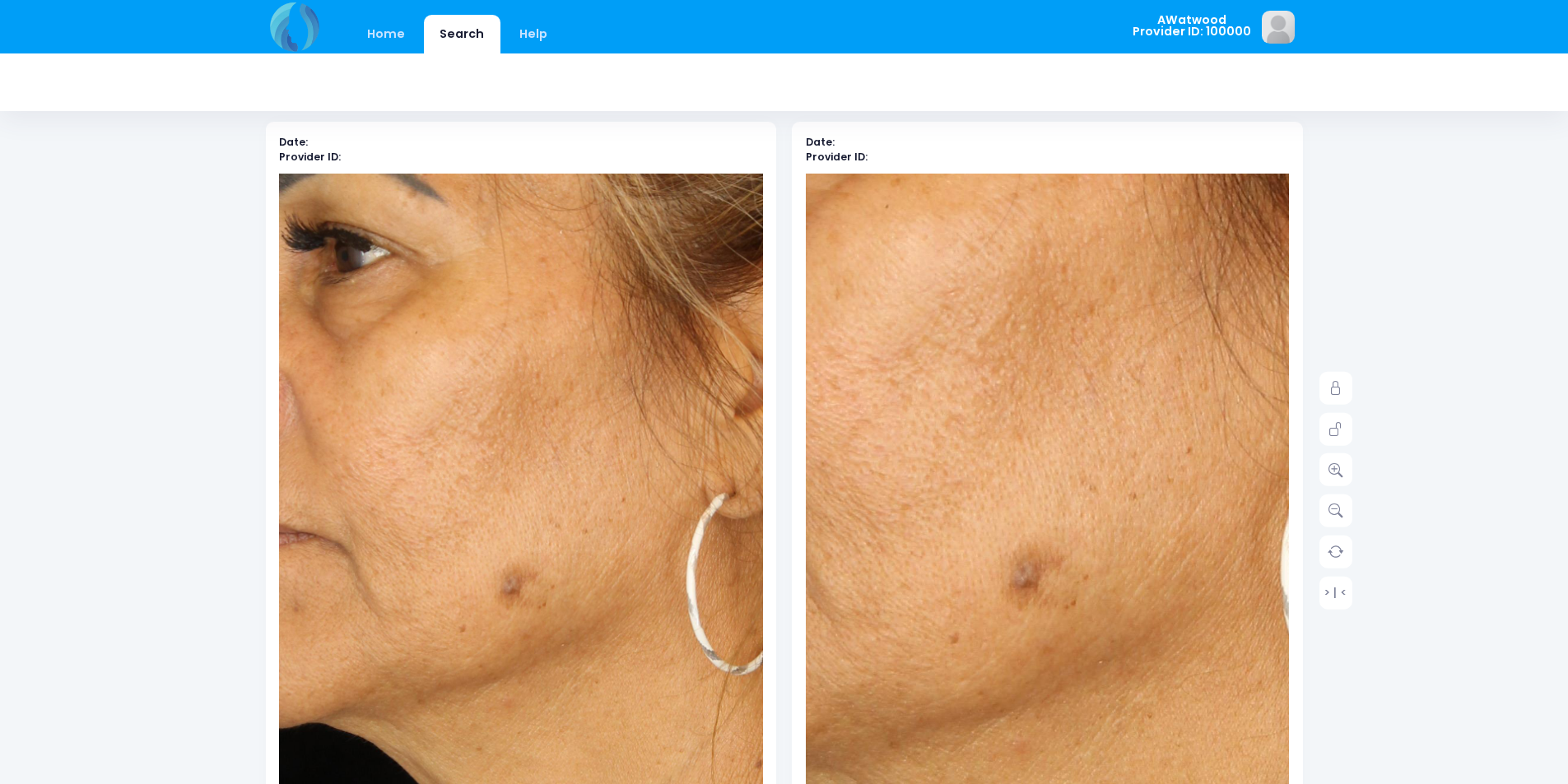
click at [1024, 615] on img at bounding box center [1105, 204] width 1693 height 2540
click at [1346, 396] on link at bounding box center [1335, 388] width 33 height 33
click at [1332, 472] on icon at bounding box center [1335, 470] width 15 height 15
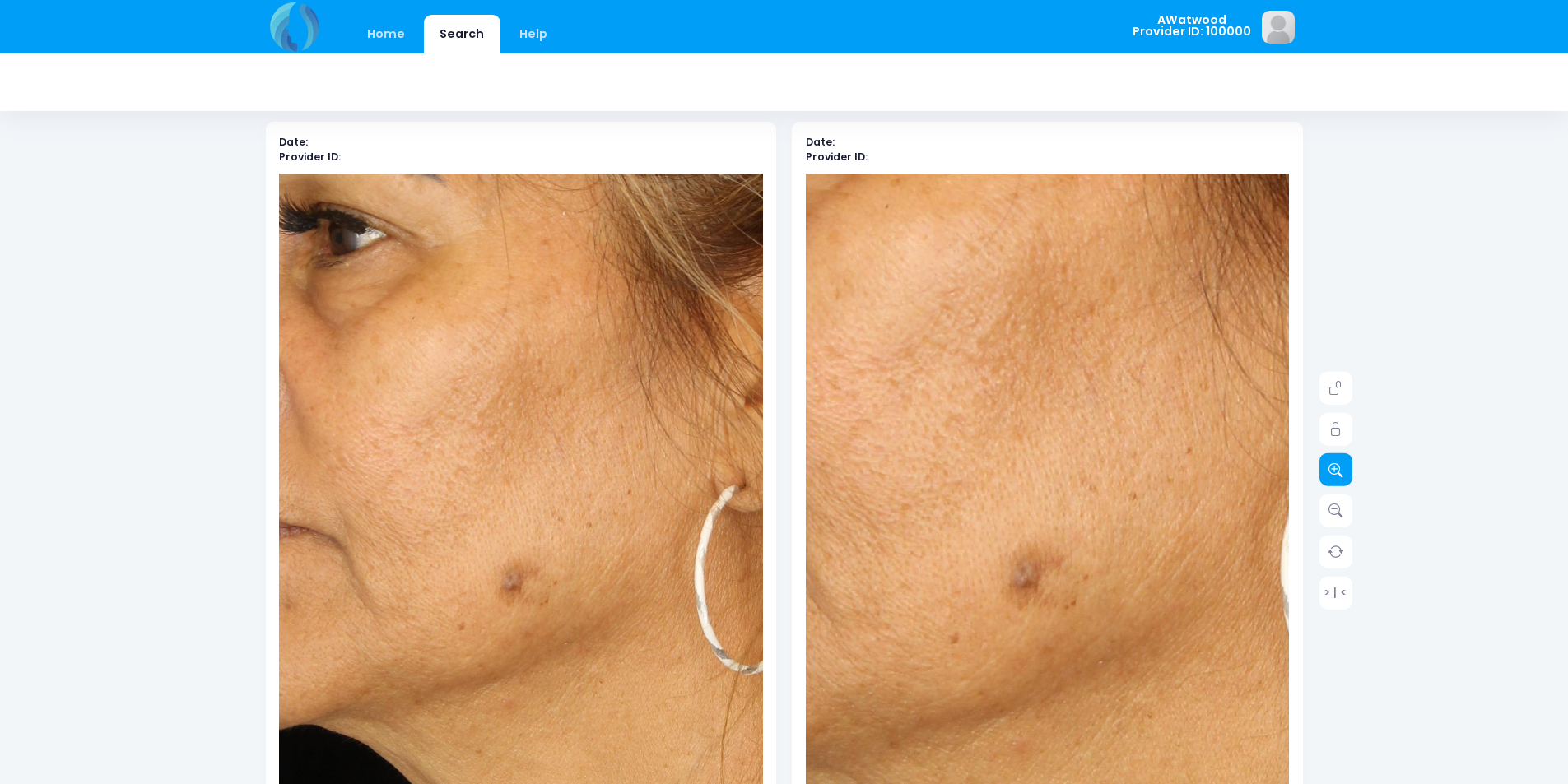
click at [1332, 472] on icon at bounding box center [1335, 470] width 15 height 15
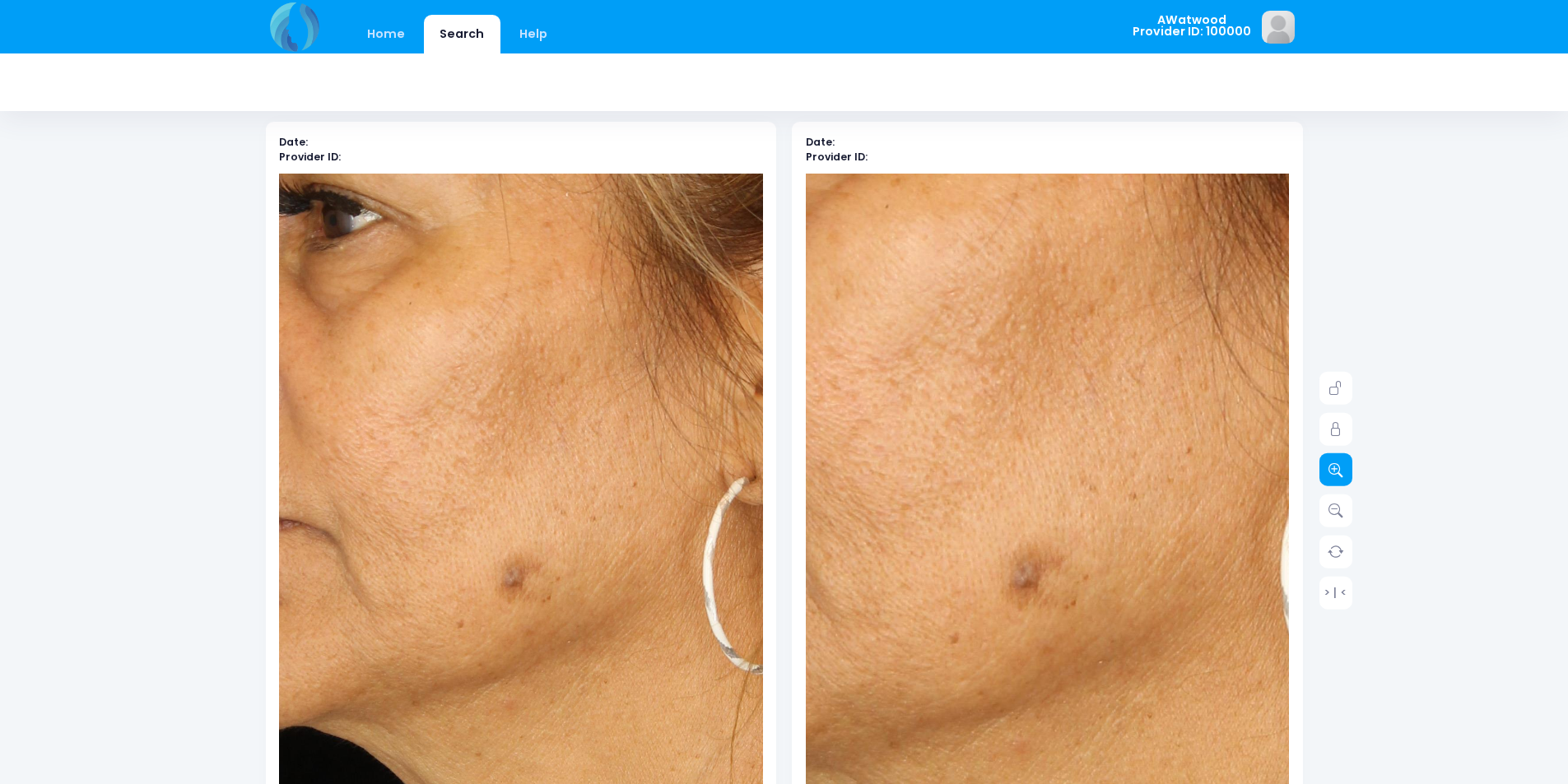
click at [1332, 472] on icon at bounding box center [1335, 470] width 15 height 15
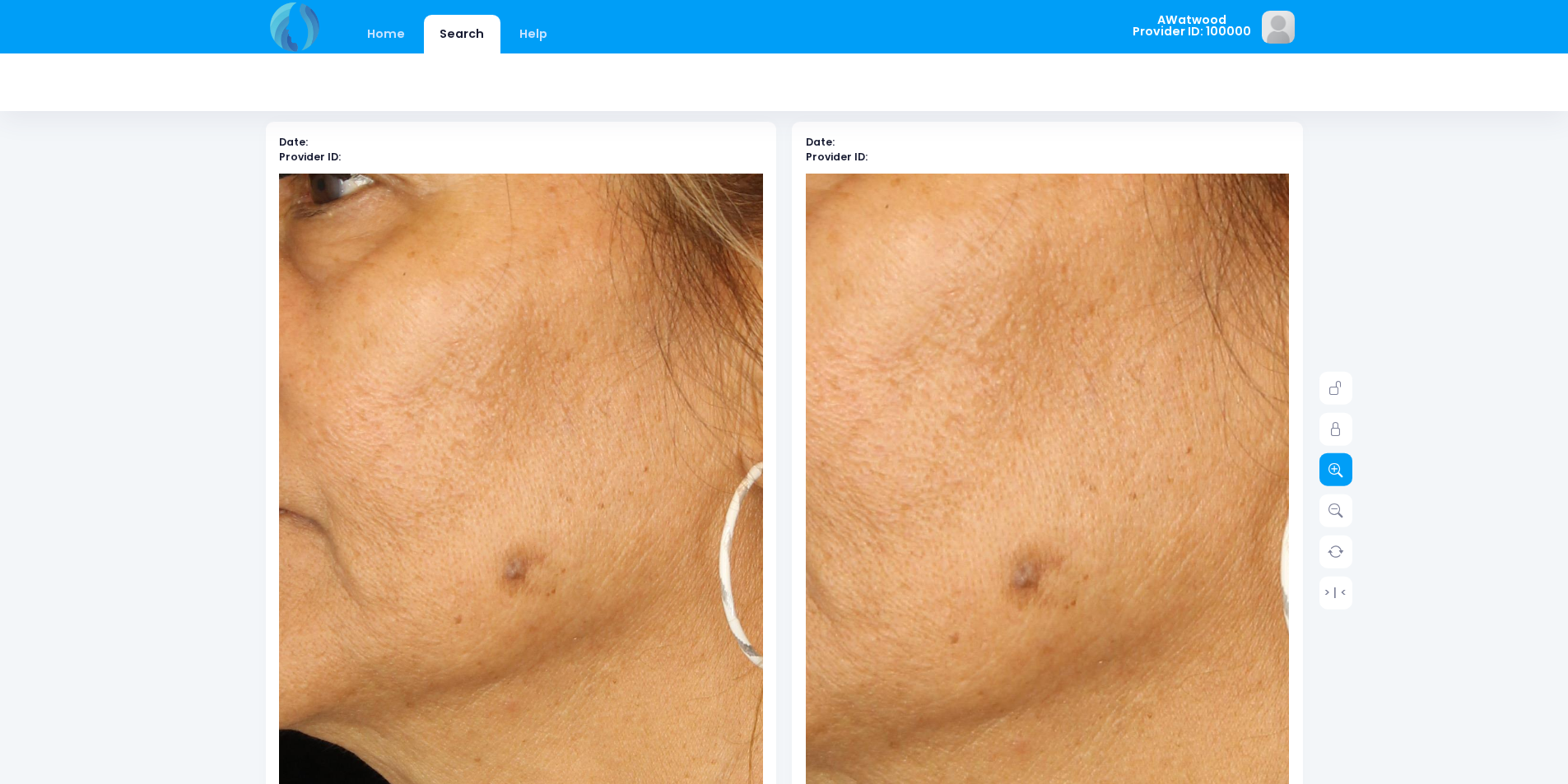
click at [1332, 472] on icon at bounding box center [1335, 470] width 15 height 15
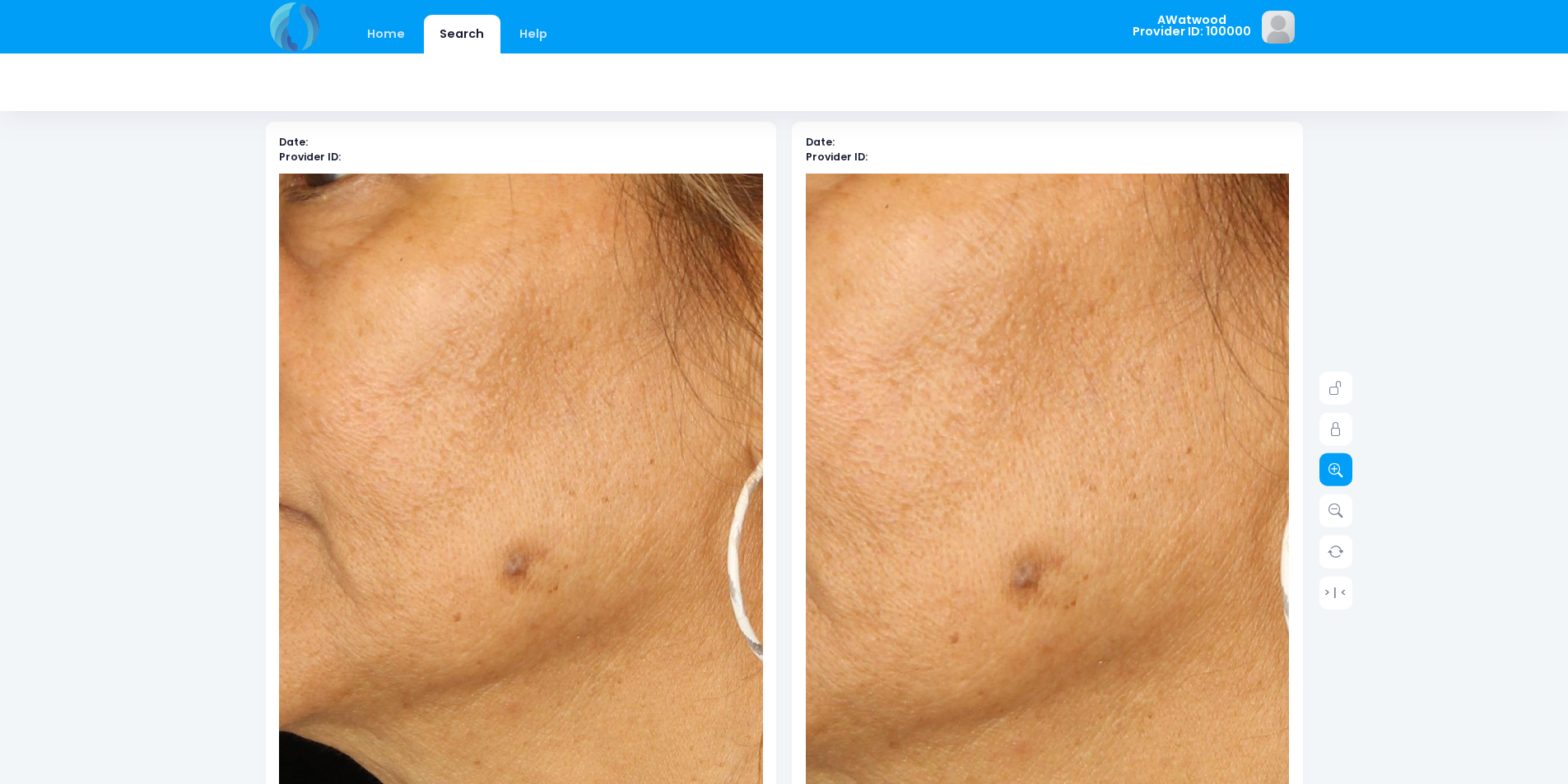
click at [1332, 472] on icon at bounding box center [1335, 470] width 15 height 15
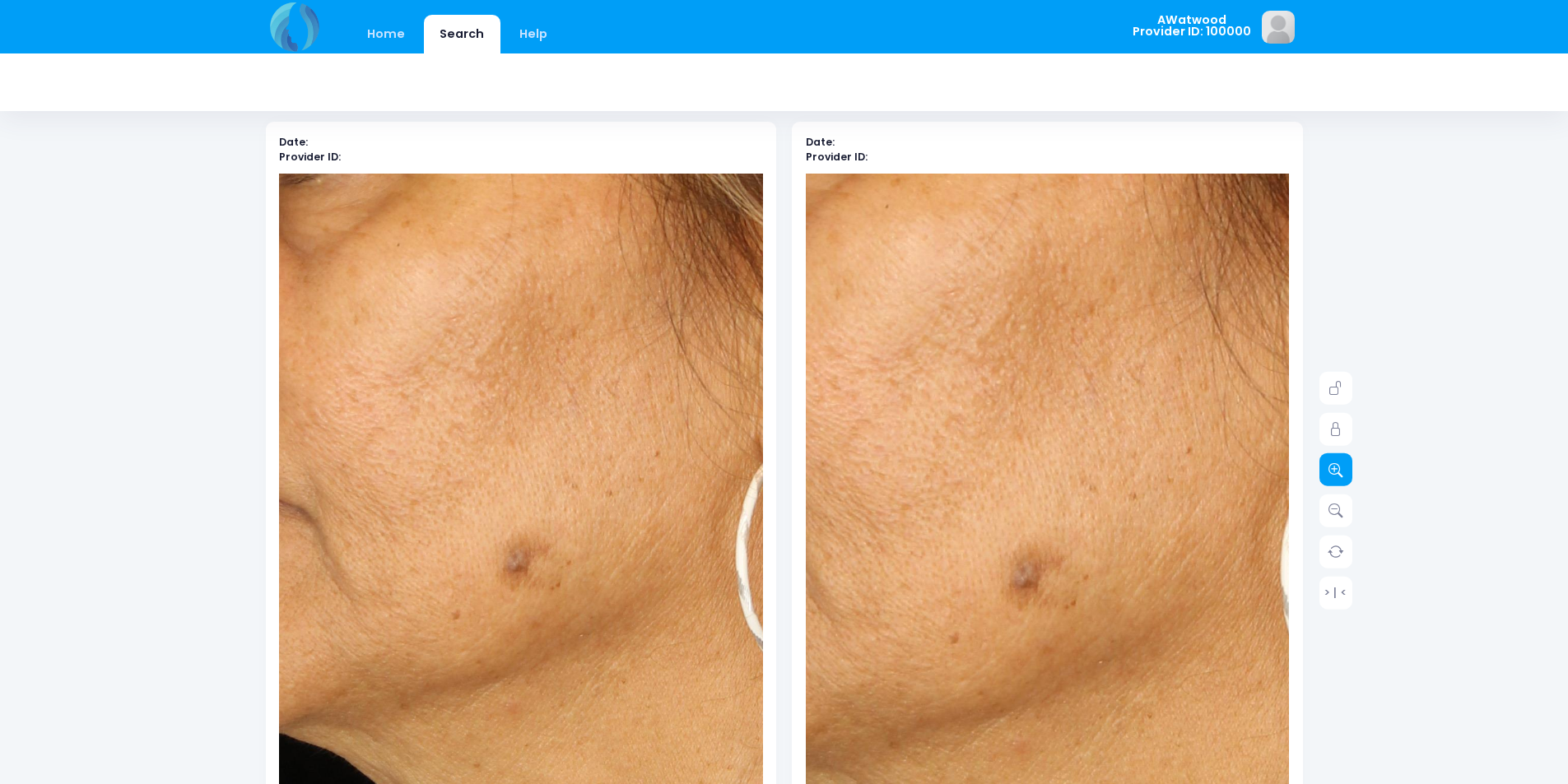
click at [1332, 472] on icon at bounding box center [1335, 470] width 15 height 15
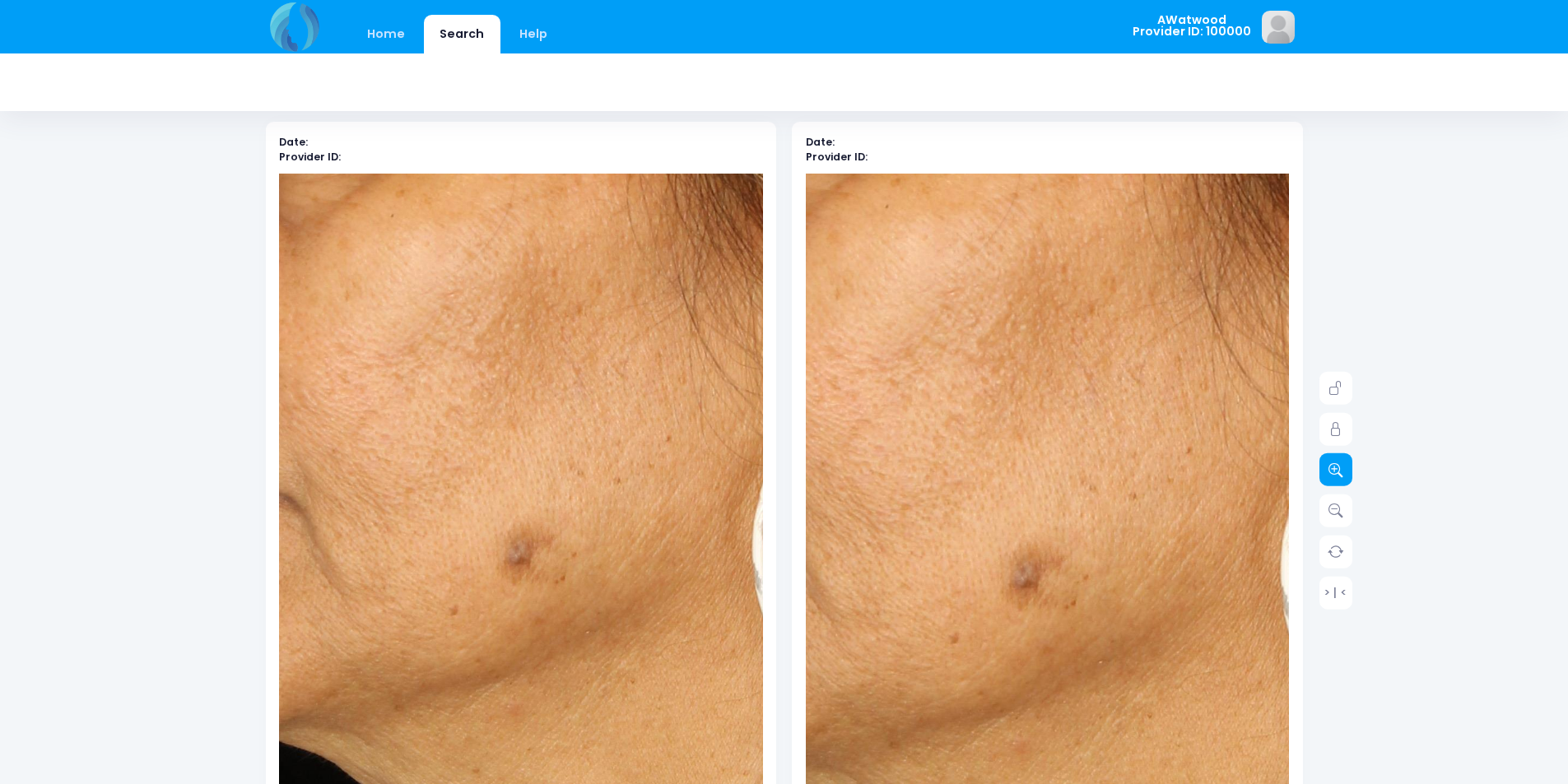
click at [1332, 472] on icon at bounding box center [1335, 470] width 15 height 15
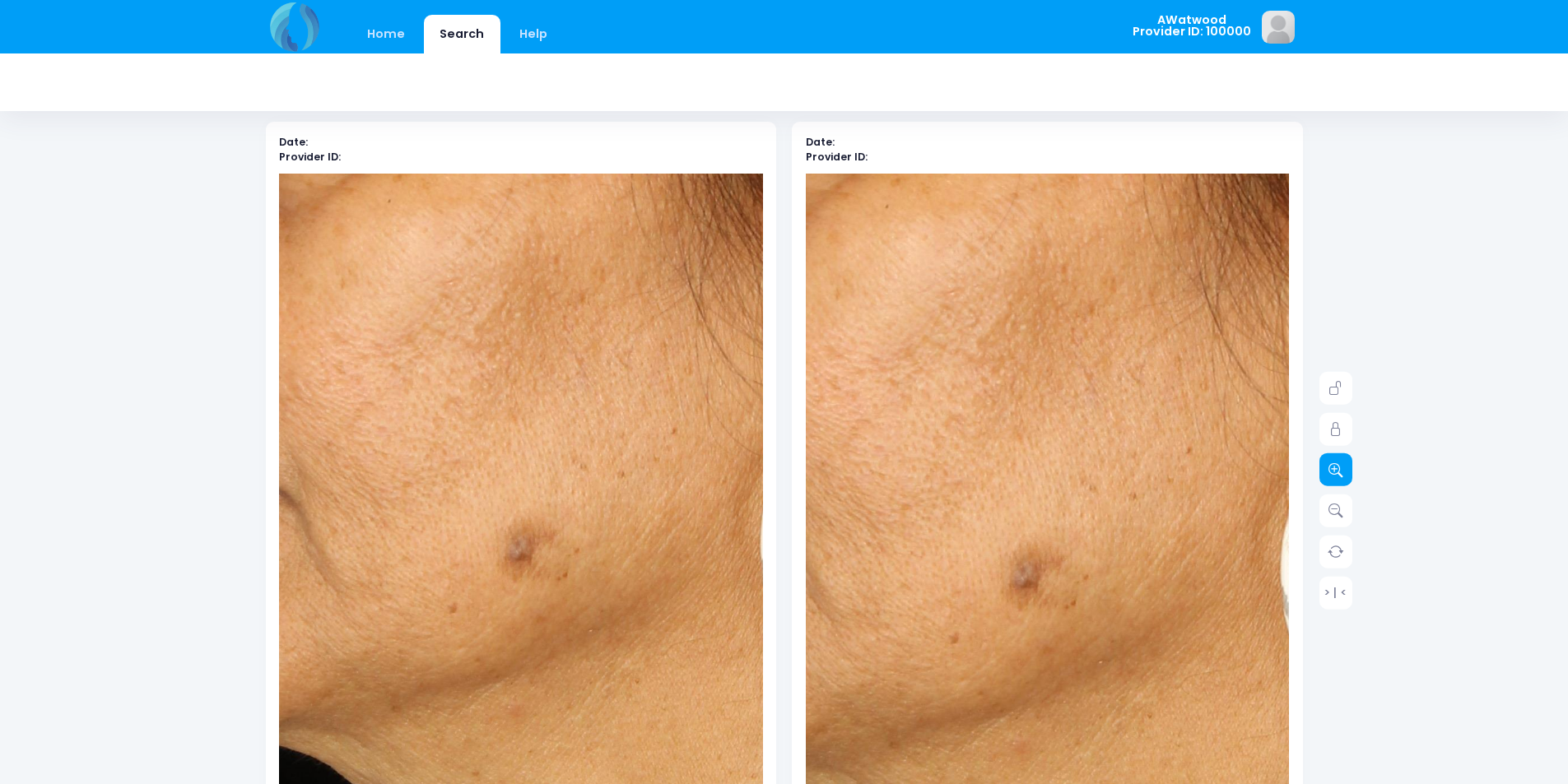
click at [1332, 472] on icon at bounding box center [1335, 470] width 15 height 15
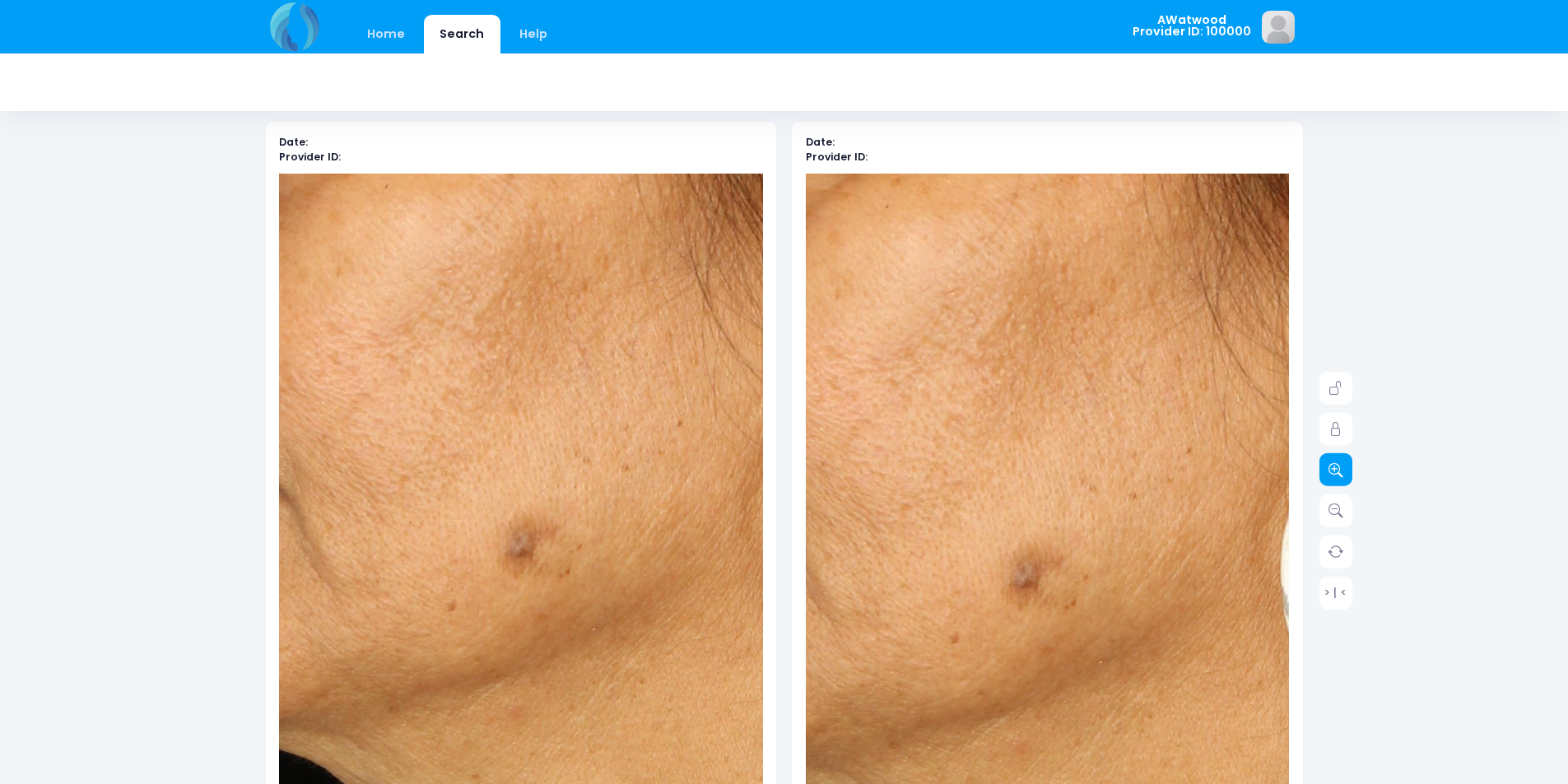
click at [1332, 472] on icon at bounding box center [1335, 470] width 15 height 15
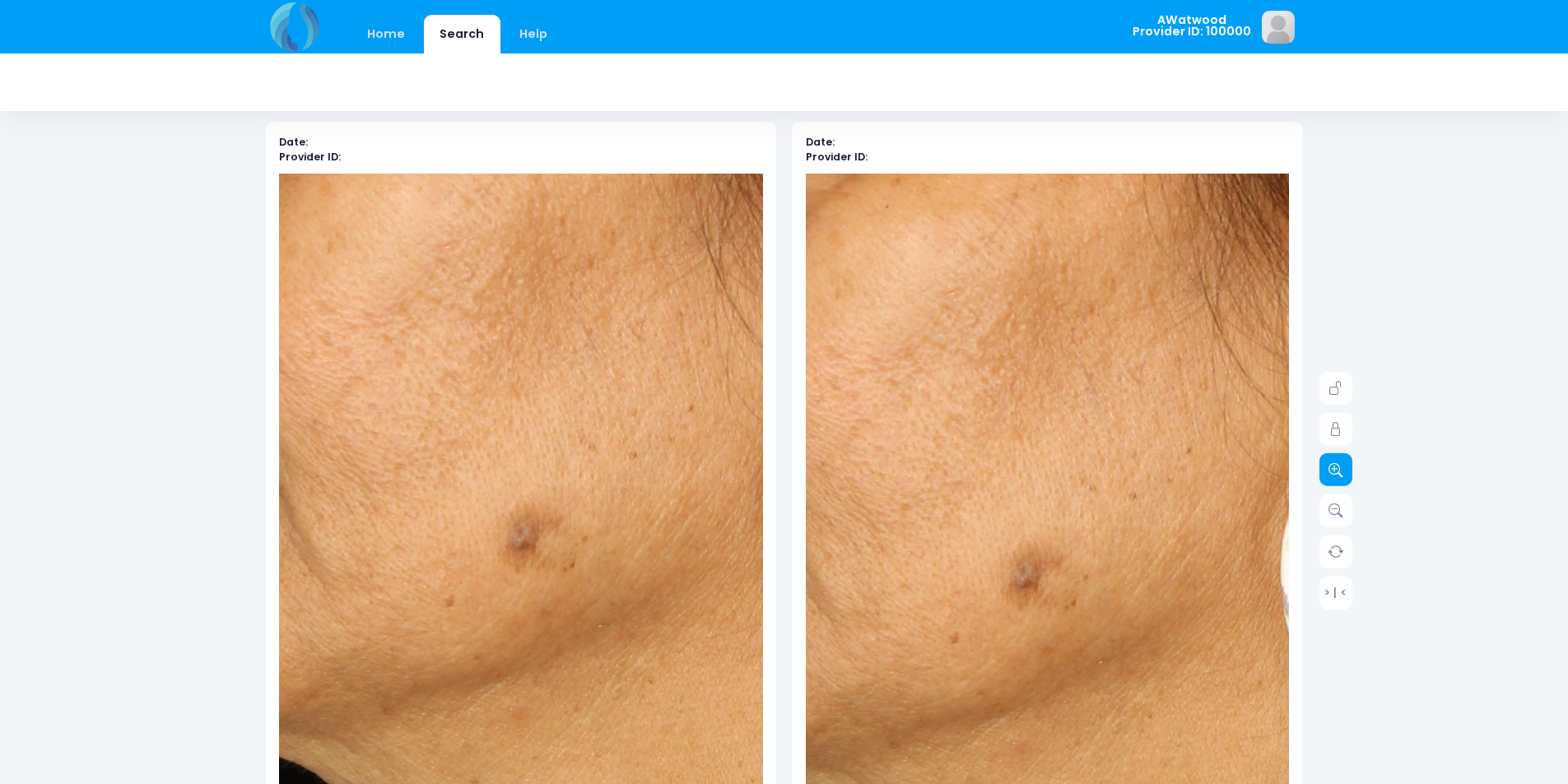
click at [1332, 472] on icon at bounding box center [1335, 470] width 15 height 15
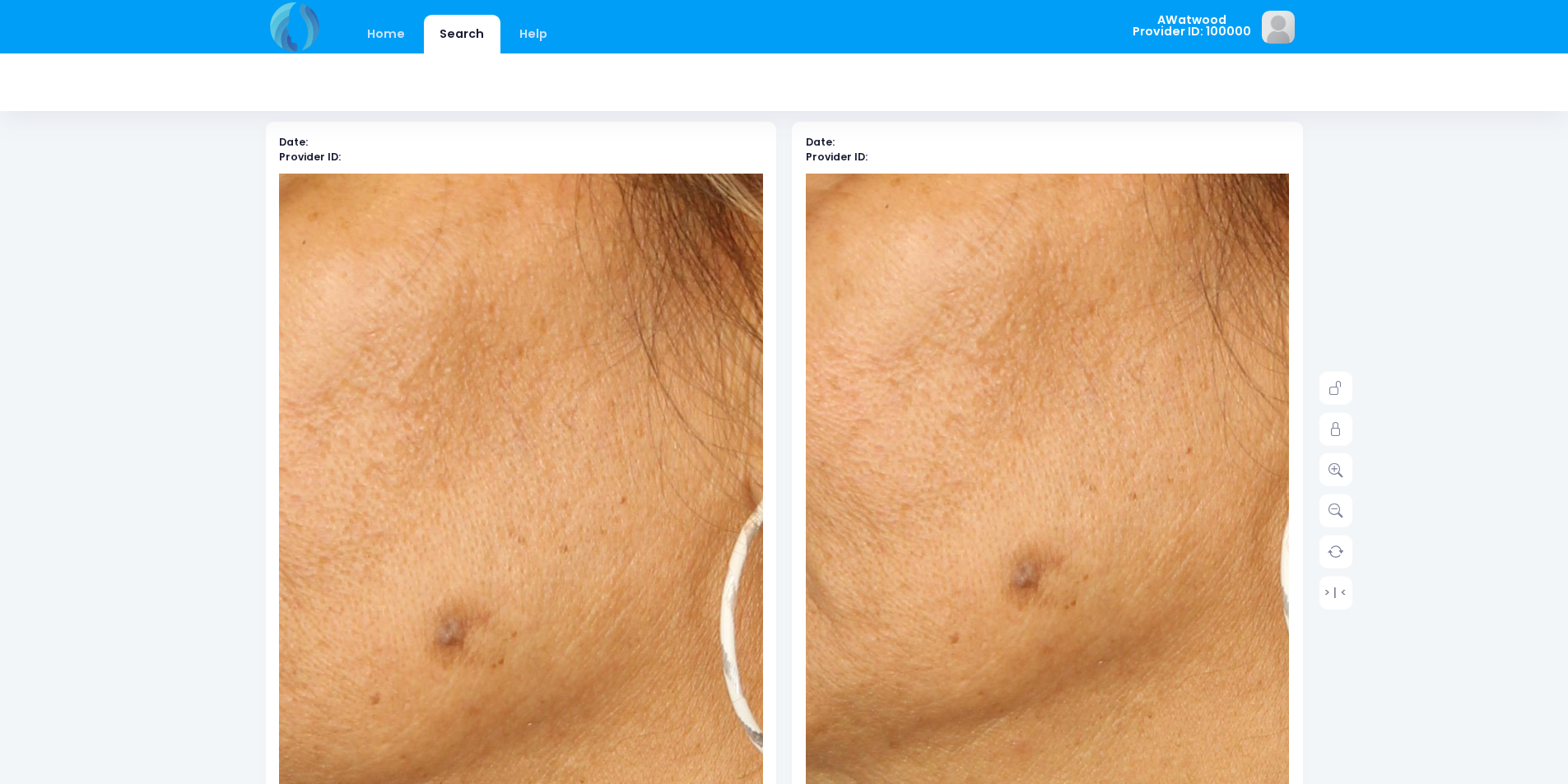
click at [515, 595] on img at bounding box center [534, 240] width 1790 height 2685
click at [365, 49] on link "Home" at bounding box center [386, 35] width 70 height 39
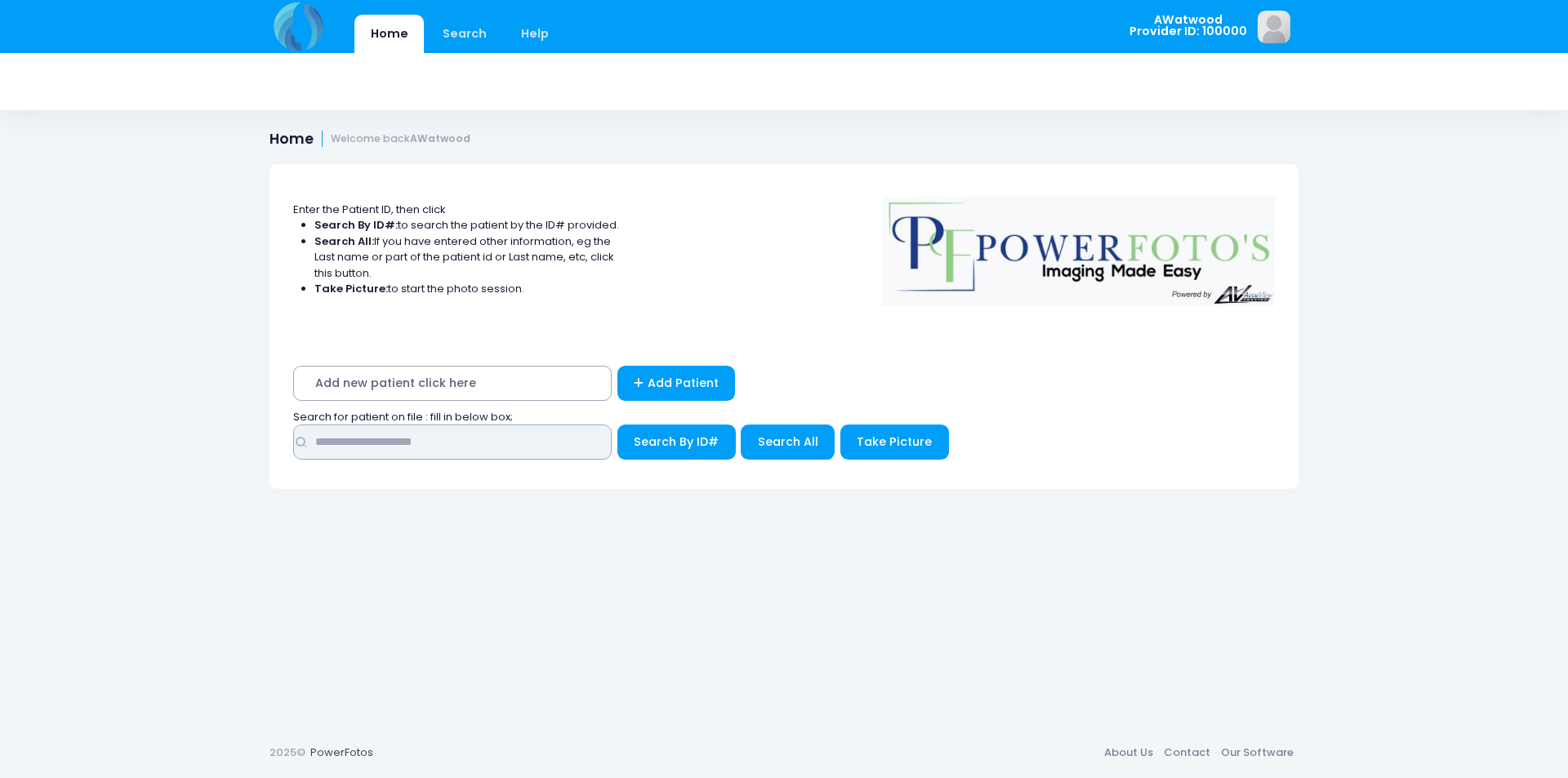
click at [457, 443] on input "text" at bounding box center [452, 443] width 319 height 35
type input "********"
click at [788, 446] on span "Search All" at bounding box center [788, 442] width 61 height 17
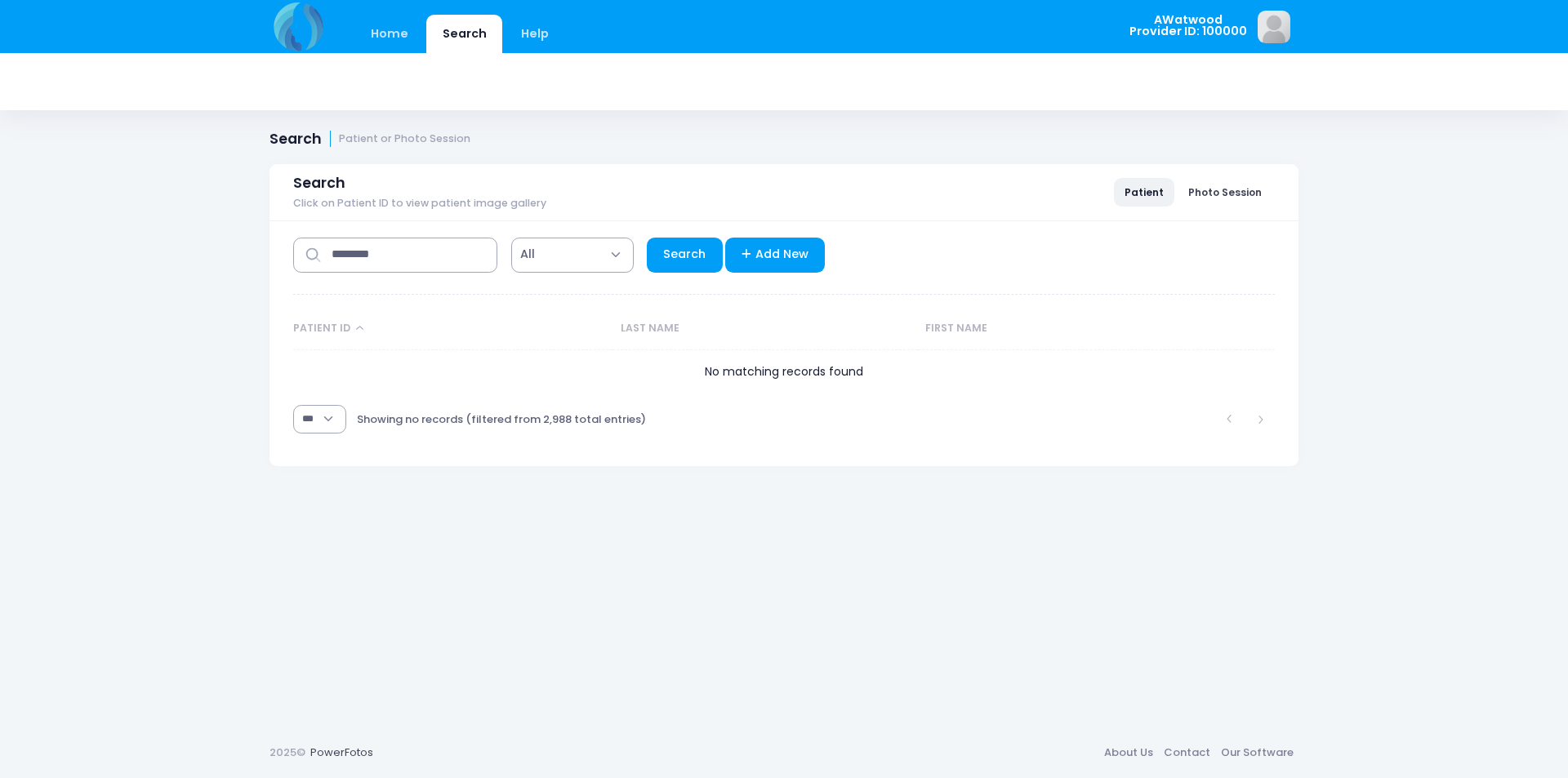
select select "***"
click at [374, 256] on input "********" at bounding box center [395, 256] width 205 height 35
type input "********"
click at [701, 251] on link "Search" at bounding box center [685, 256] width 76 height 35
select select "***"
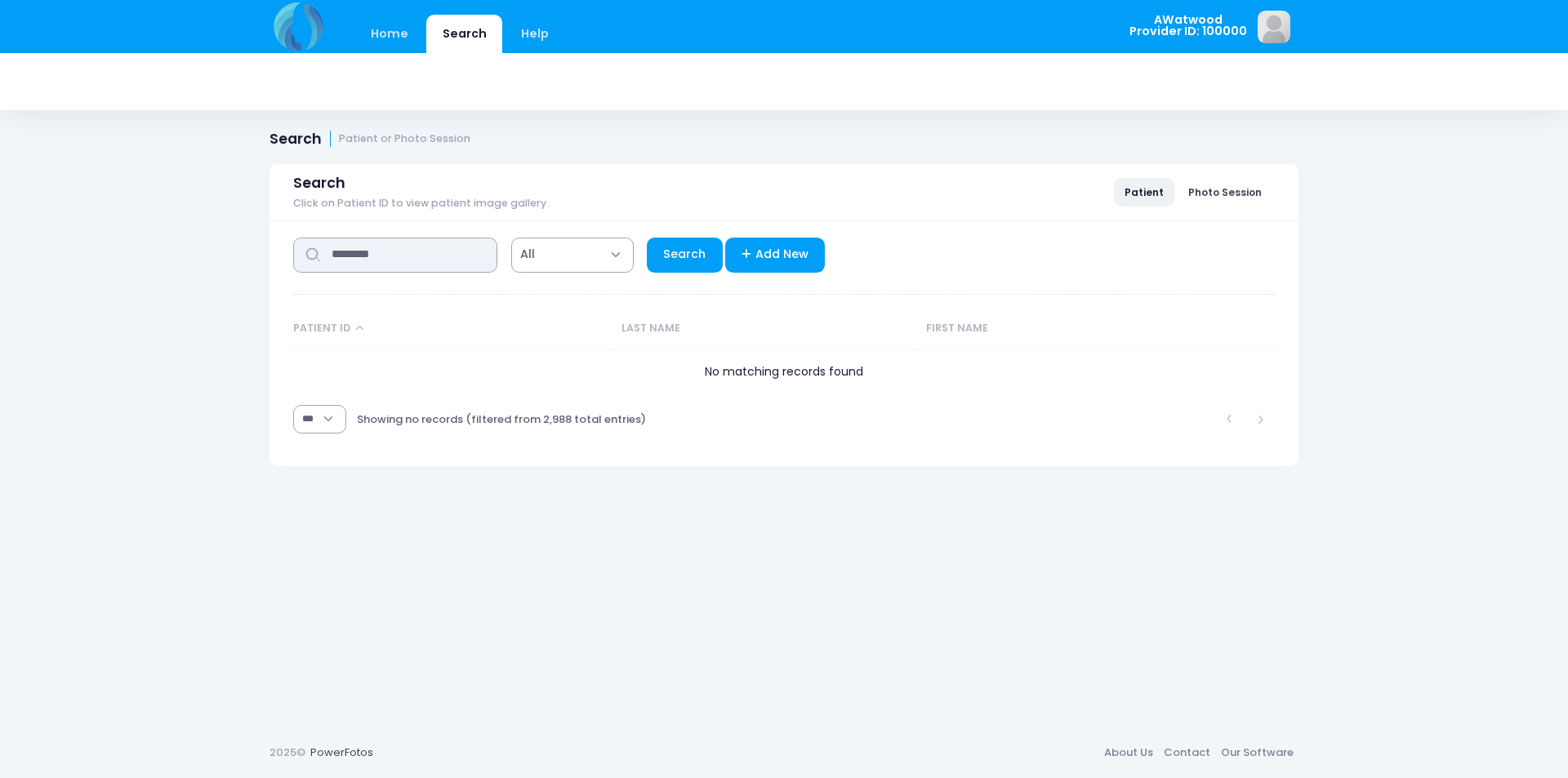
click at [443, 261] on input "********" at bounding box center [395, 256] width 205 height 35
drag, startPoint x: 317, startPoint y: 141, endPoint x: 327, endPoint y: 231, distance: 90.6
click at [322, 195] on div "Home Search Help AWatwood Logout" at bounding box center [784, 389] width 1568 height 778
click at [359, 252] on input "********" at bounding box center [395, 256] width 205 height 35
type input "*******"
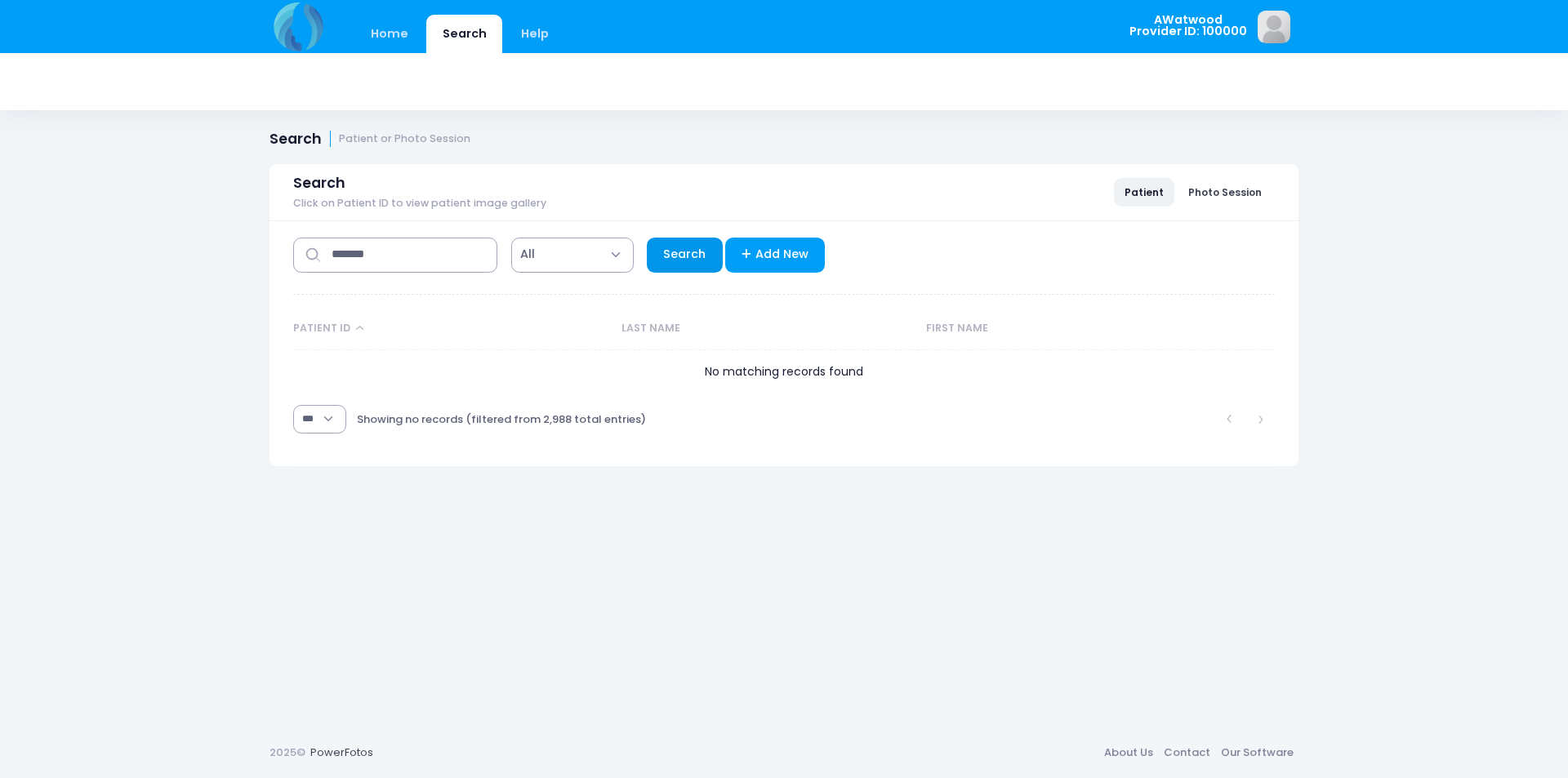
click at [648, 257] on link "Search" at bounding box center [685, 256] width 76 height 35
select select "***"
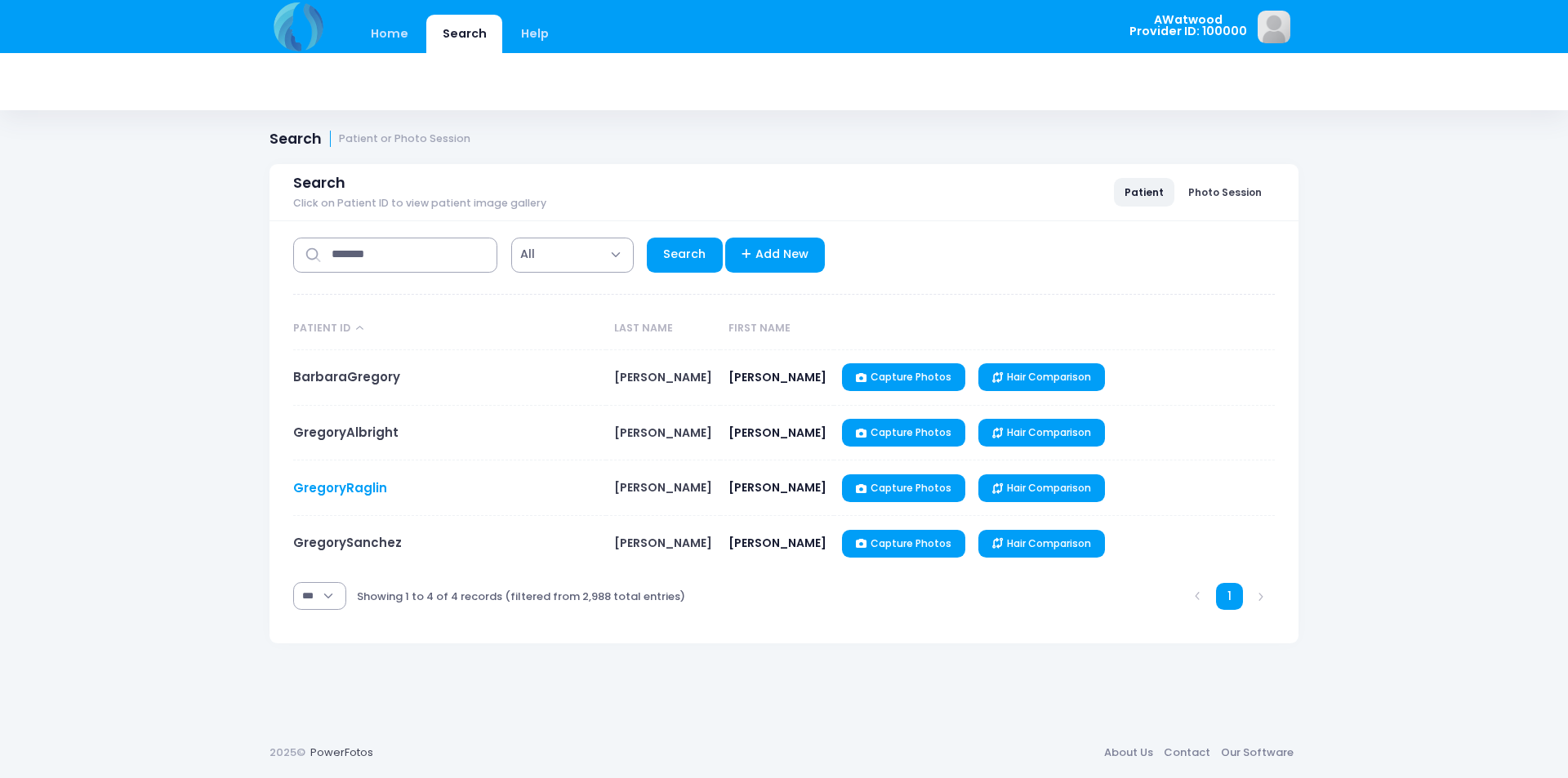
click at [363, 492] on link "GregoryRaglin" at bounding box center [340, 488] width 94 height 18
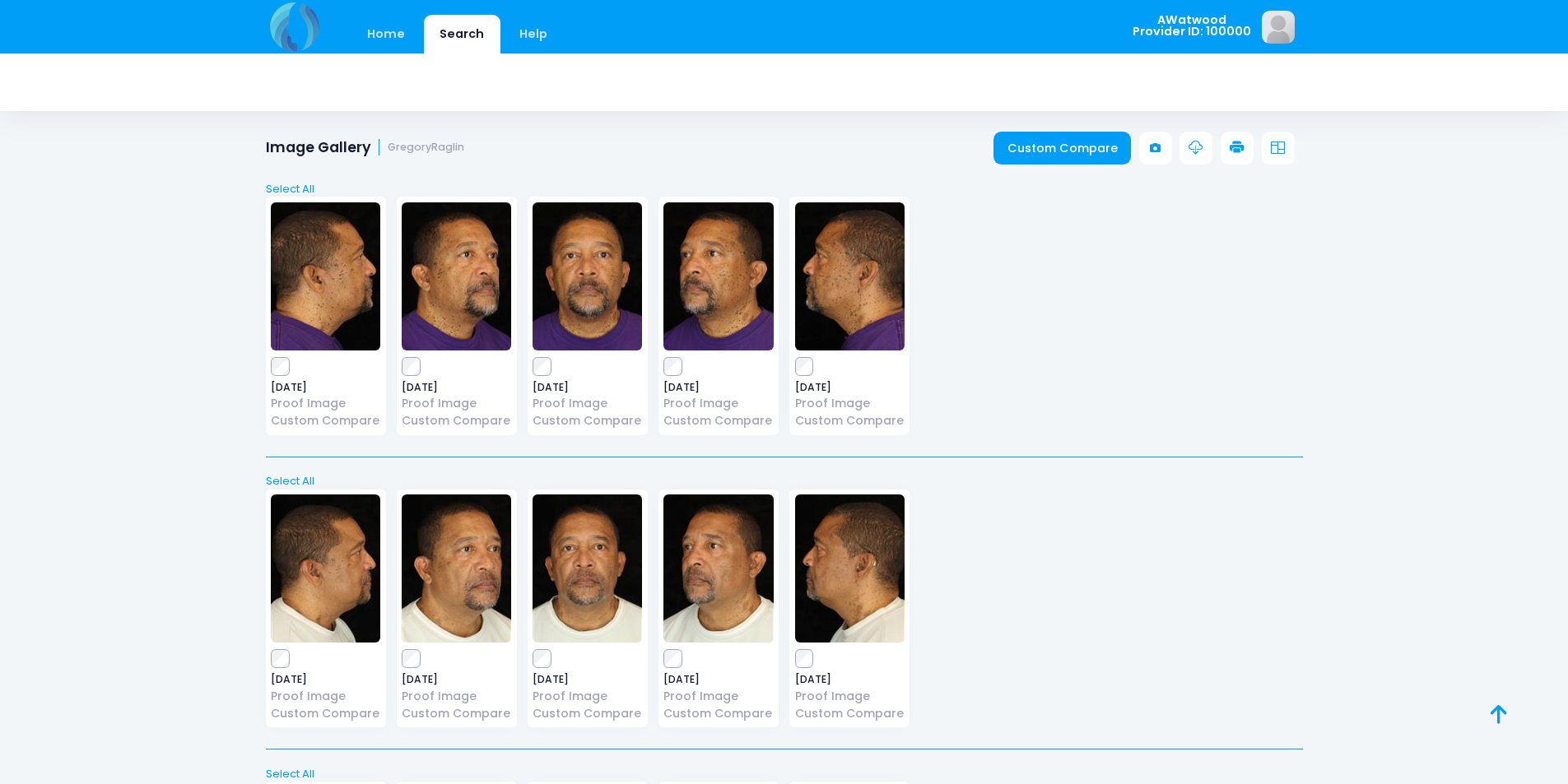
click at [839, 304] on img at bounding box center [850, 276] width 110 height 148
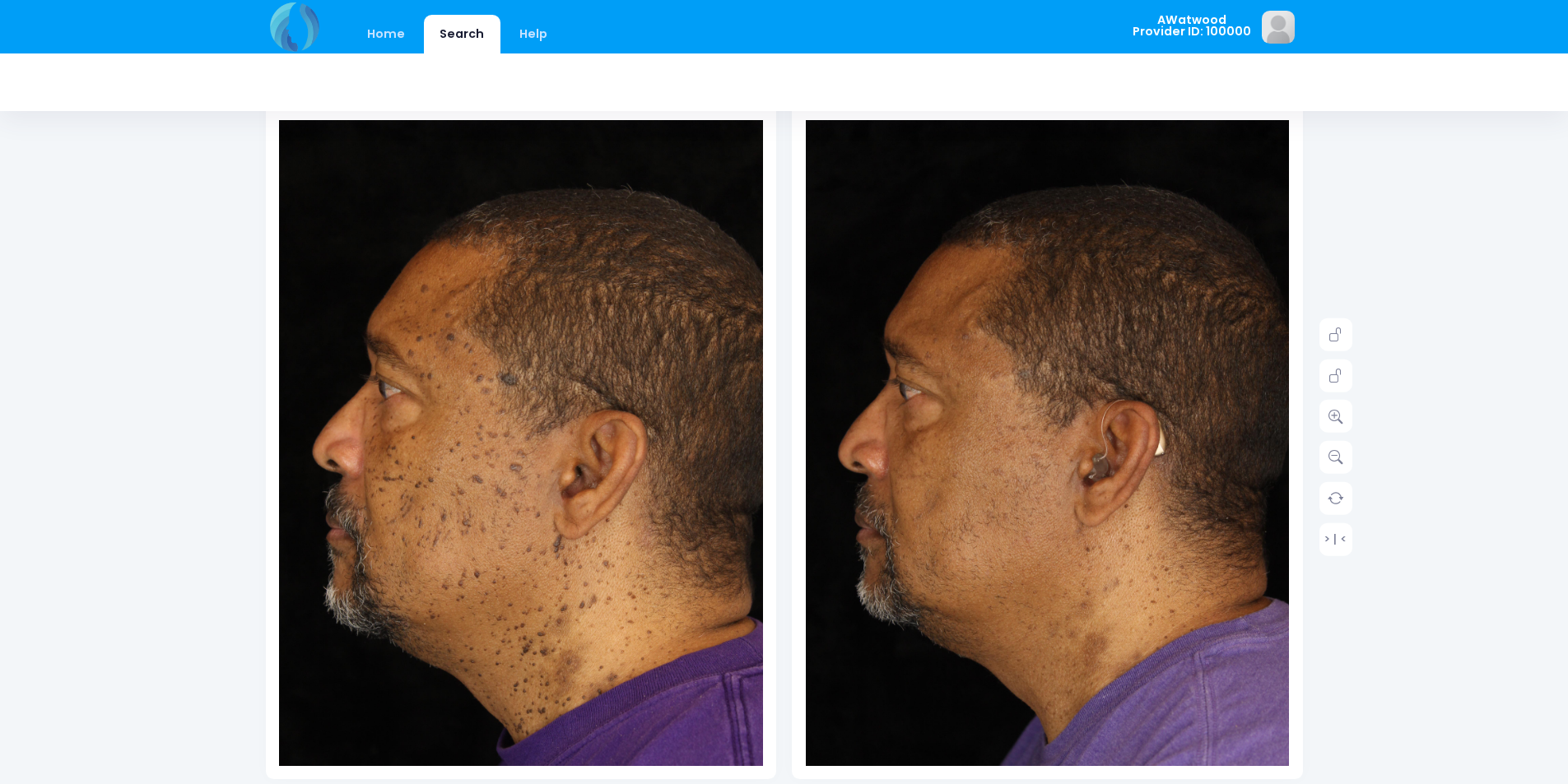
scroll to position [165, 0]
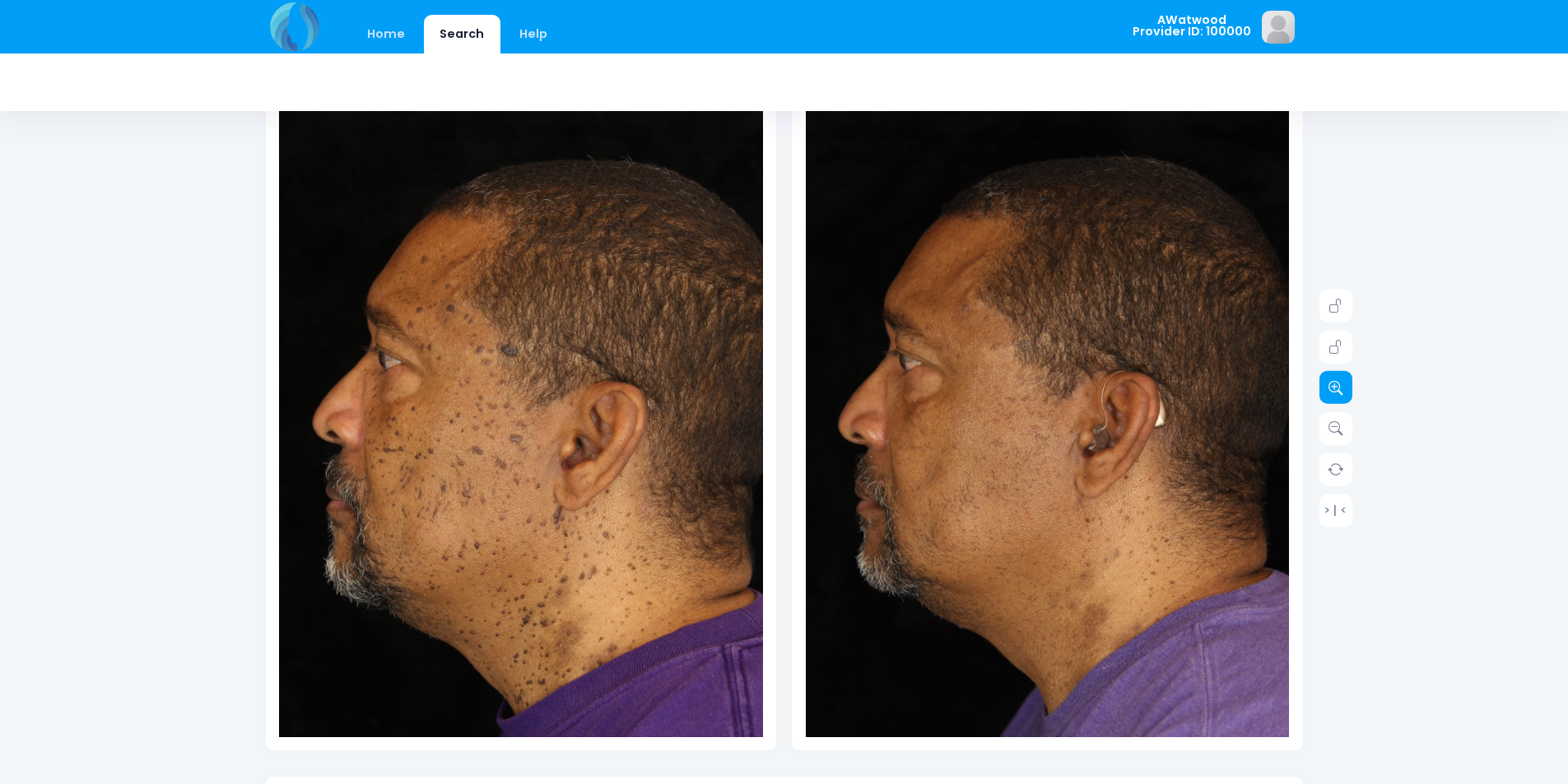
click at [1326, 385] on link at bounding box center [1335, 388] width 33 height 33
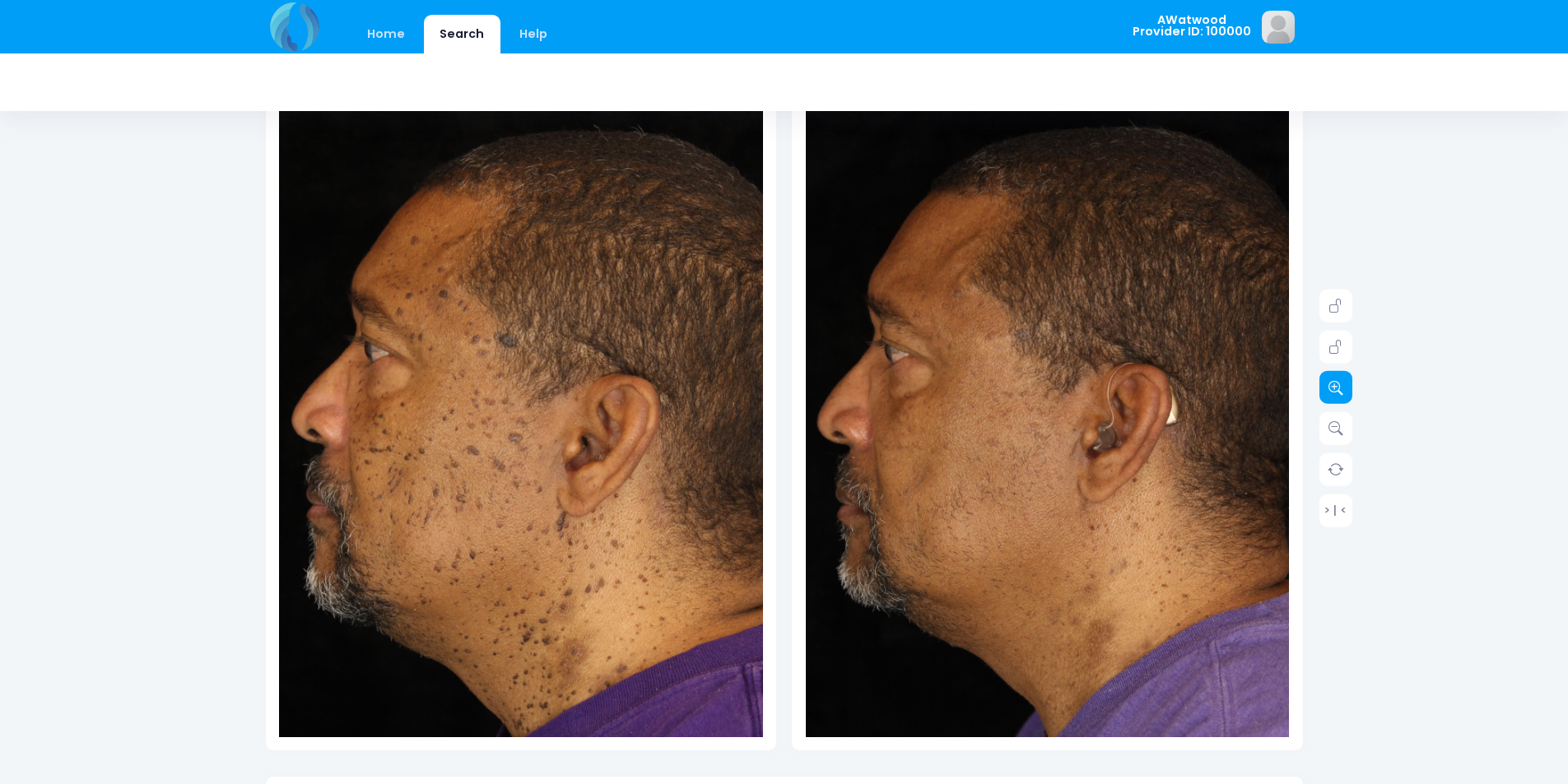
click at [1326, 385] on link at bounding box center [1335, 388] width 33 height 33
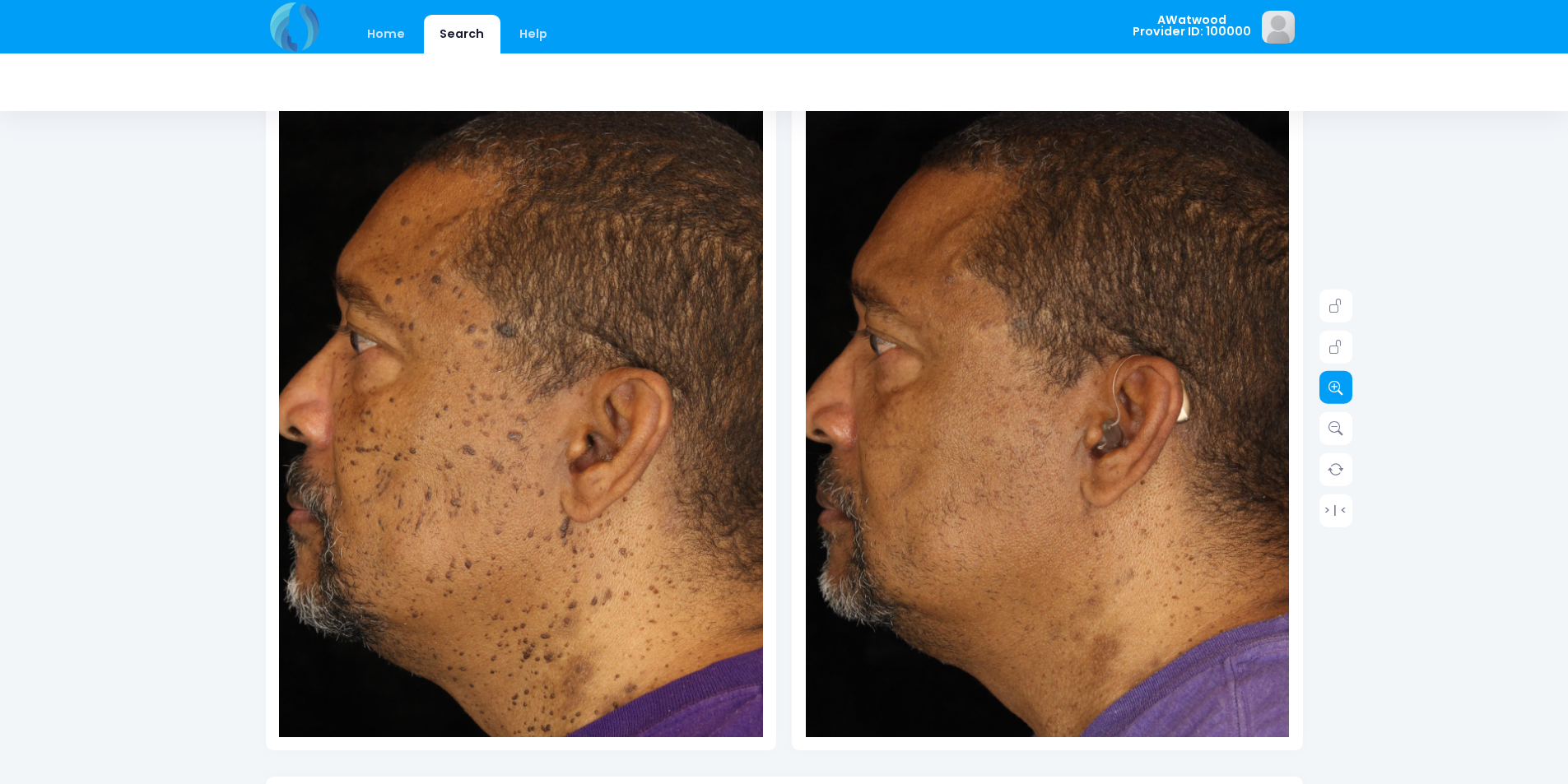
click at [1326, 385] on link at bounding box center [1335, 388] width 33 height 33
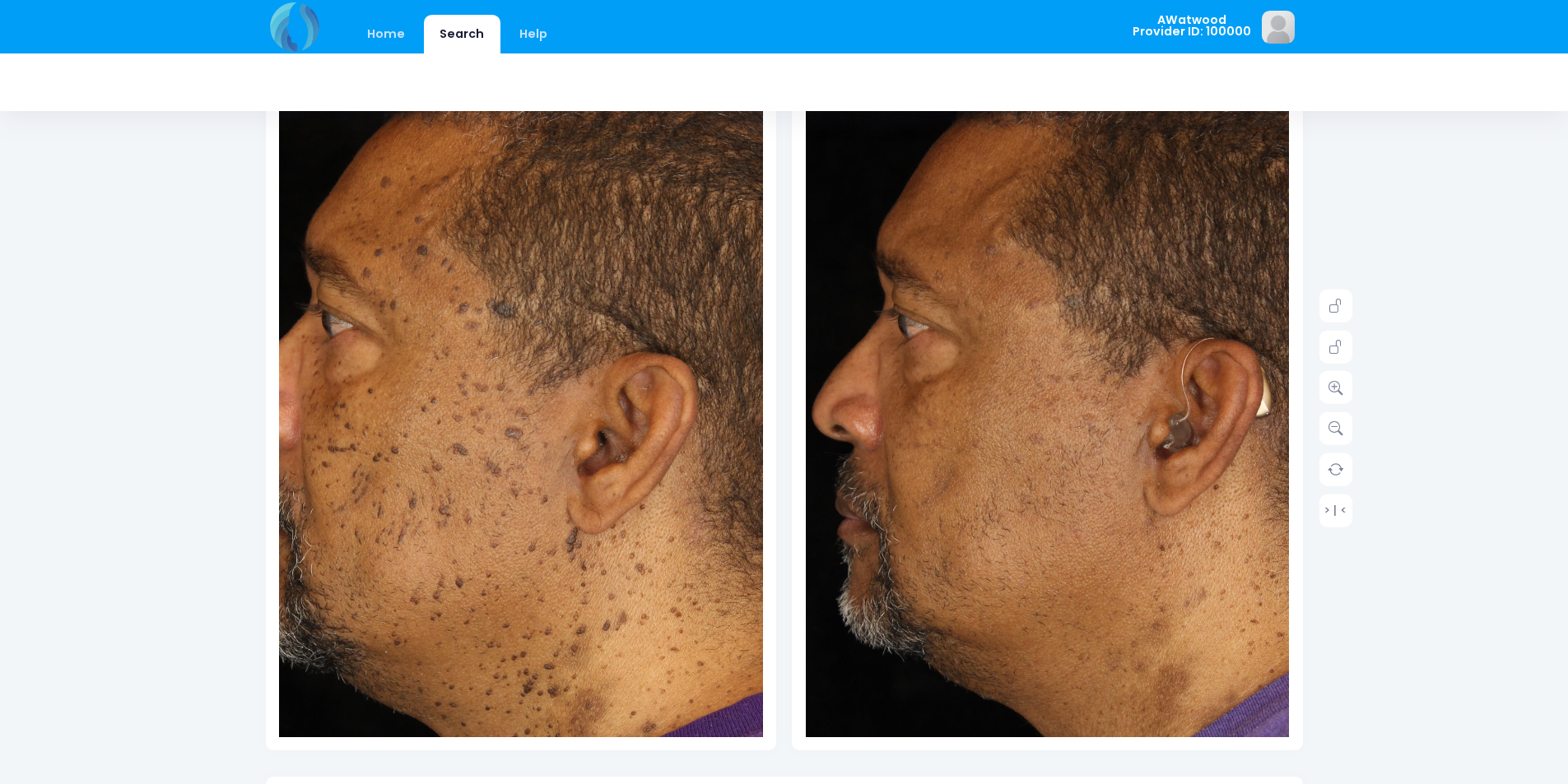
click at [903, 414] on img at bounding box center [1105, 454] width 678 height 1016
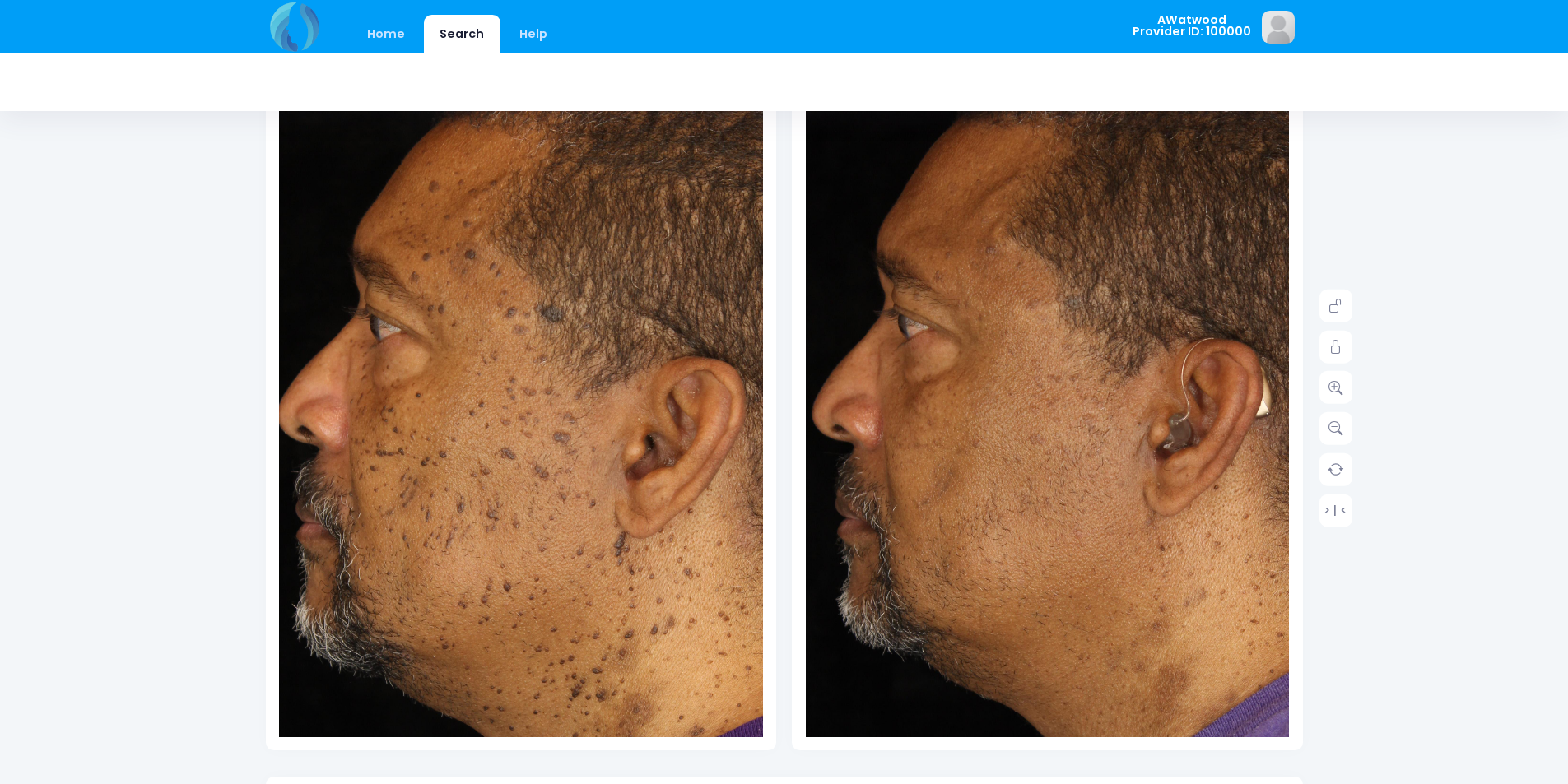
click at [401, 405] on img at bounding box center [569, 457] width 678 height 1016
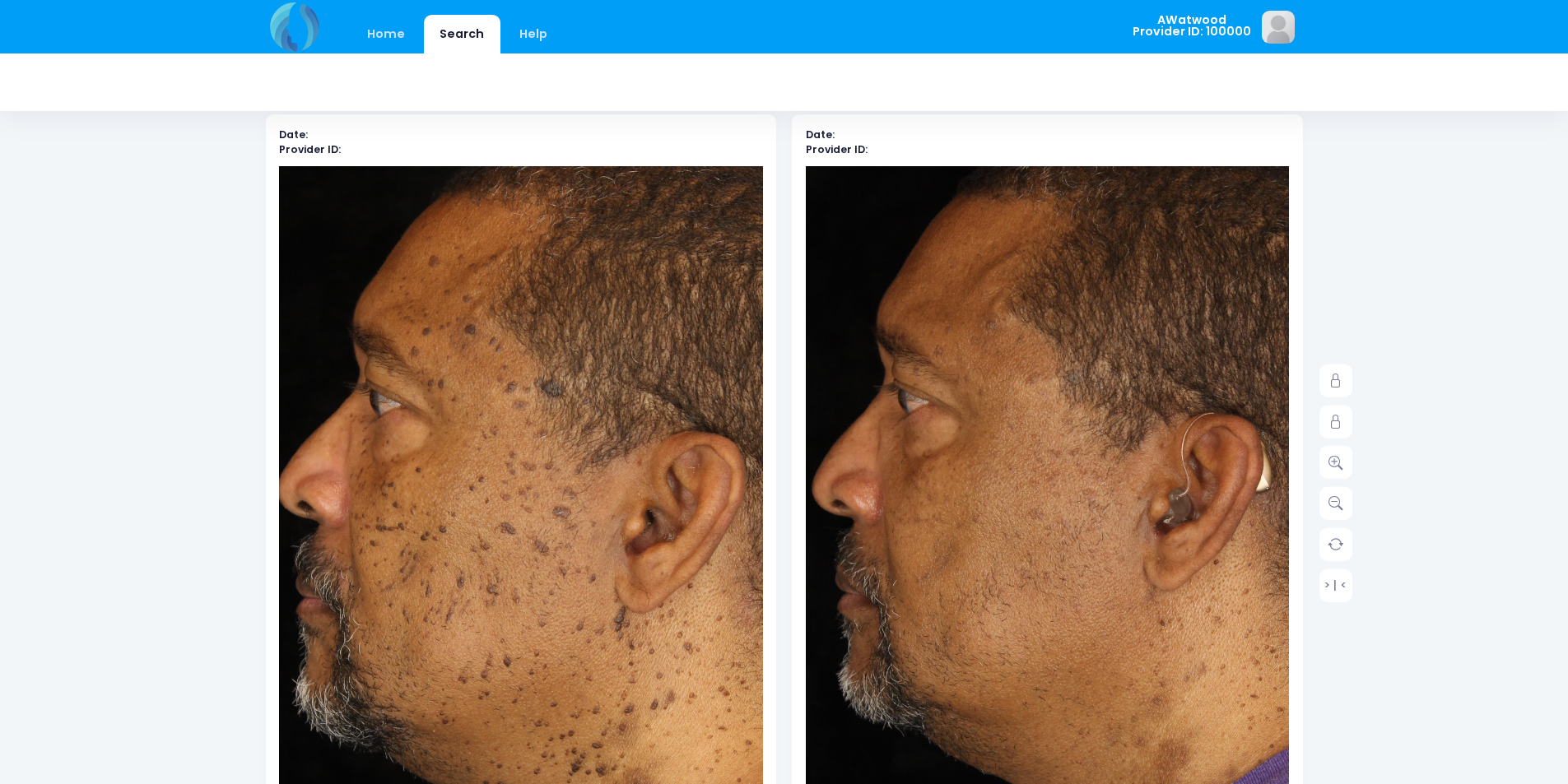
scroll to position [0, 0]
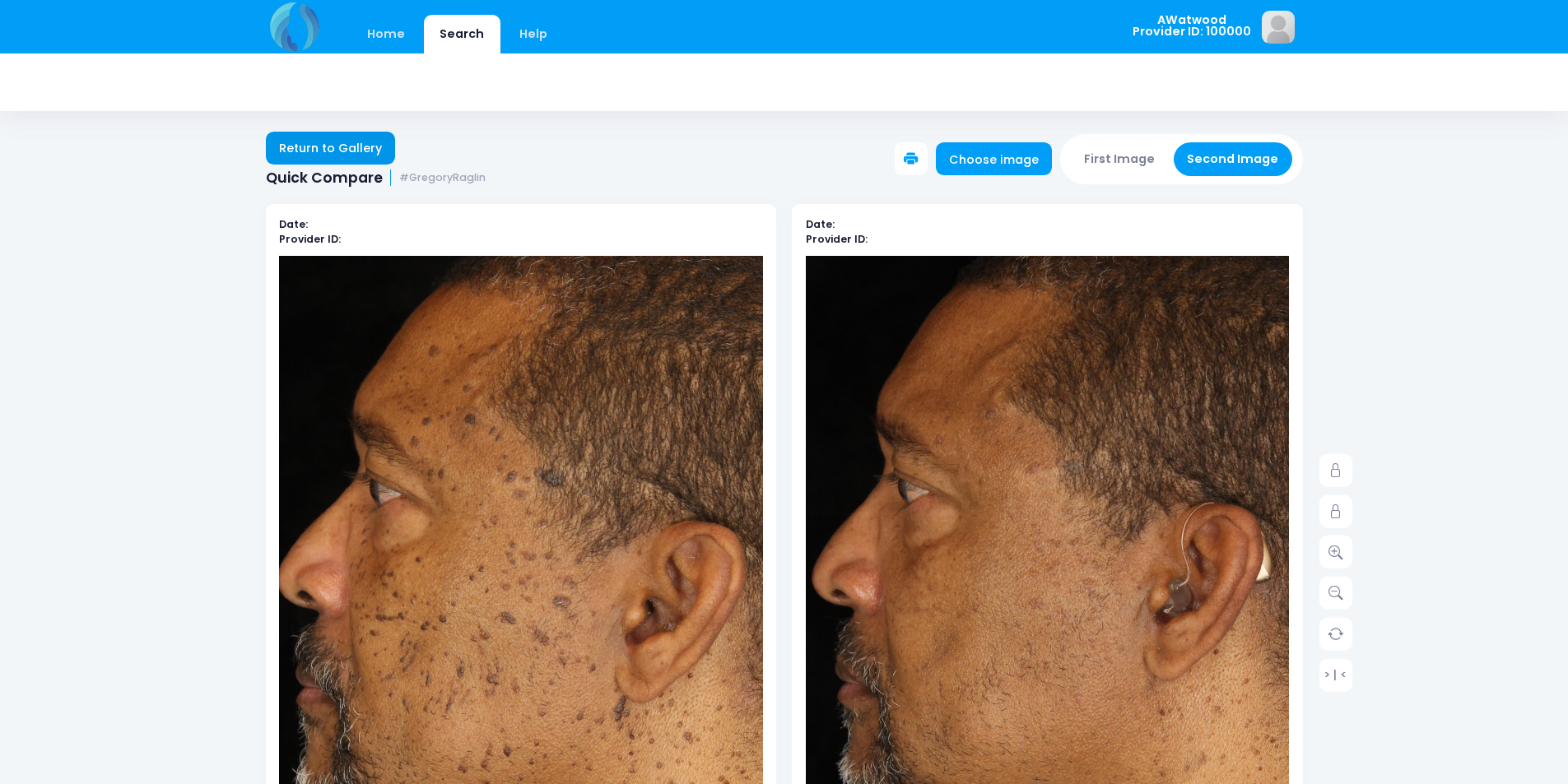
click at [357, 150] on link "Return to Gallery" at bounding box center [330, 148] width 130 height 33
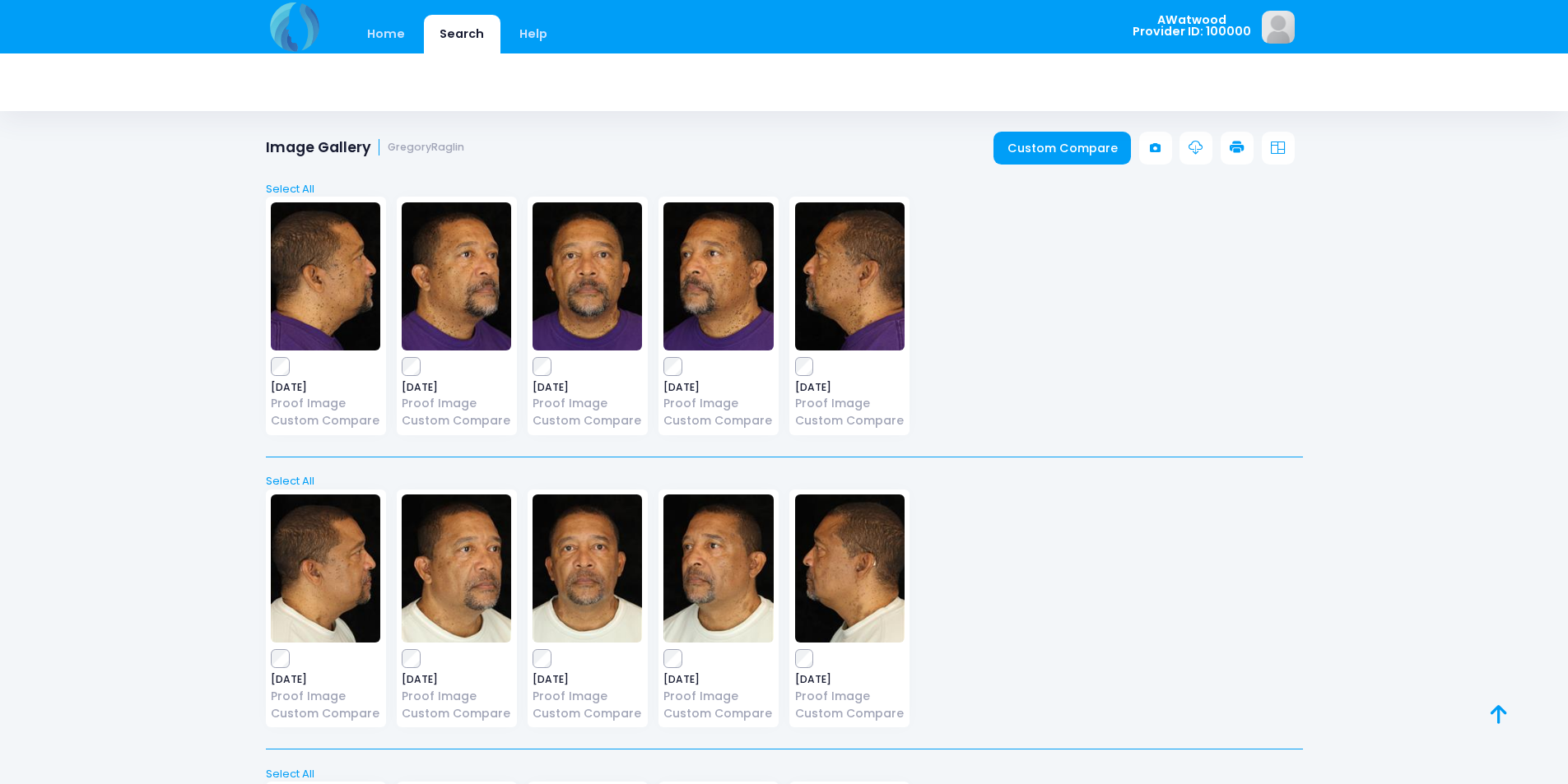
click at [574, 294] on img at bounding box center [588, 276] width 110 height 148
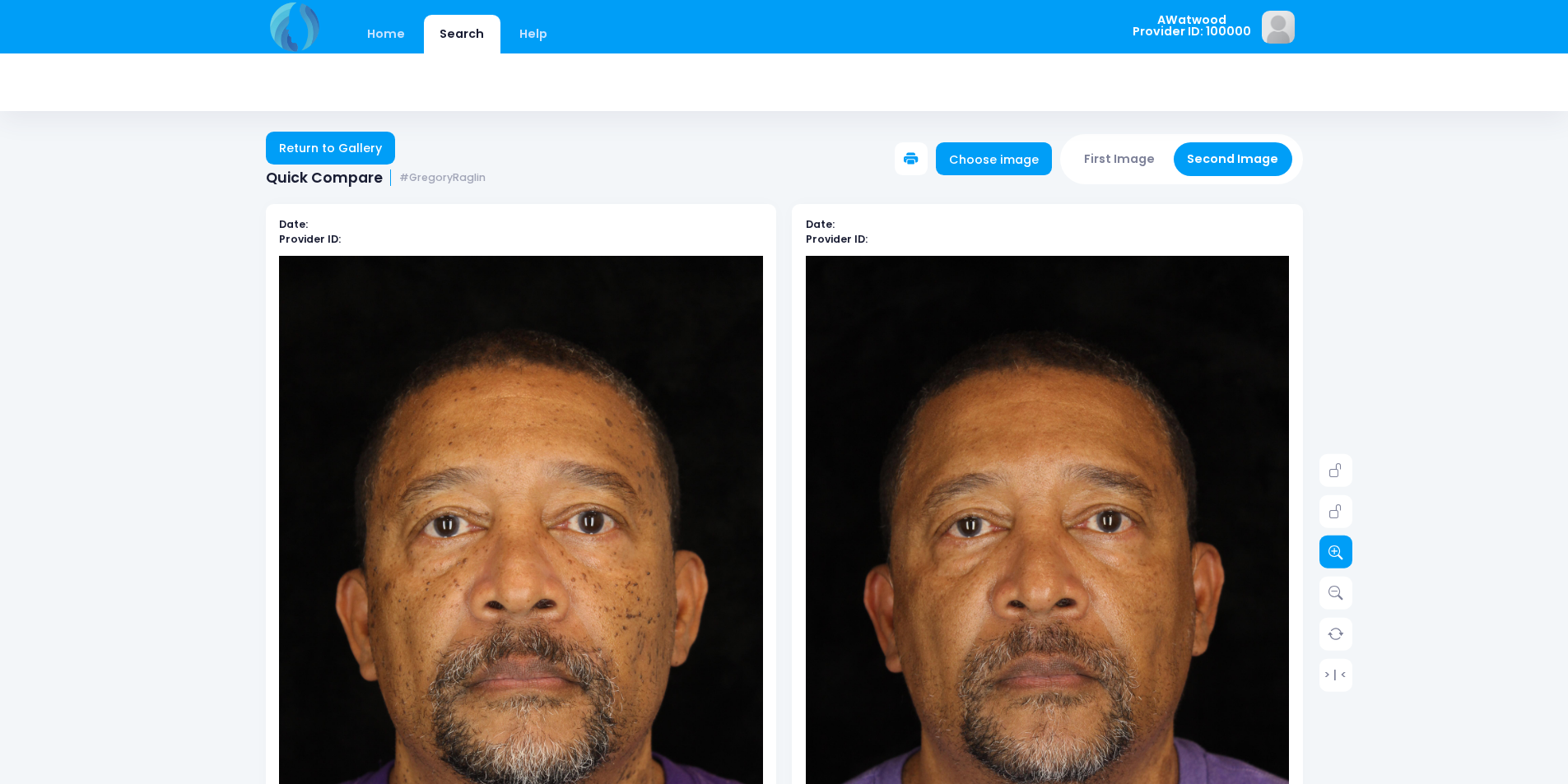
click at [1334, 539] on link at bounding box center [1335, 552] width 33 height 33
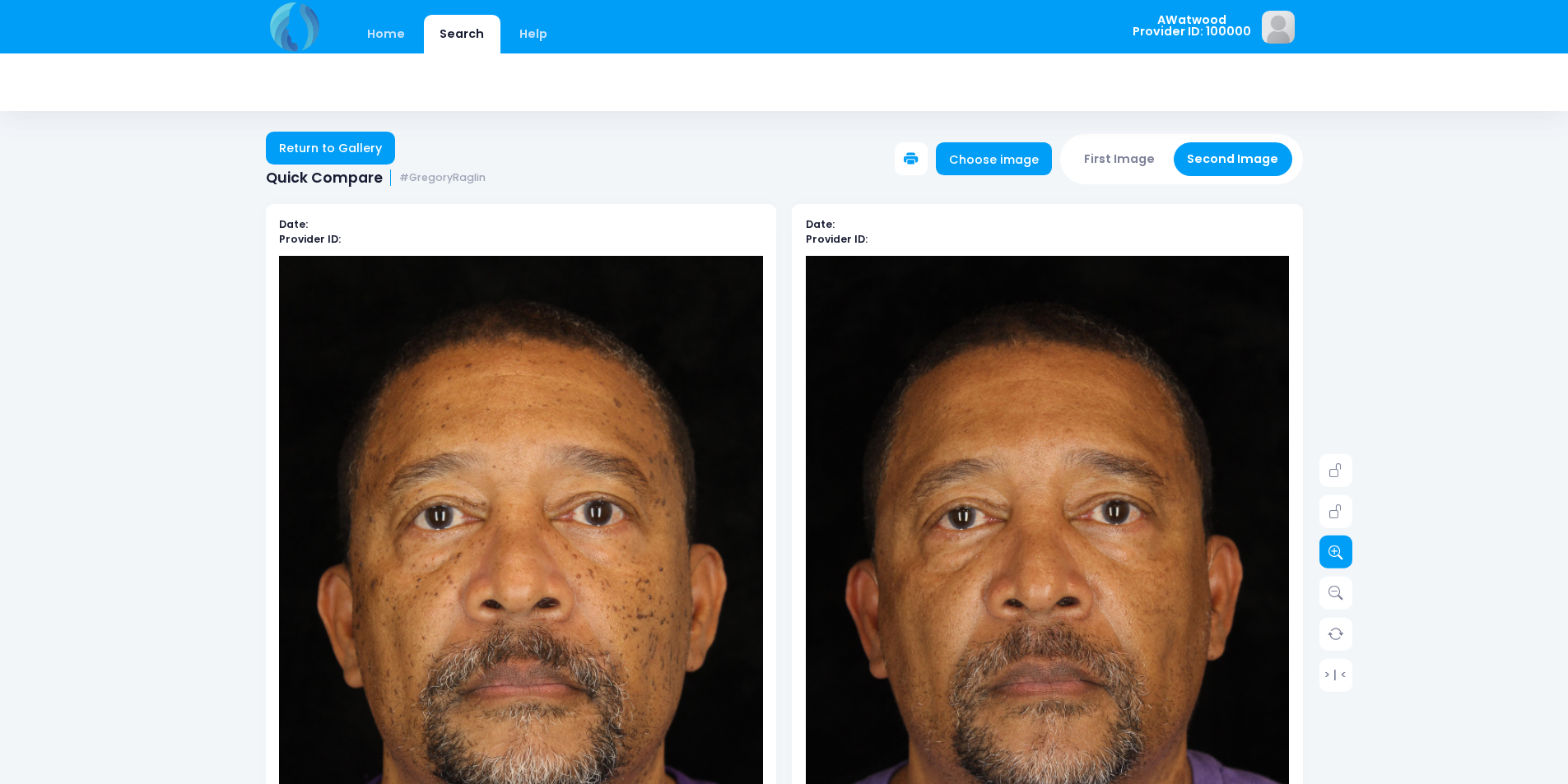
click at [1334, 539] on link at bounding box center [1335, 552] width 33 height 33
click at [1334, 540] on link at bounding box center [1335, 552] width 33 height 33
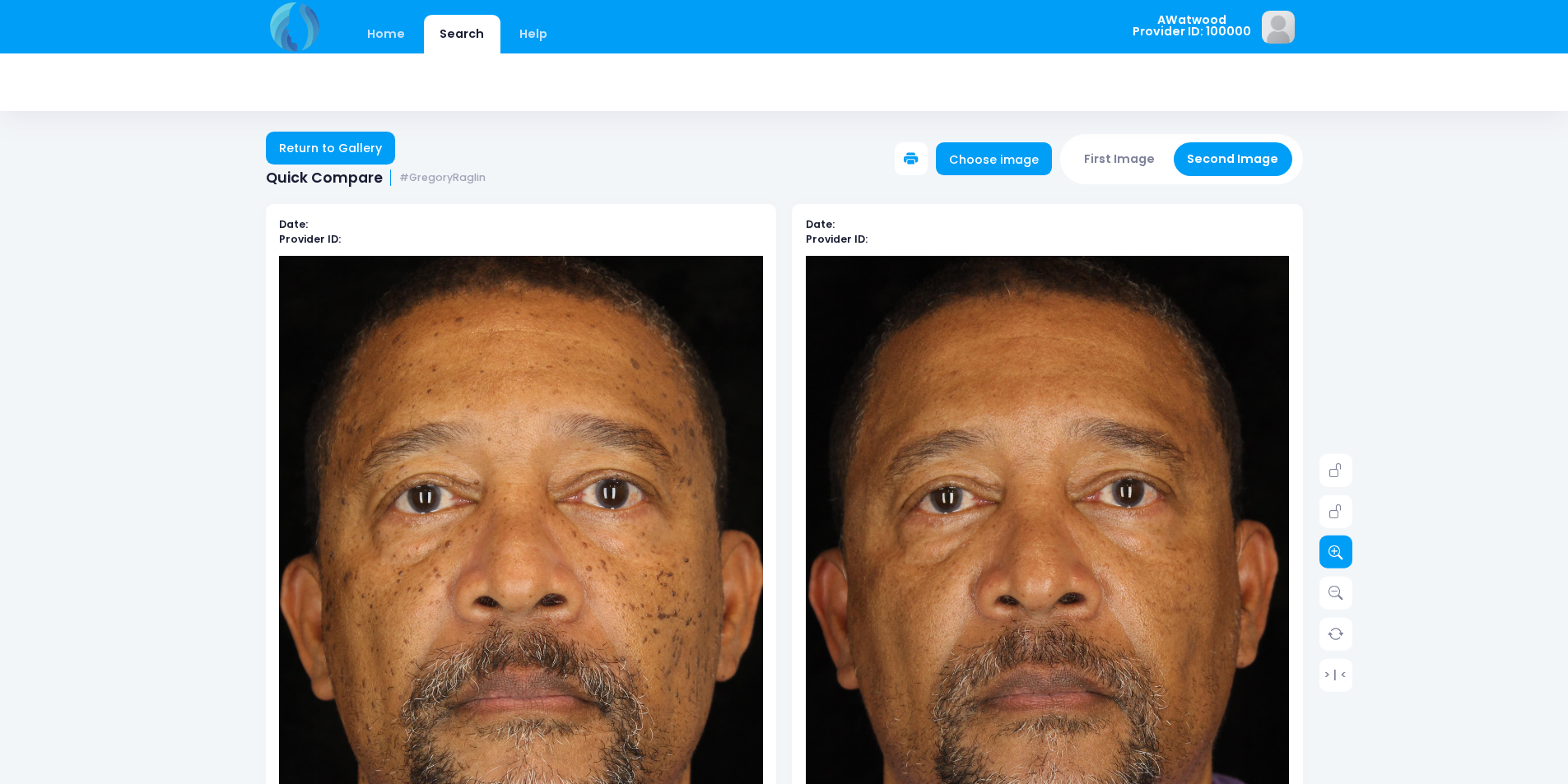
click at [1334, 540] on link at bounding box center [1335, 552] width 33 height 33
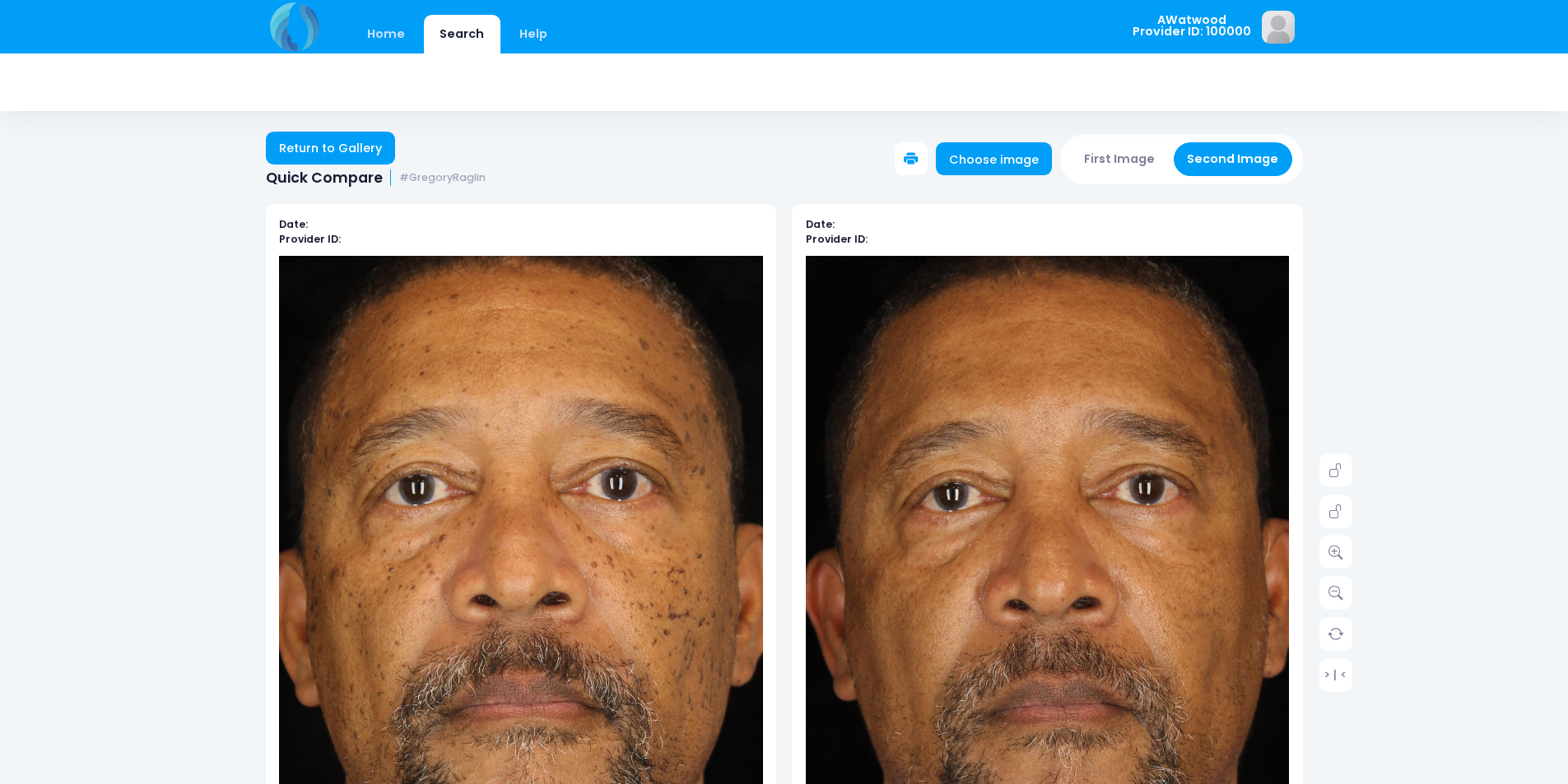
click at [1016, 565] on img at bounding box center [1060, 624] width 678 height 1016
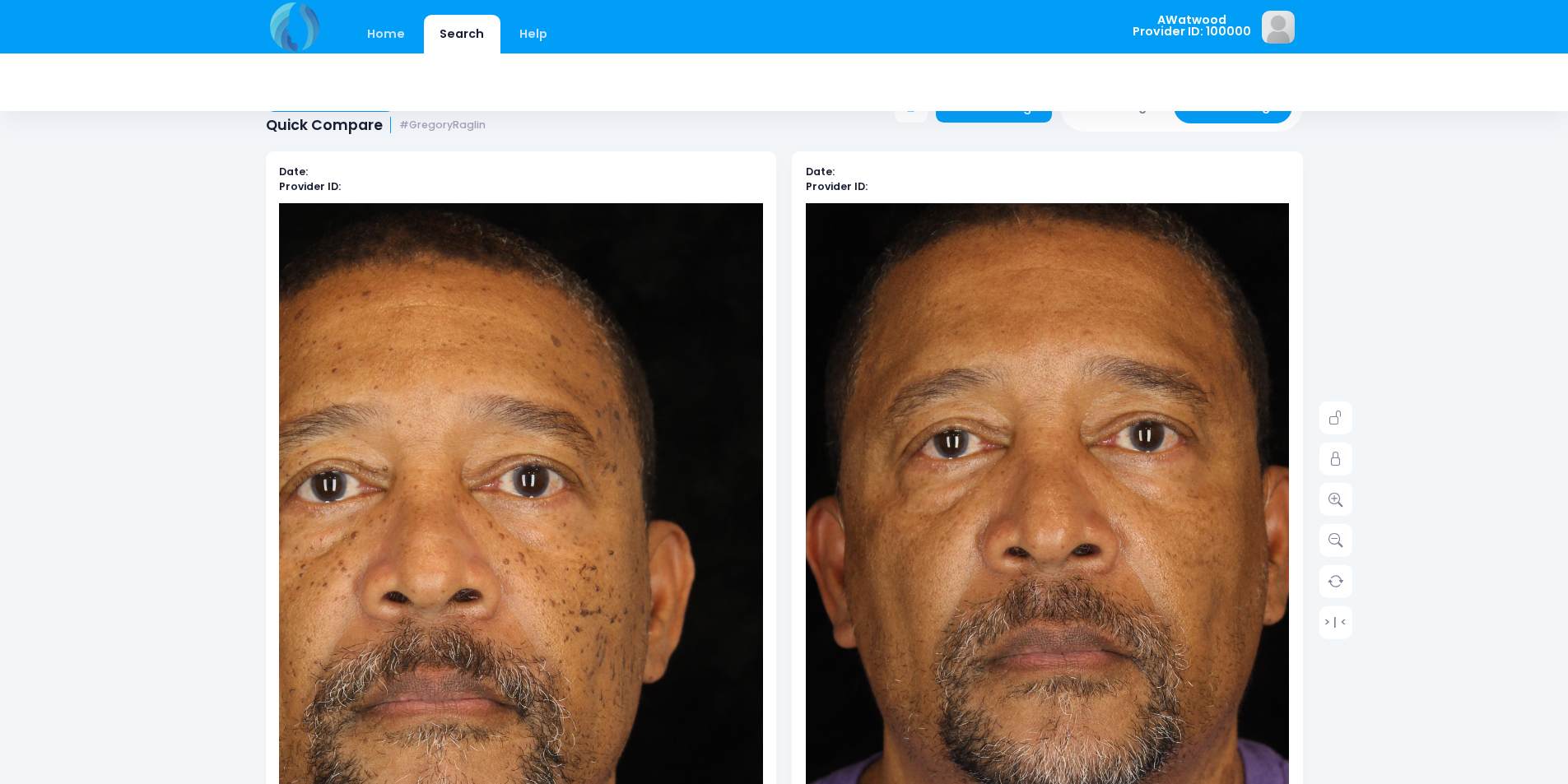
scroll to position [82, 0]
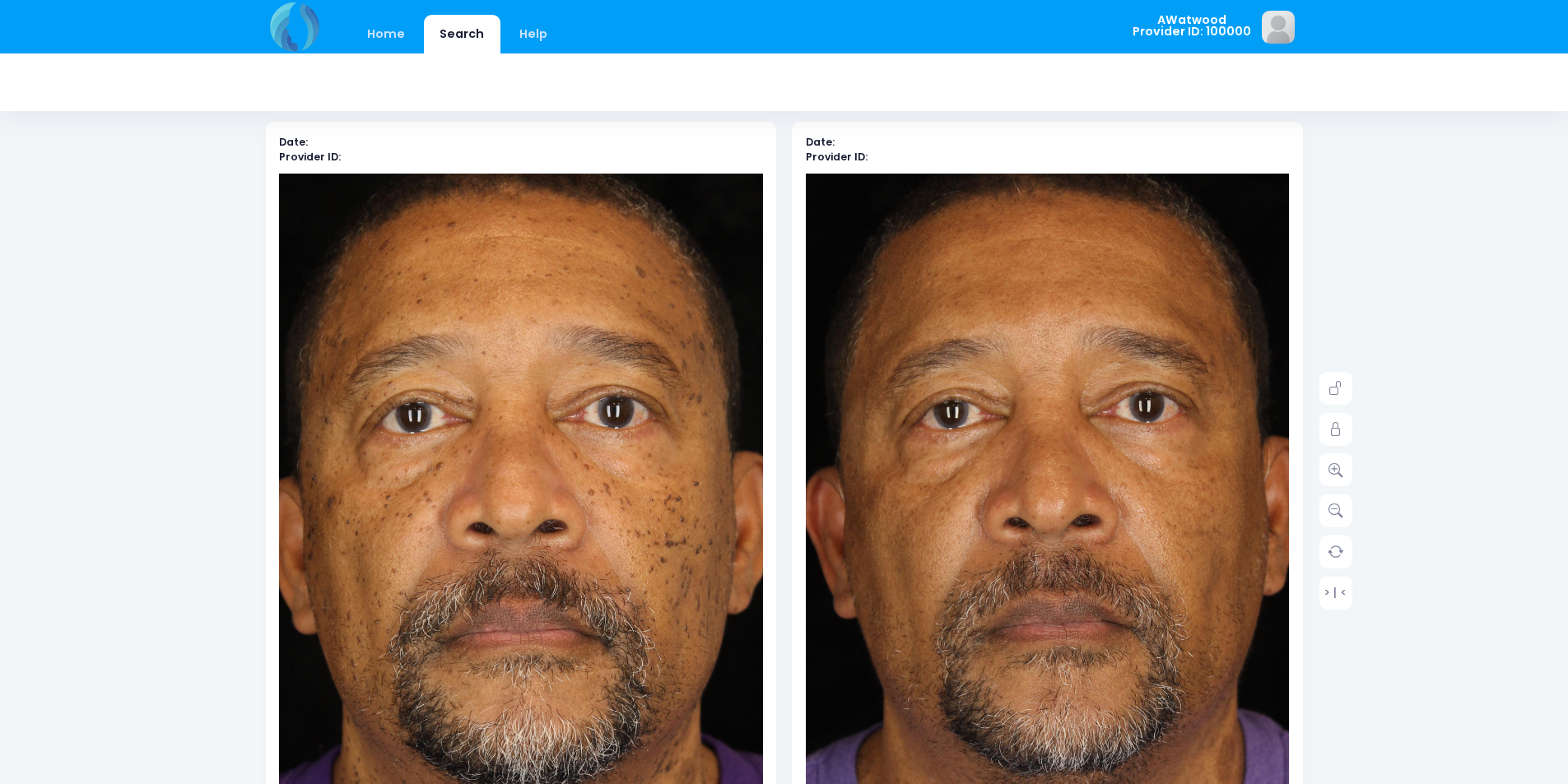
click at [528, 474] on img at bounding box center [518, 546] width 678 height 1016
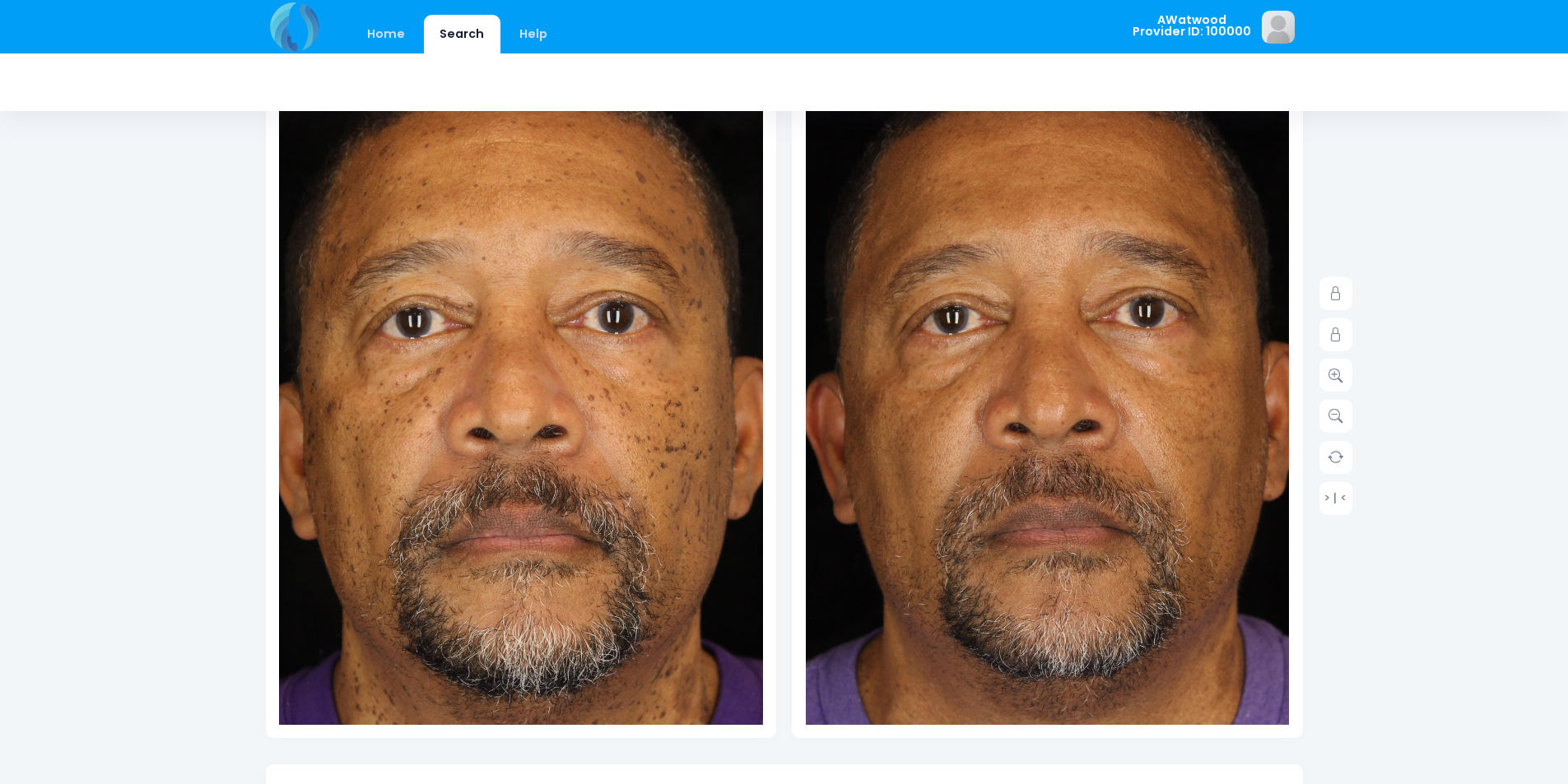
scroll to position [165, 0]
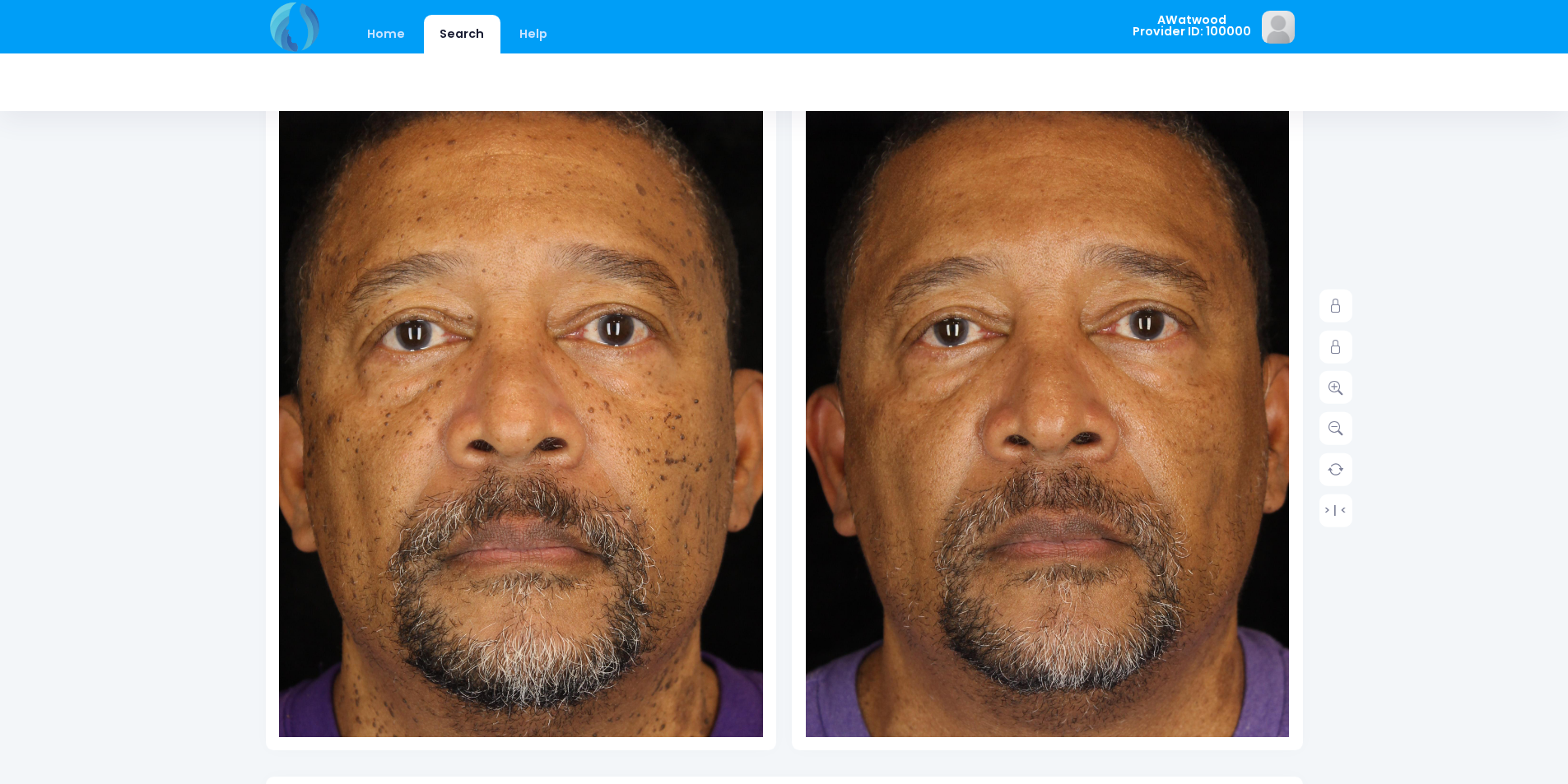
click at [719, 452] on img at bounding box center [518, 464] width 678 height 1016
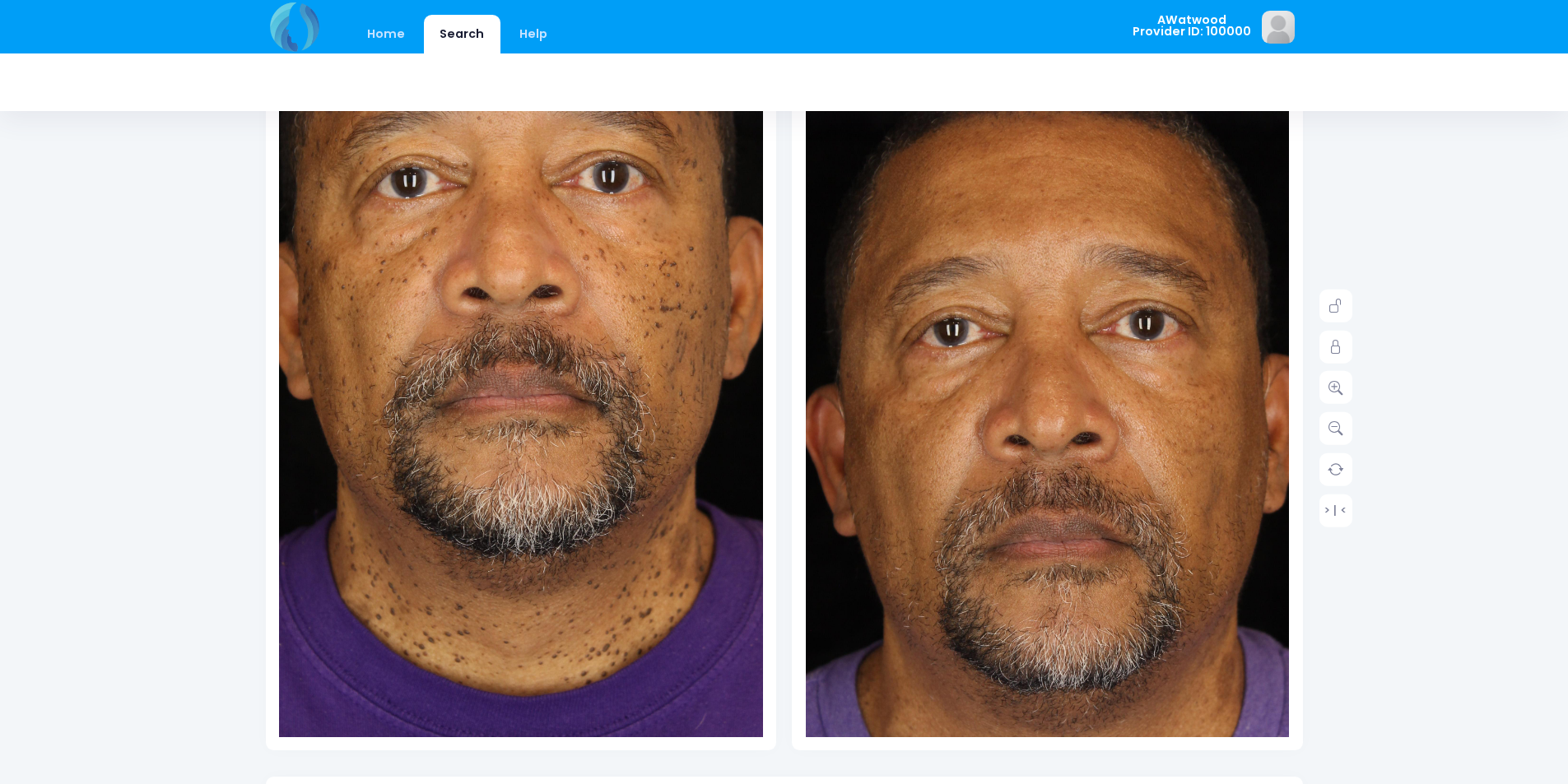
click at [541, 732] on img at bounding box center [512, 311] width 678 height 1016
click at [1175, 454] on img at bounding box center [1060, 459] width 678 height 1016
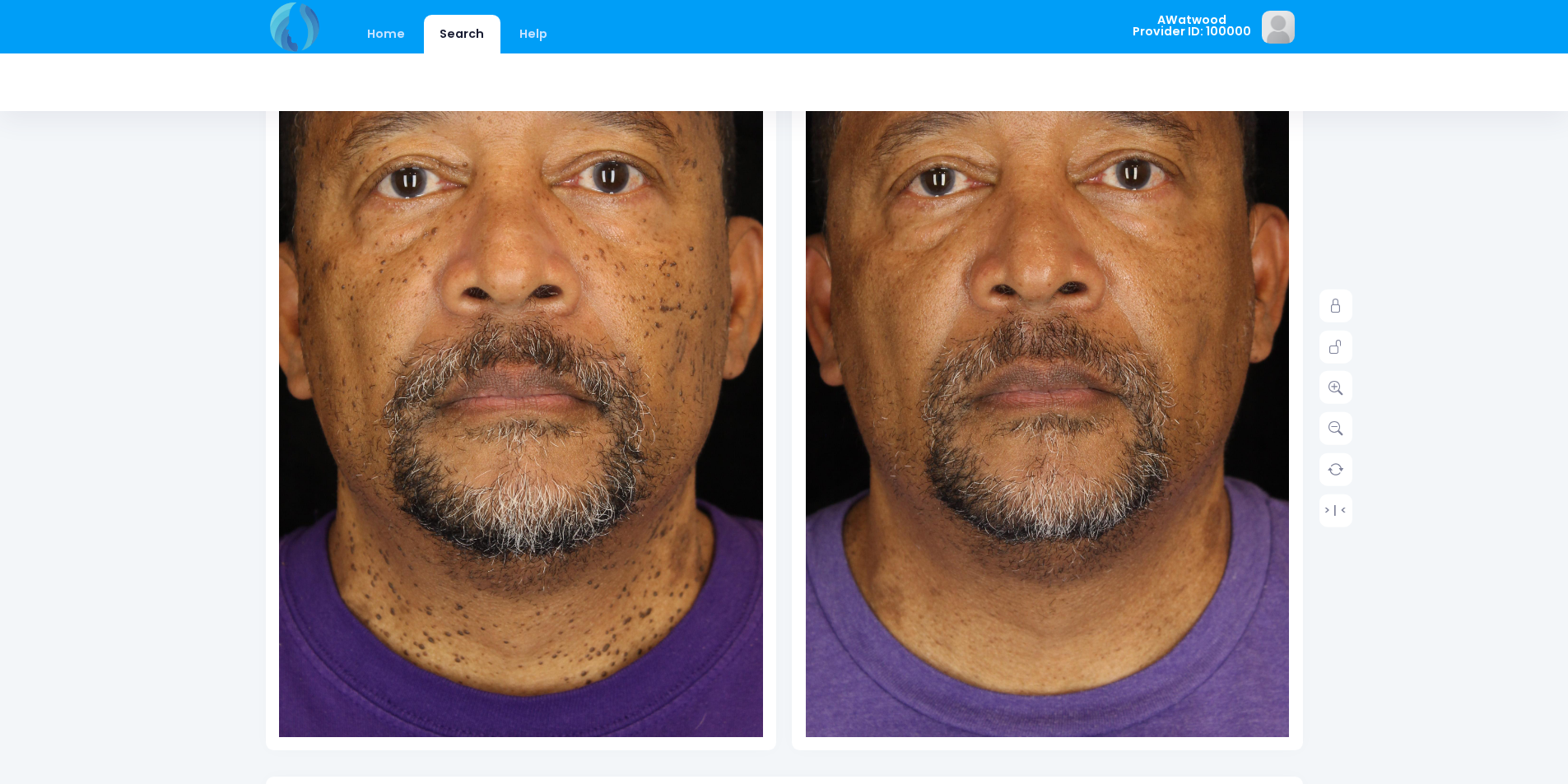
click at [1046, 752] on div "Date: Provider ID:" at bounding box center [1047, 409] width 527 height 738
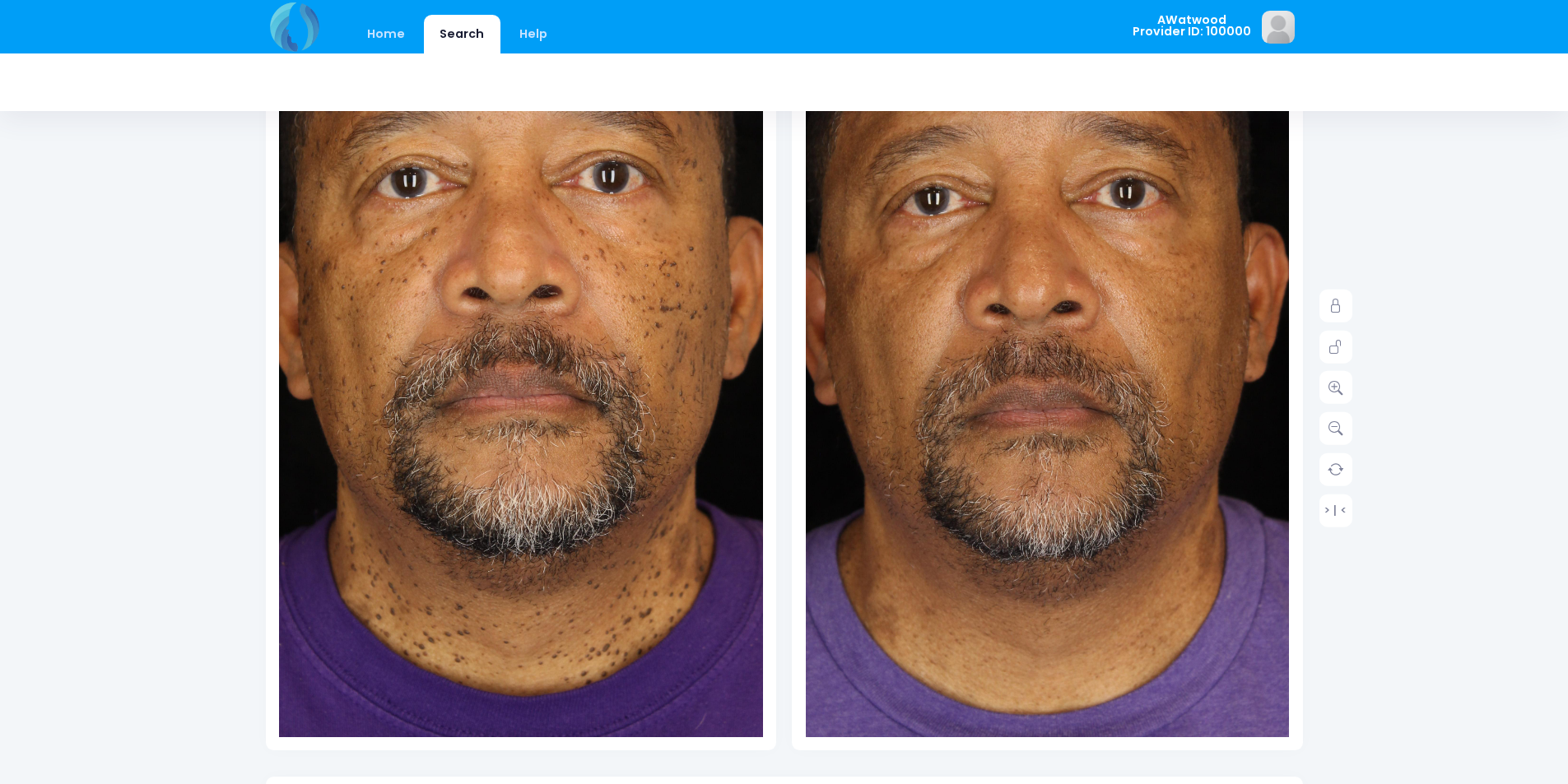
click at [1064, 693] on img at bounding box center [1041, 328] width 678 height 1016
click at [400, 28] on link "Home" at bounding box center [386, 35] width 70 height 39
click at [396, 43] on link "Home" at bounding box center [386, 35] width 70 height 39
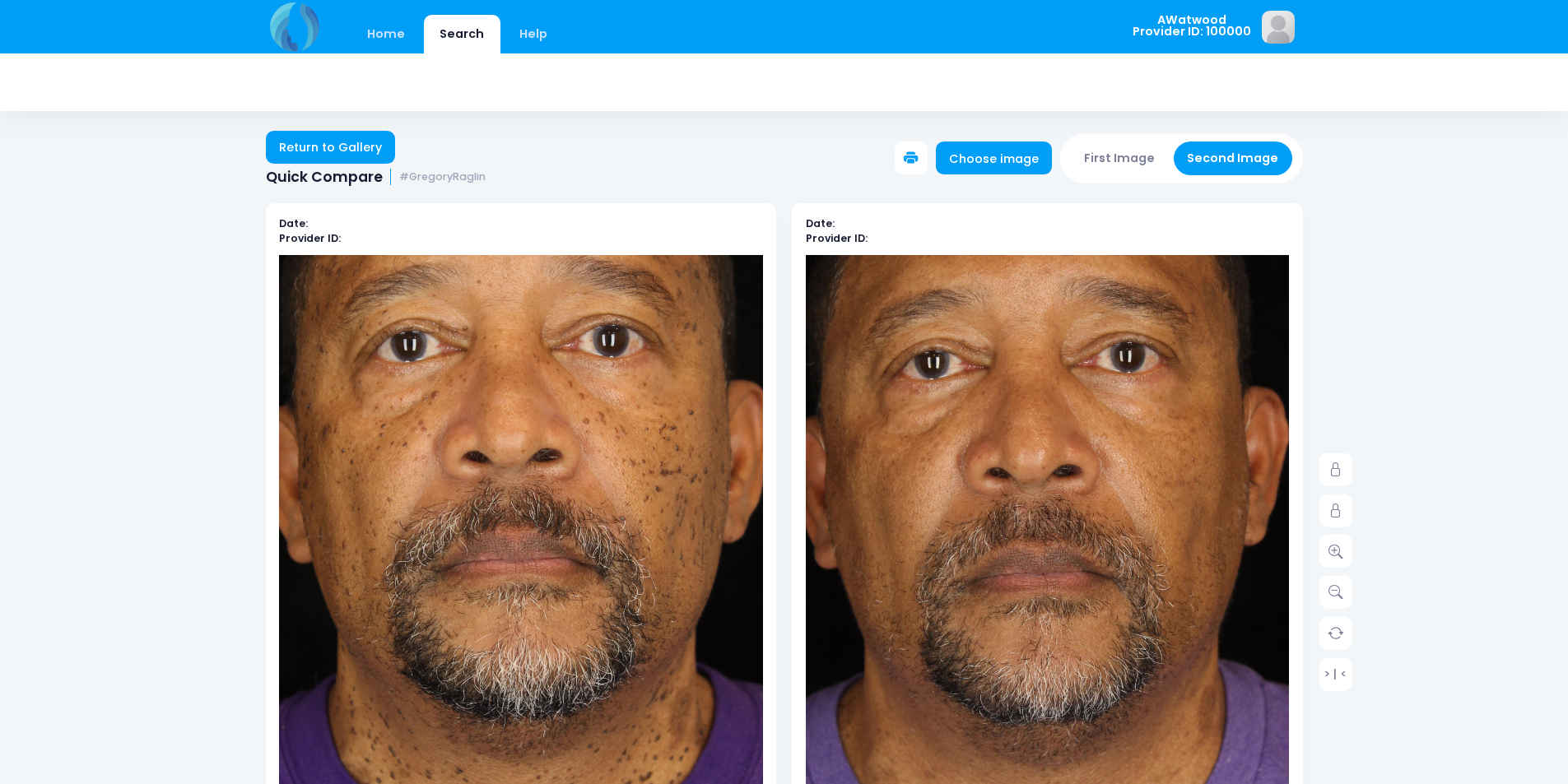
scroll to position [0, 0]
click at [383, 38] on link "Home" at bounding box center [386, 35] width 70 height 39
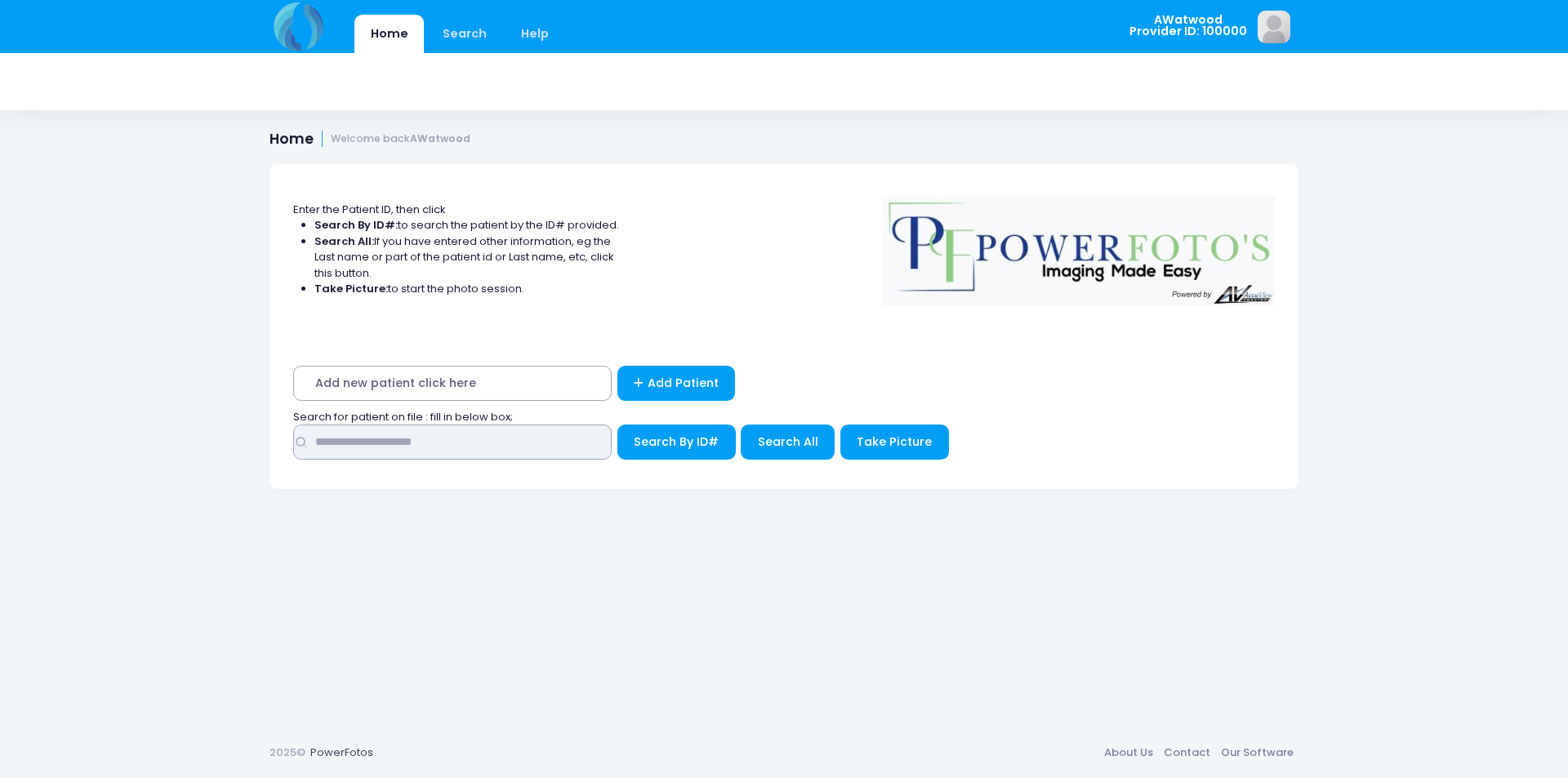
click at [342, 450] on input "text" at bounding box center [452, 443] width 319 height 35
type input "****"
click at [778, 447] on span "Search All" at bounding box center [788, 442] width 61 height 17
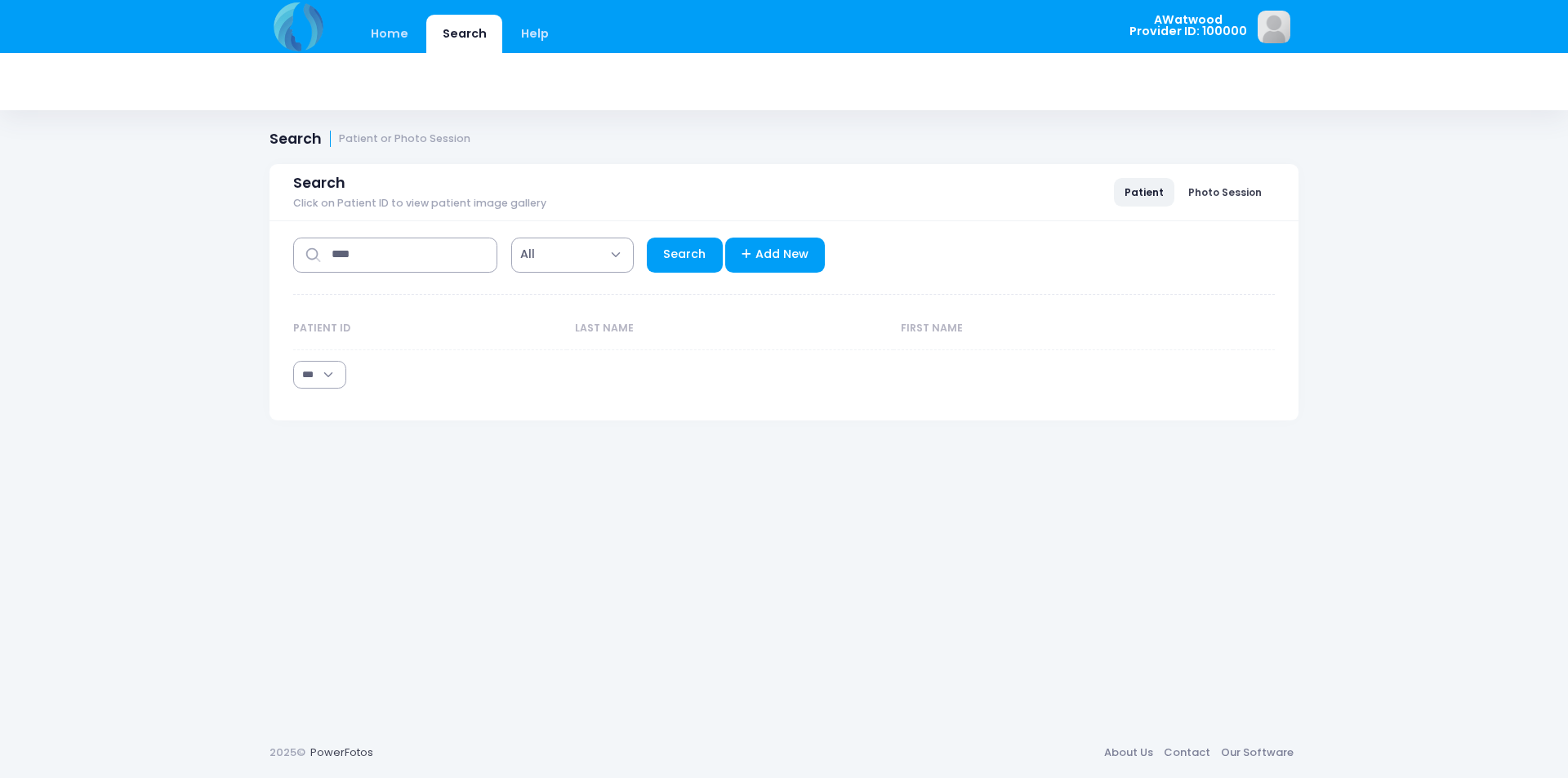
select select "***"
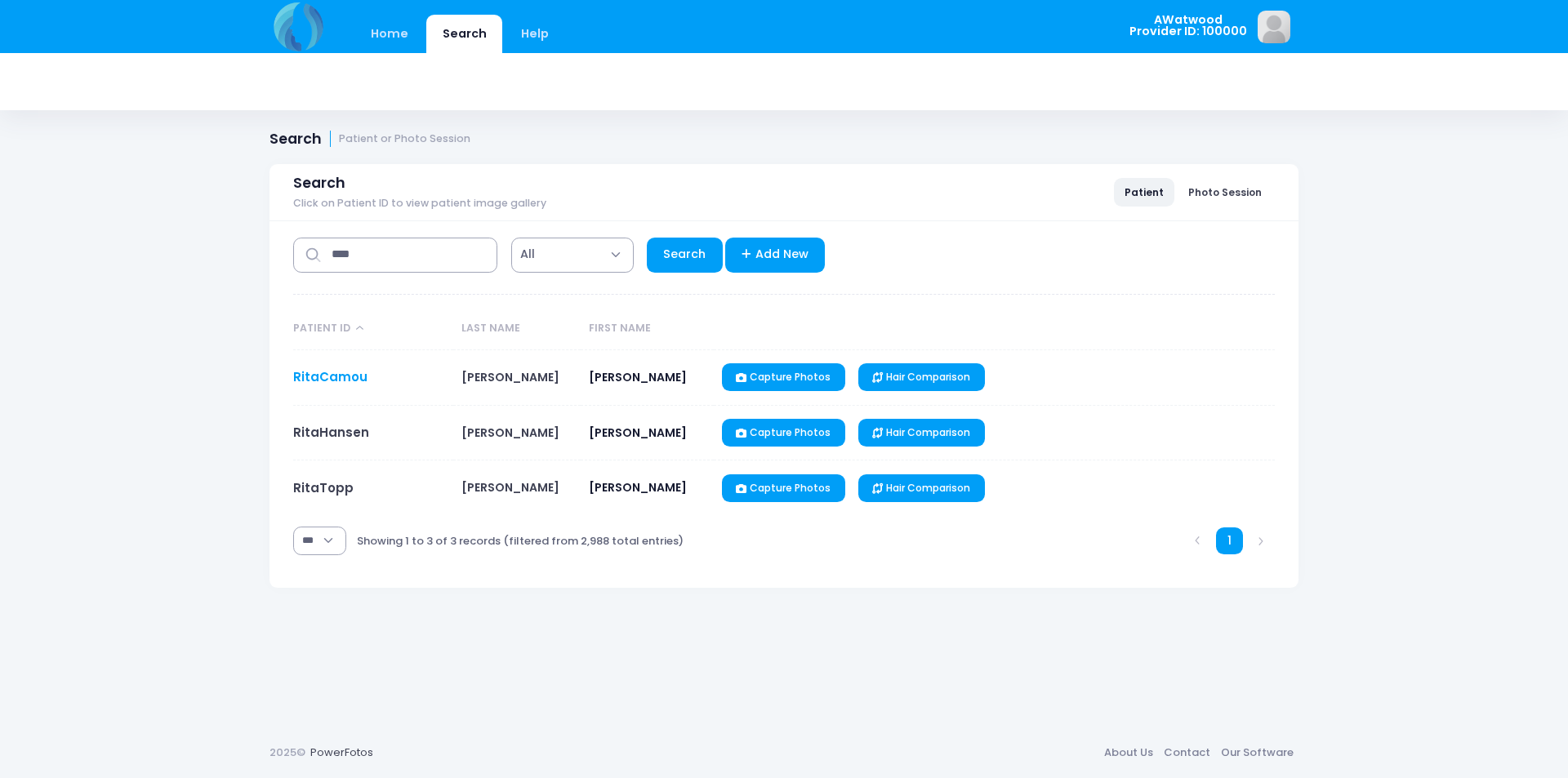
click at [318, 379] on link "RitaCamou" at bounding box center [330, 378] width 75 height 18
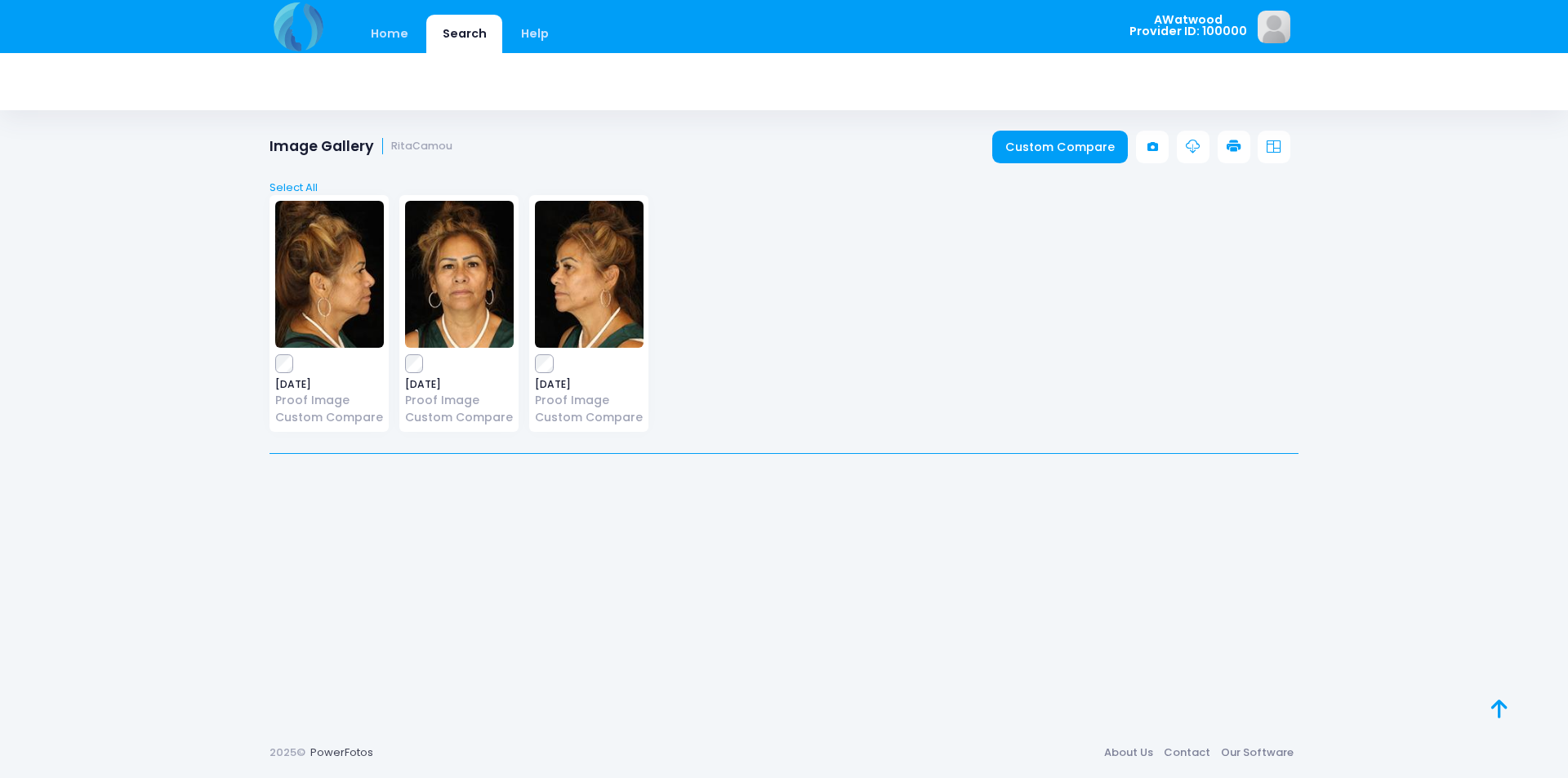
click at [577, 288] on img at bounding box center [589, 274] width 109 height 147
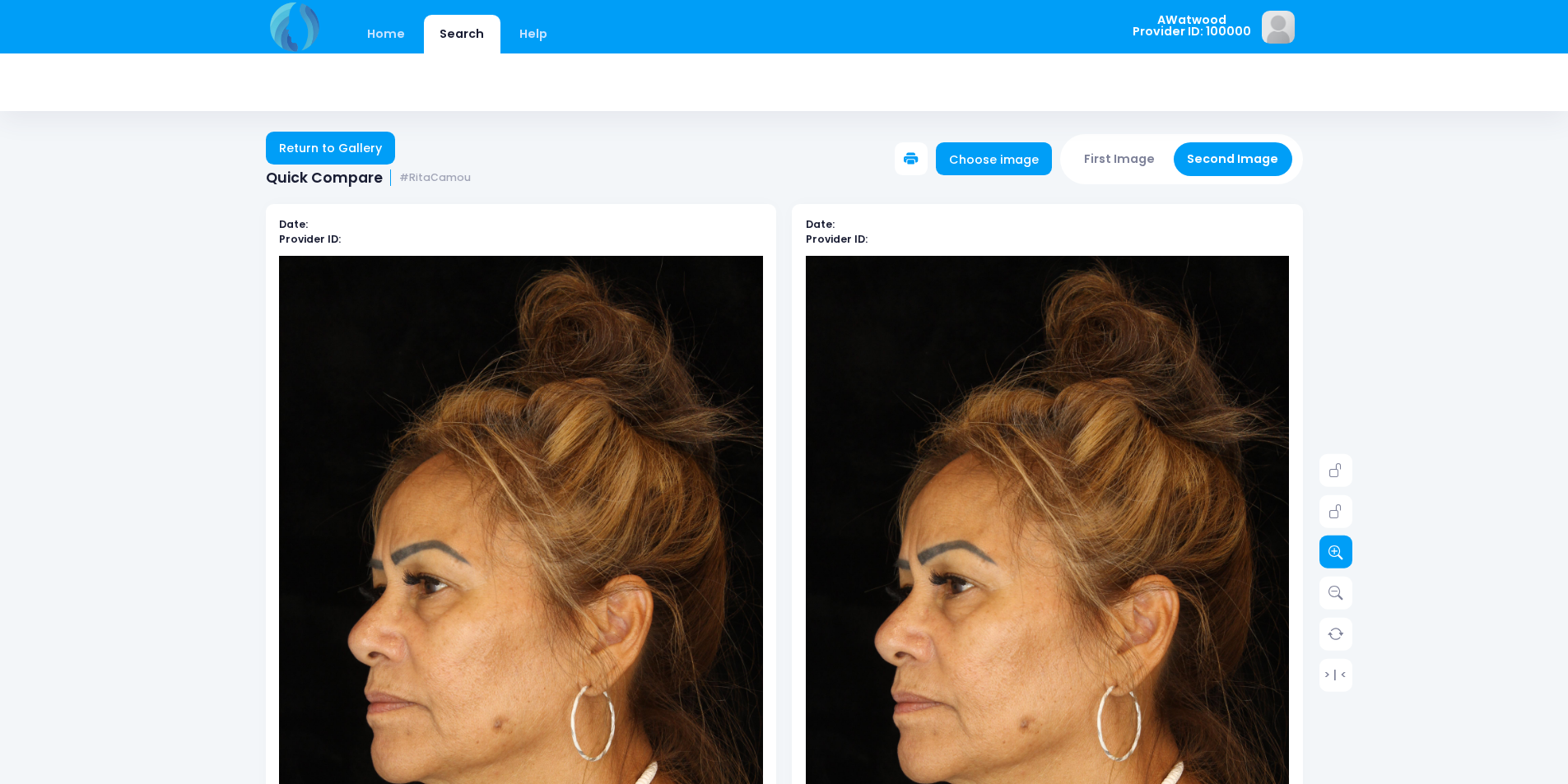
click at [1325, 545] on link at bounding box center [1335, 552] width 33 height 33
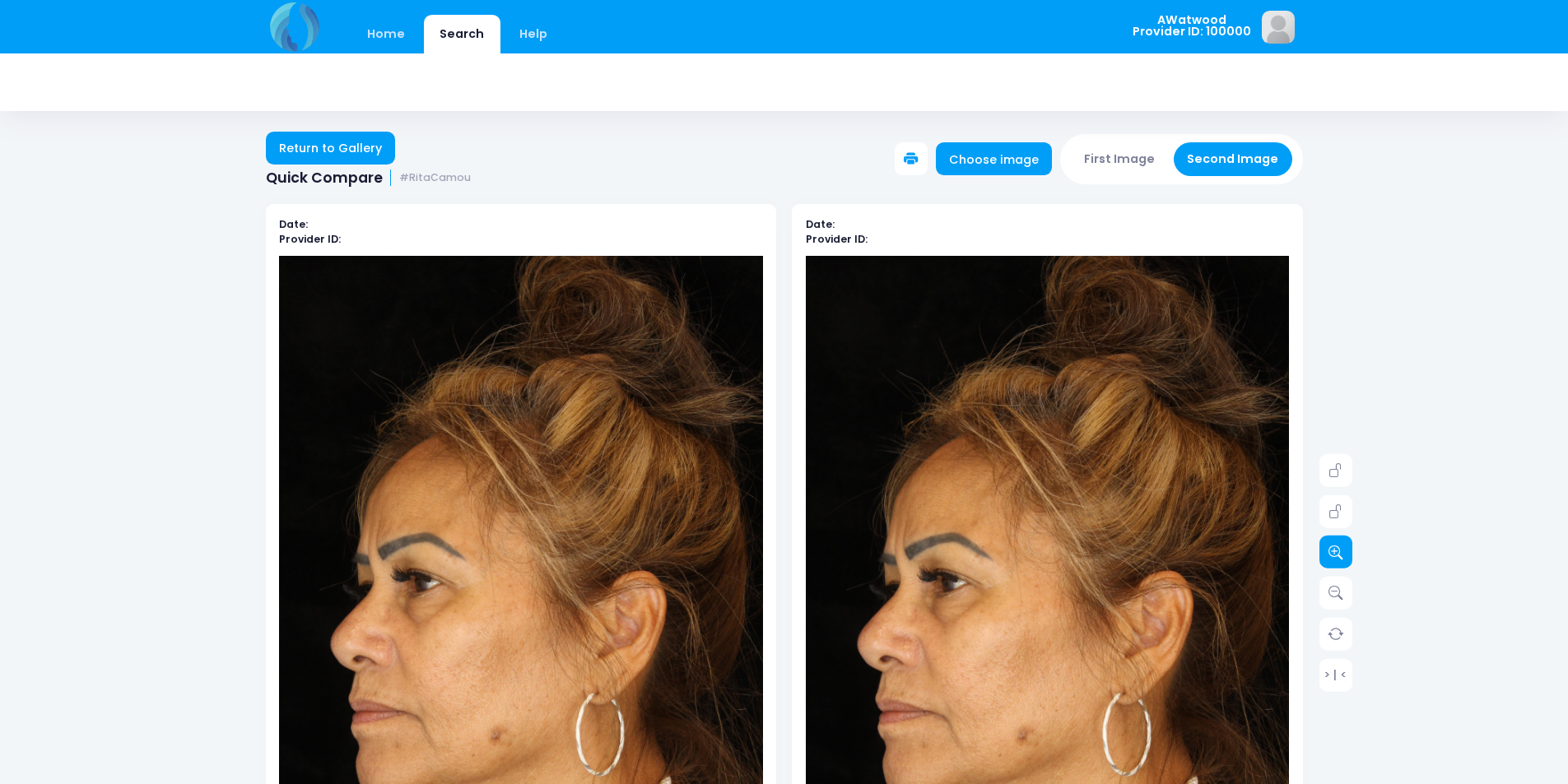
click at [1325, 545] on link at bounding box center [1335, 552] width 33 height 33
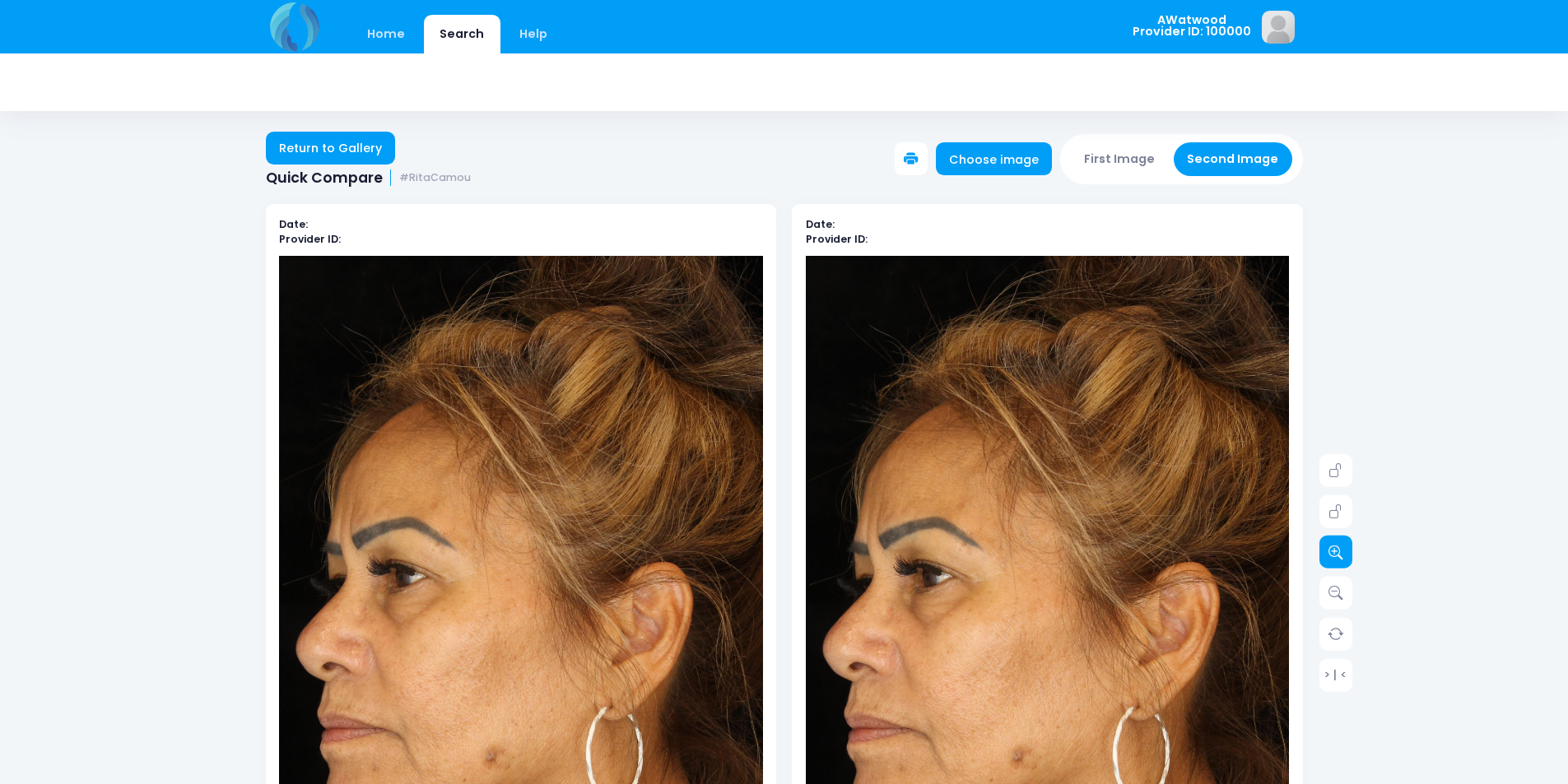
click at [1325, 545] on link at bounding box center [1335, 552] width 33 height 33
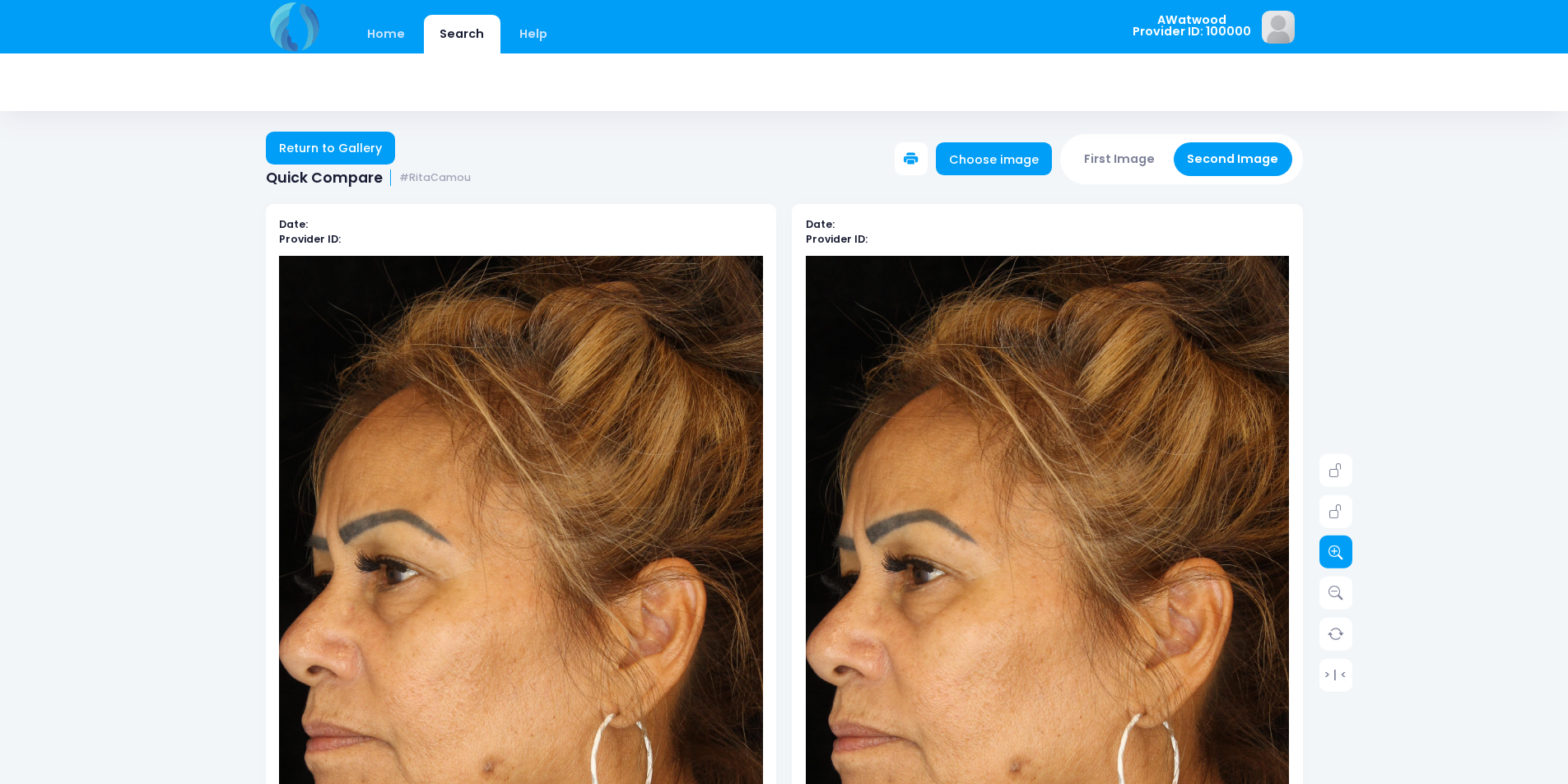
click at [1325, 545] on link at bounding box center [1335, 552] width 33 height 33
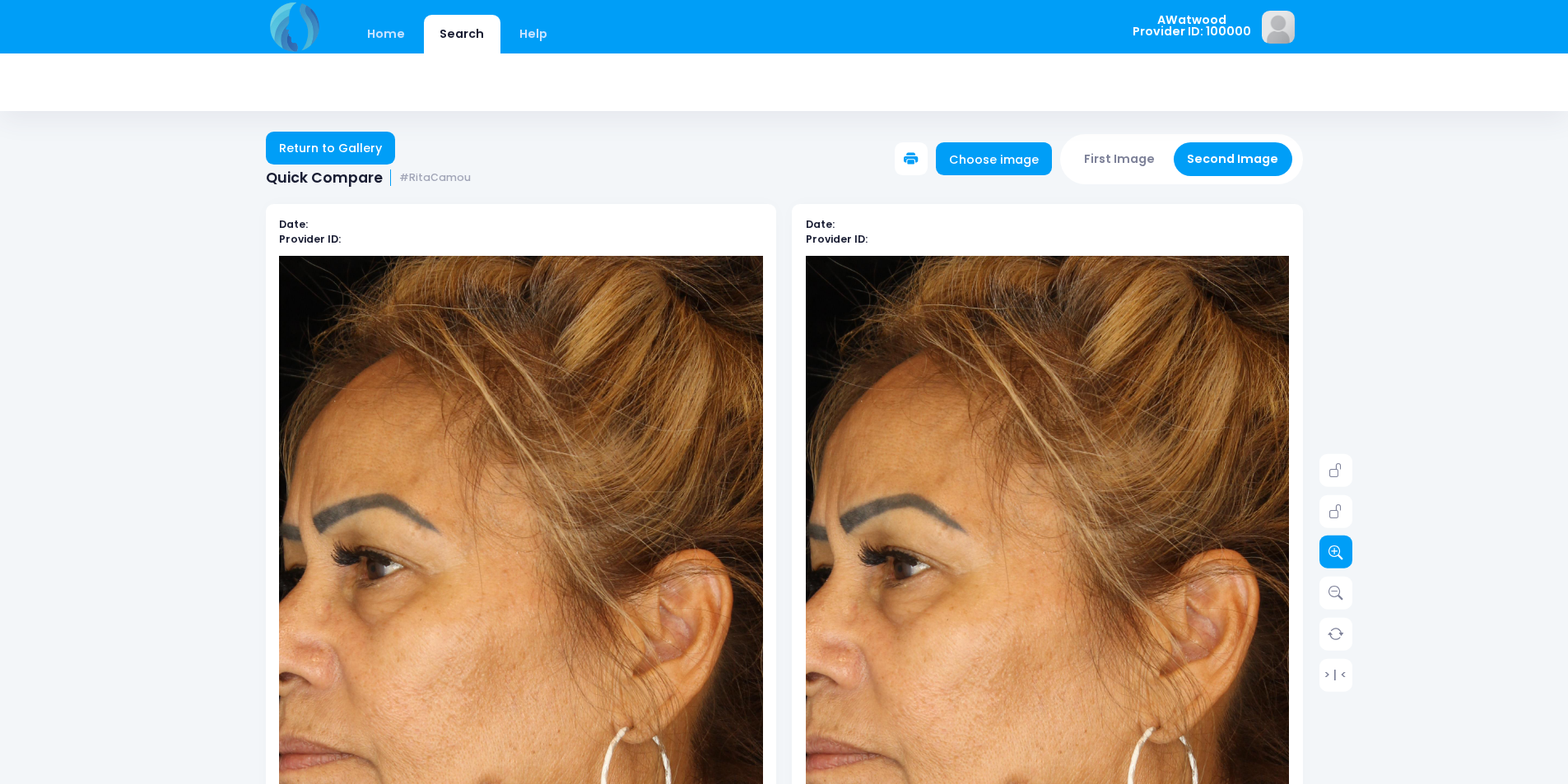
click at [1325, 545] on link at bounding box center [1335, 552] width 33 height 33
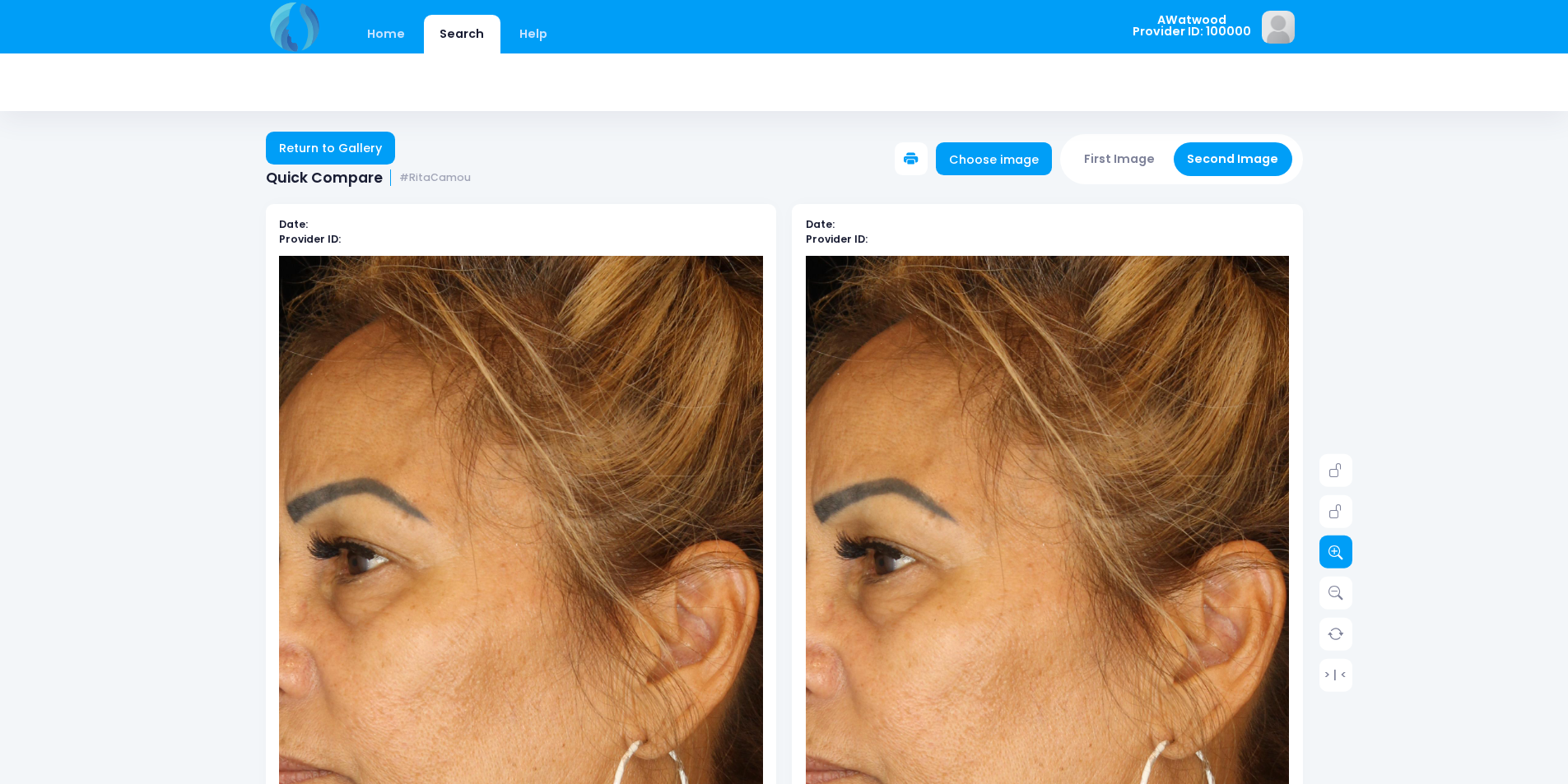
click at [1324, 545] on link at bounding box center [1335, 552] width 33 height 33
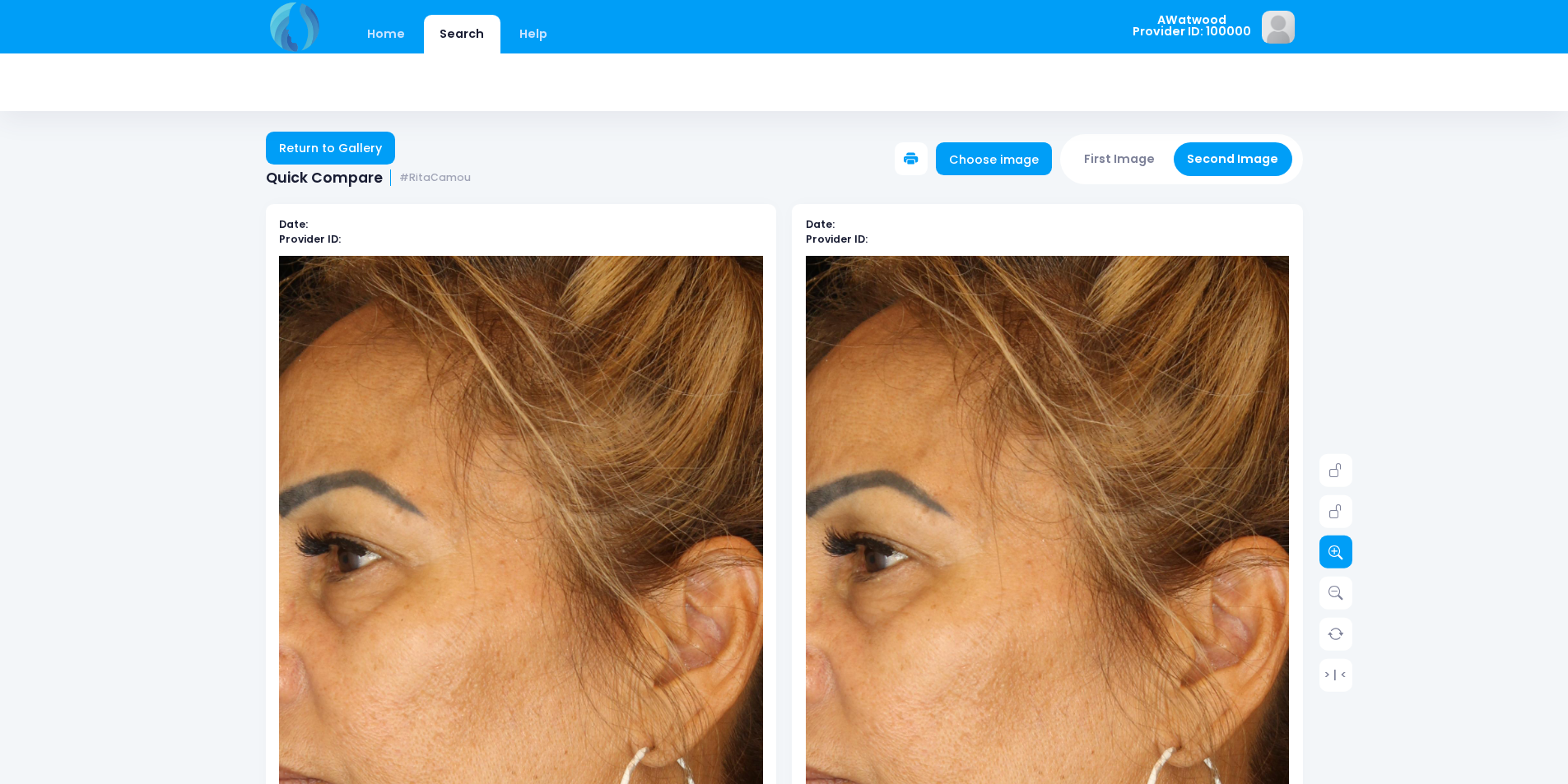
click at [1324, 545] on link at bounding box center [1335, 552] width 33 height 33
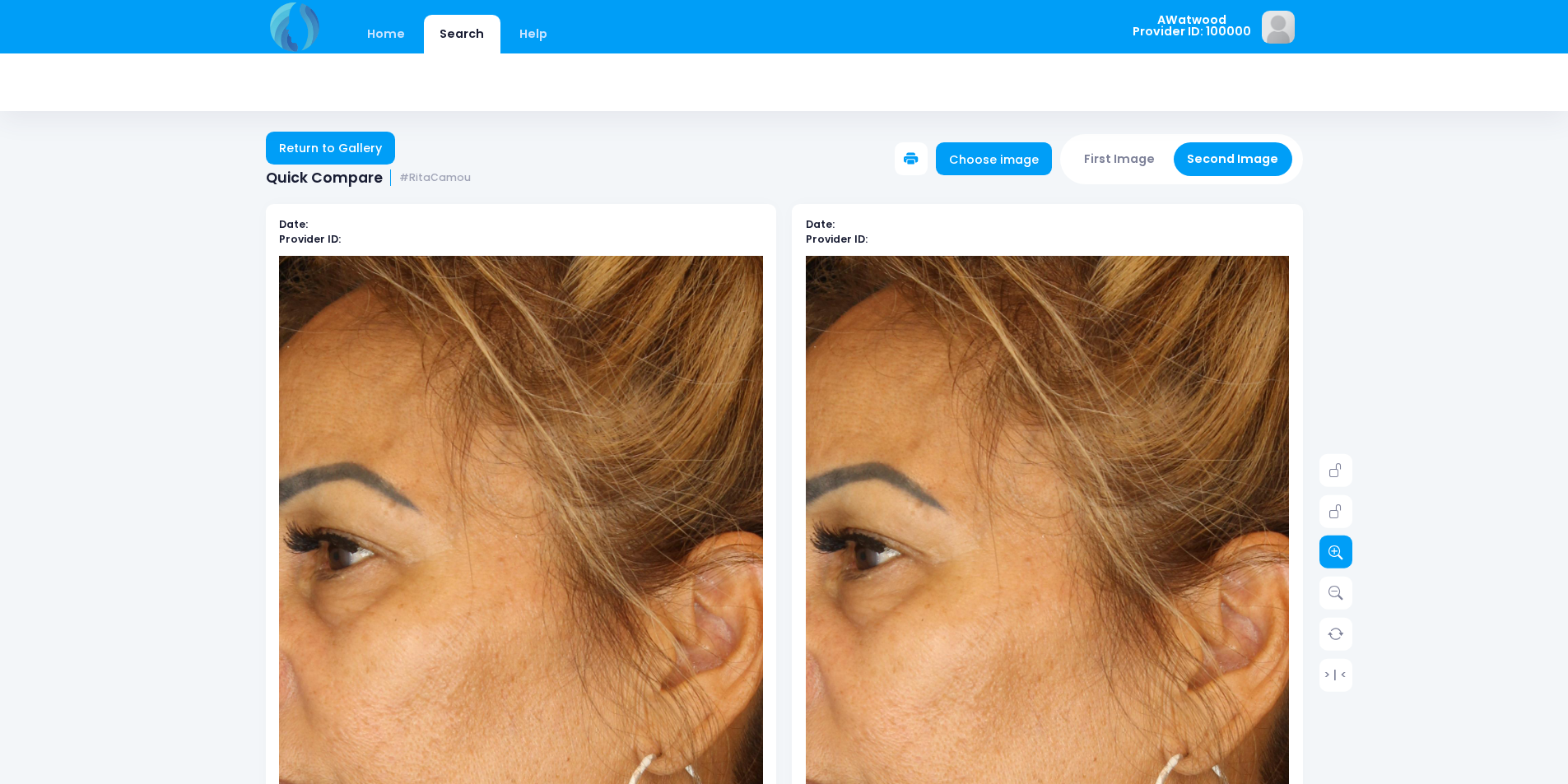
click at [1324, 545] on link at bounding box center [1335, 552] width 33 height 33
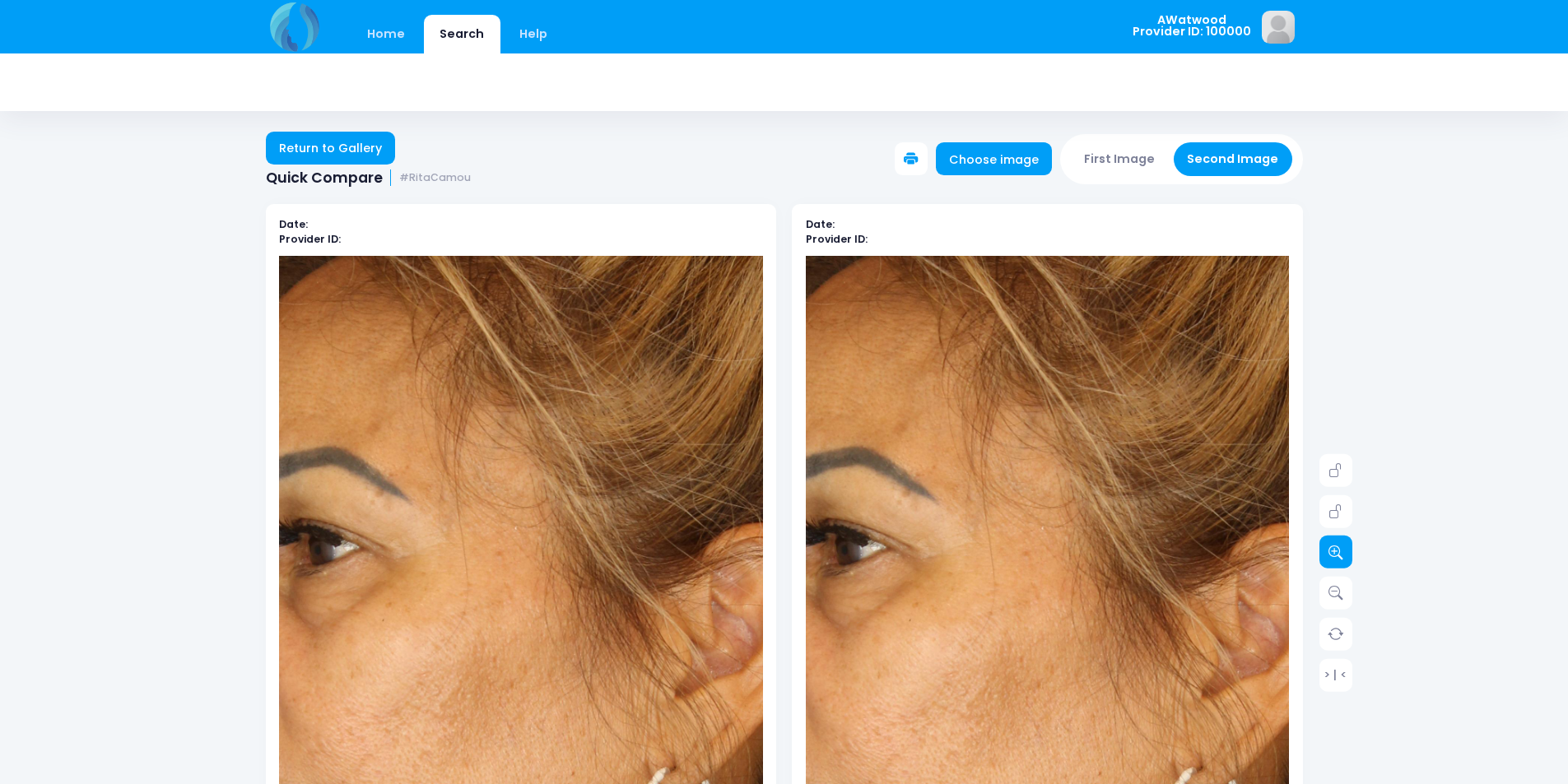
click at [1324, 545] on link at bounding box center [1335, 552] width 33 height 33
click at [1325, 545] on link at bounding box center [1335, 552] width 33 height 33
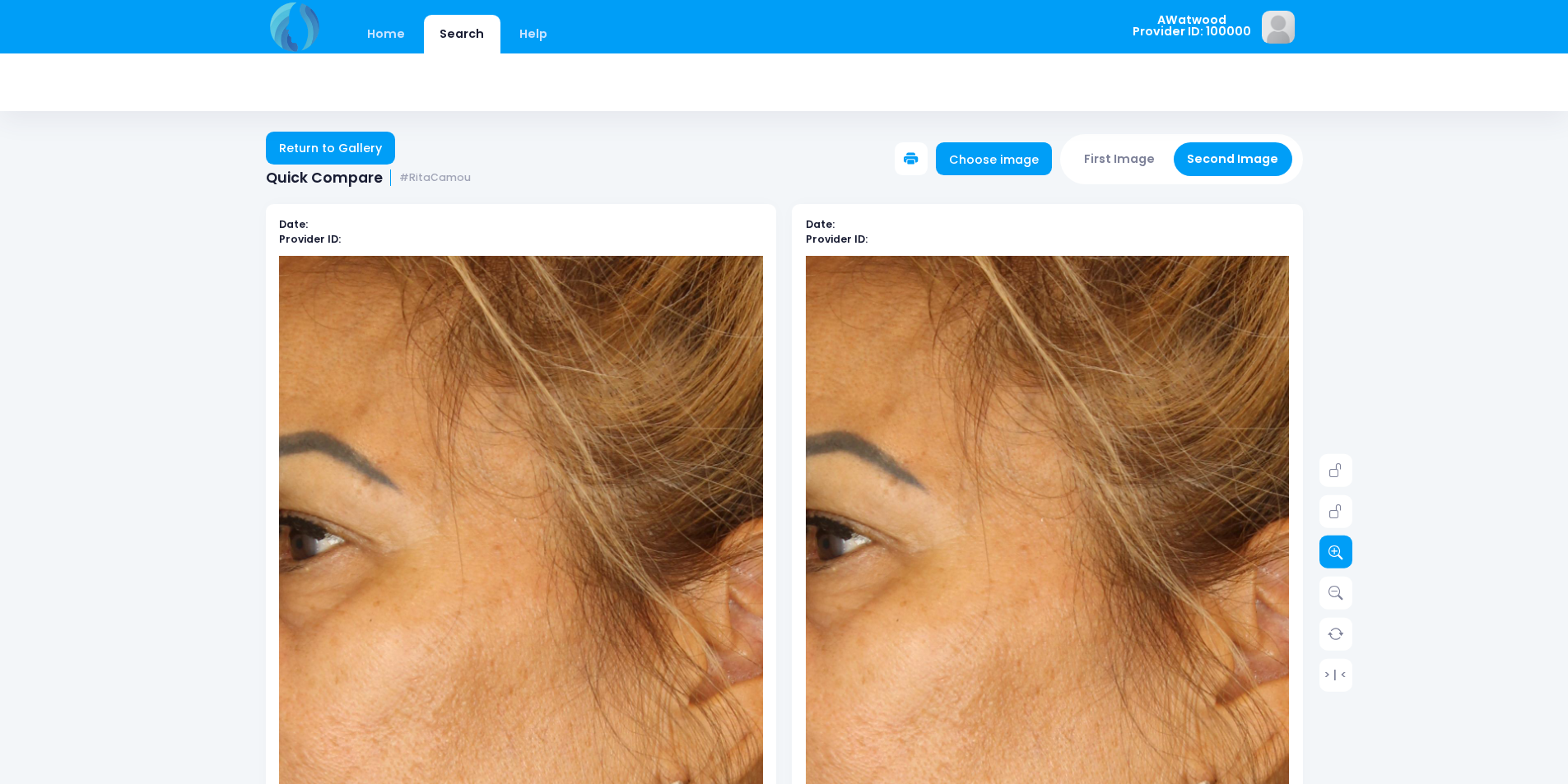
click at [1325, 545] on link at bounding box center [1335, 552] width 33 height 33
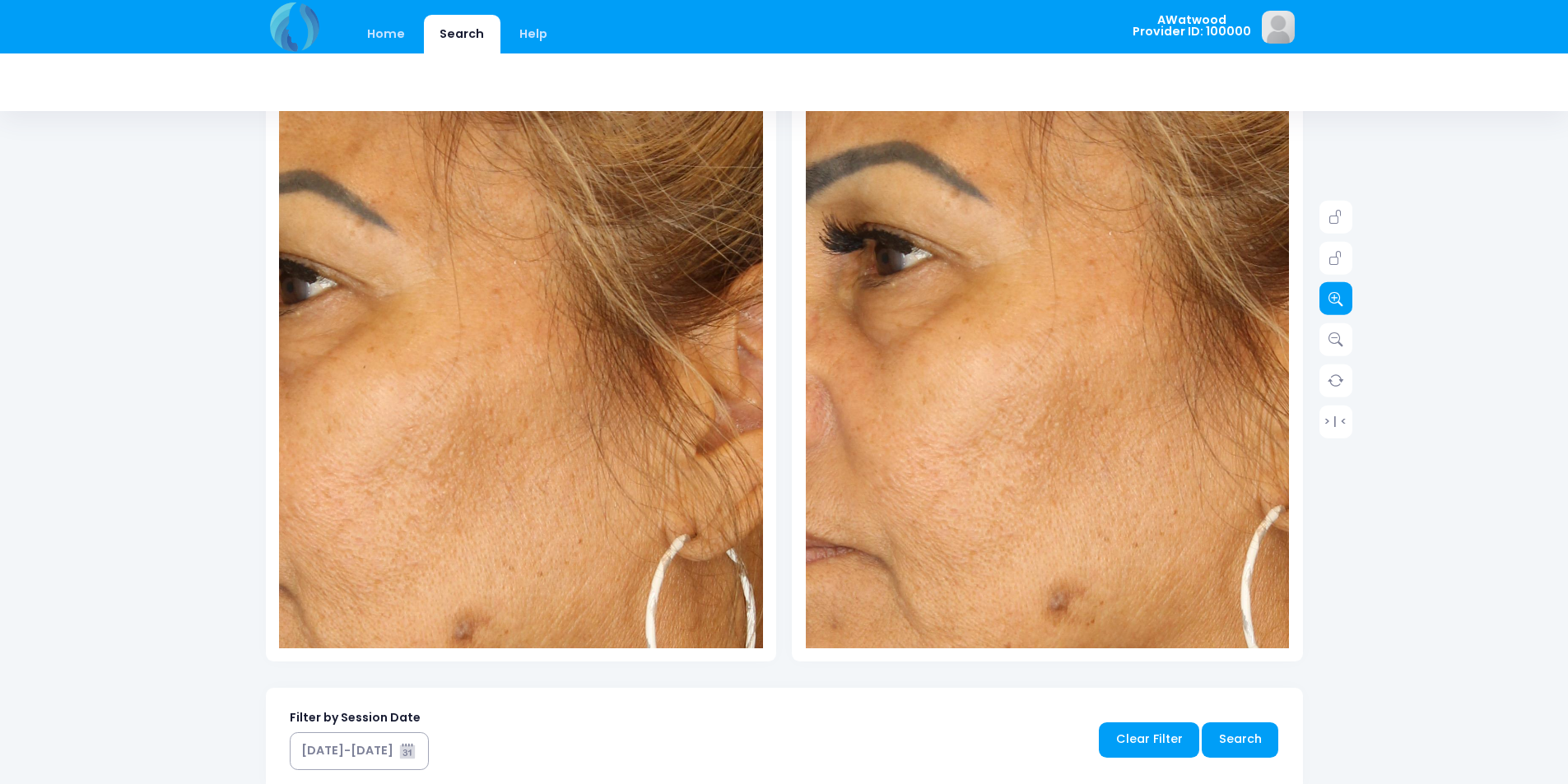
scroll to position [329, 0]
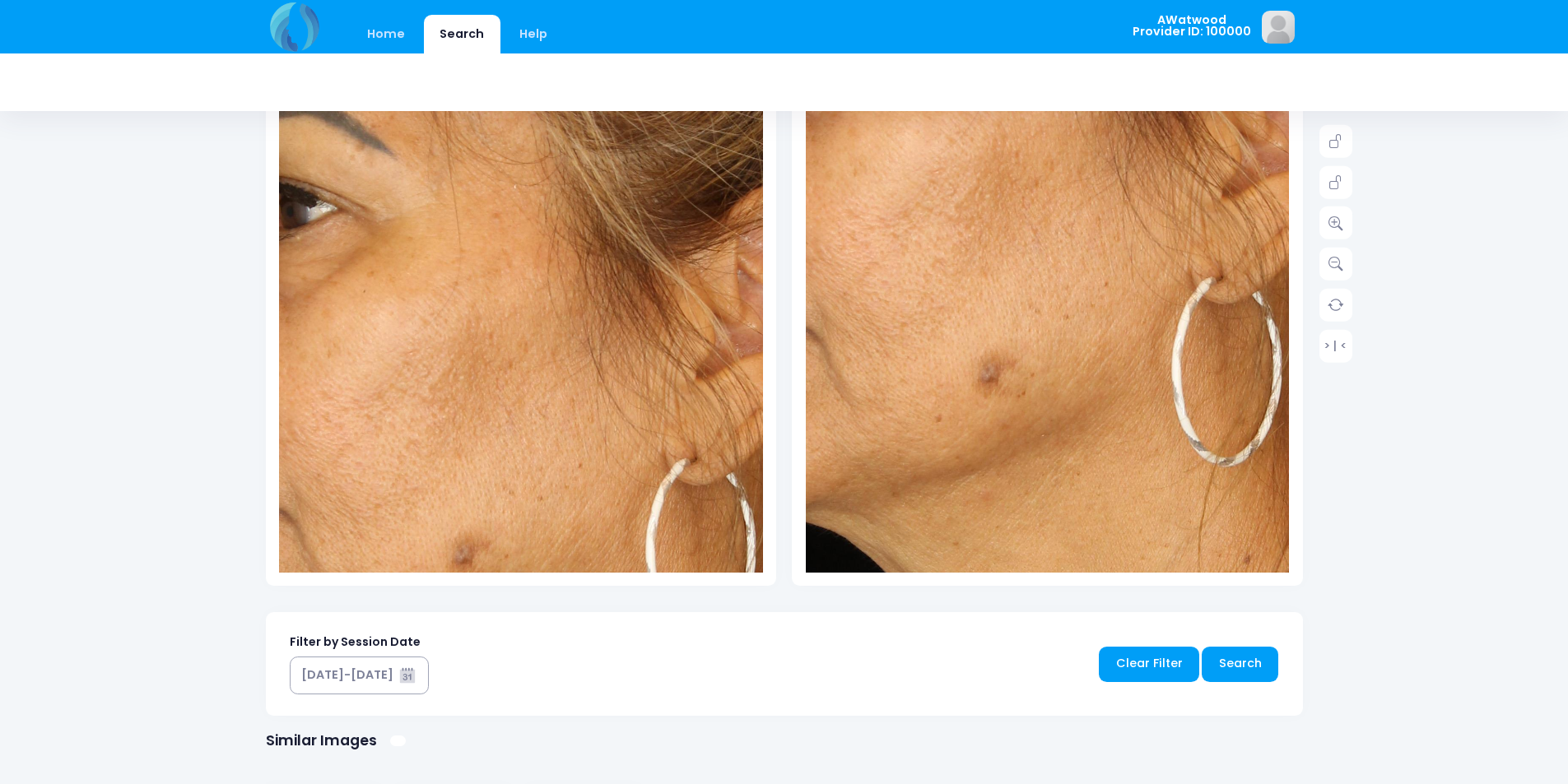
click at [1048, 357] on img at bounding box center [1047, 108] width 1209 height 1814
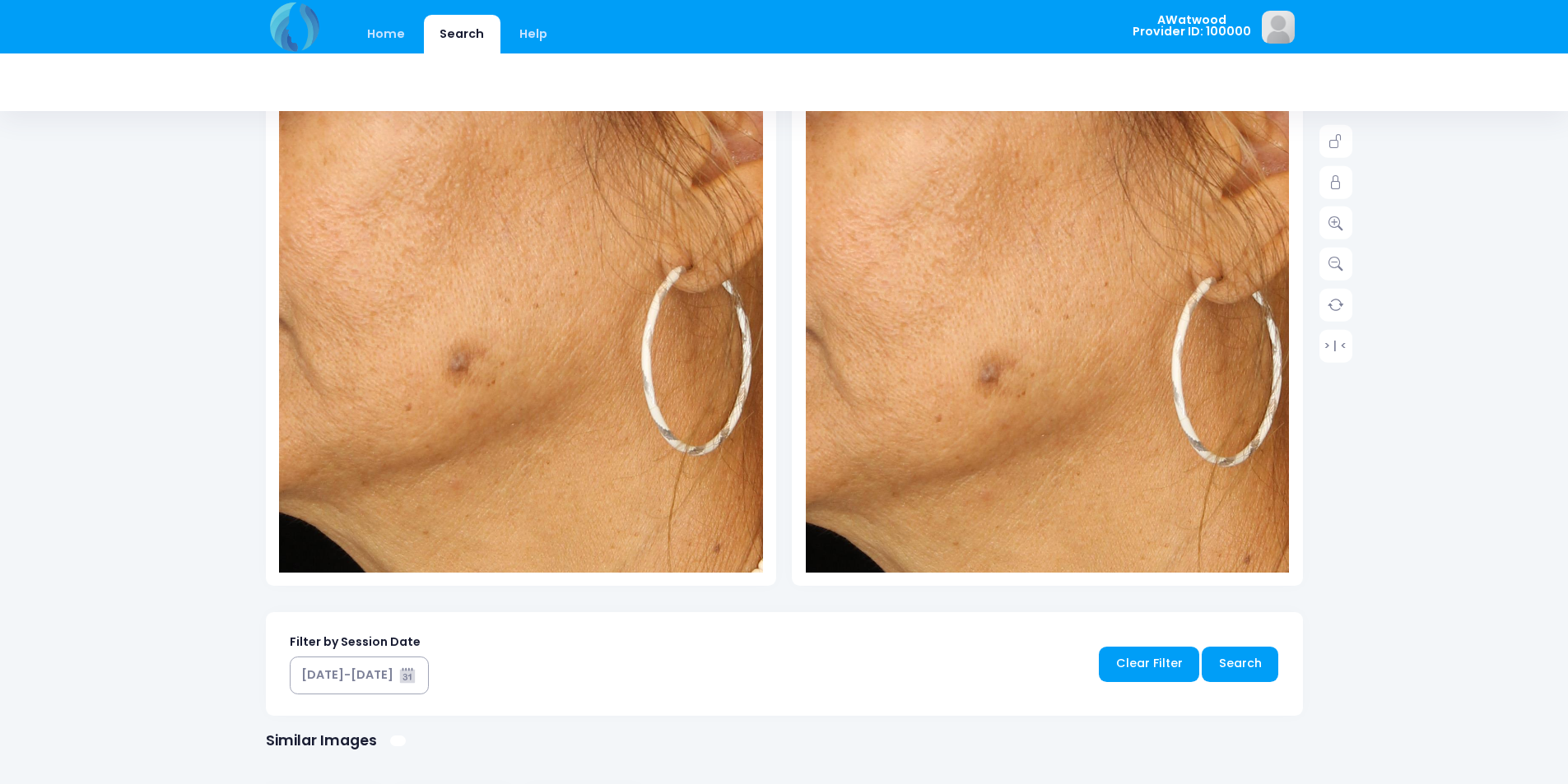
click at [524, 364] on img at bounding box center [516, 96] width 1209 height 1814
